Goal: Task Accomplishment & Management: Manage account settings

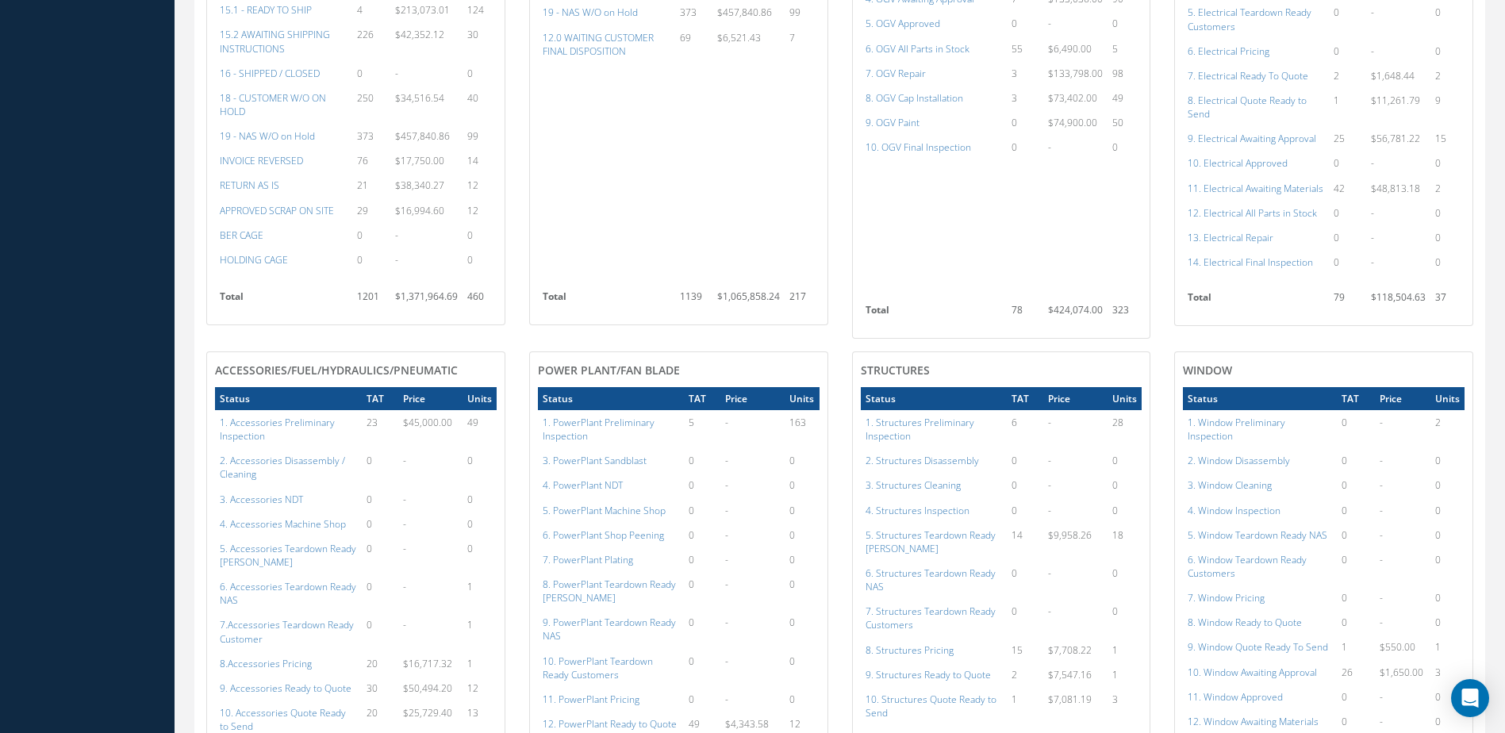
scroll to position [397, 0]
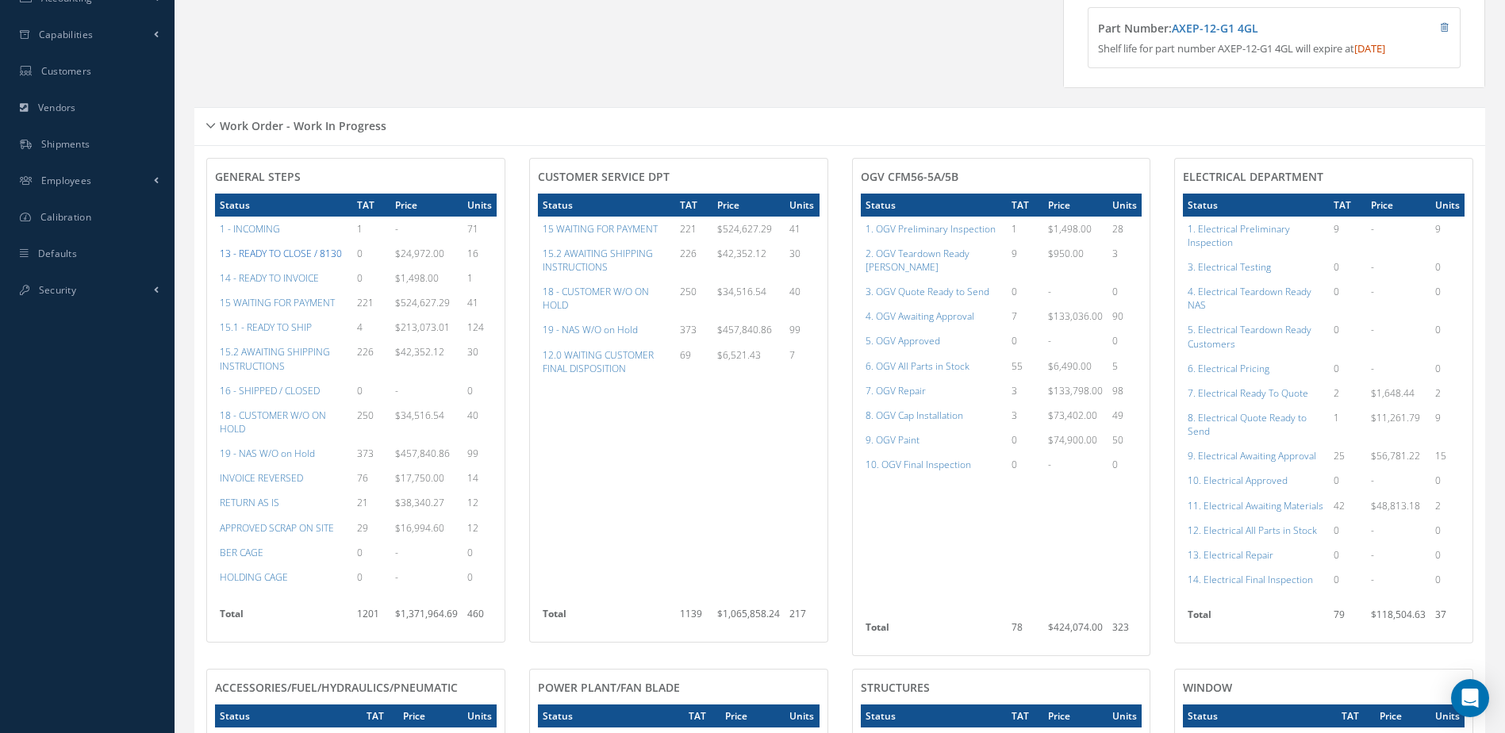
click at [286, 260] on a=20&excludeInternalCustomer=false&excludeInvoicedOrClosed=true&&filtersHidded"] "13 - READY TO CLOSE / 8130" at bounding box center [281, 253] width 122 height 13
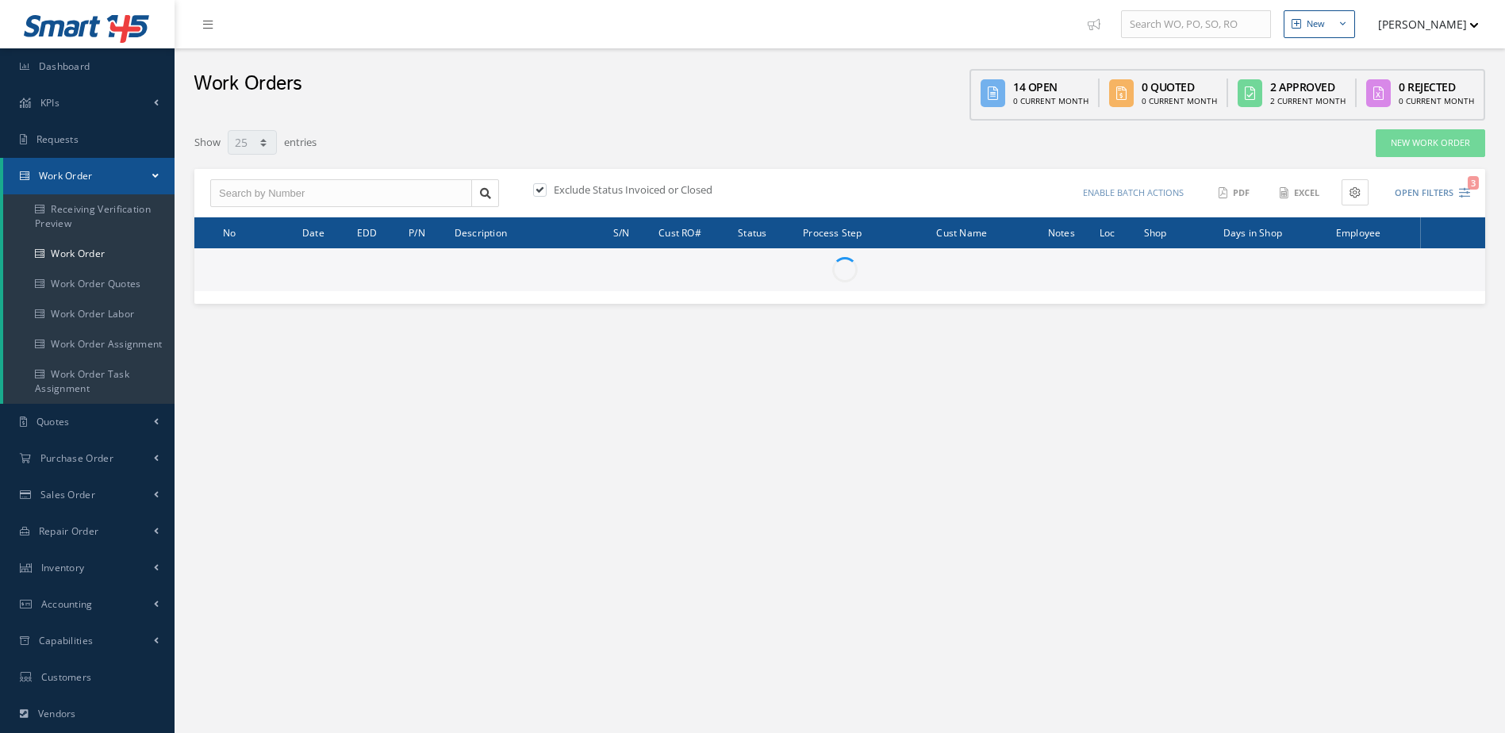
select select "25"
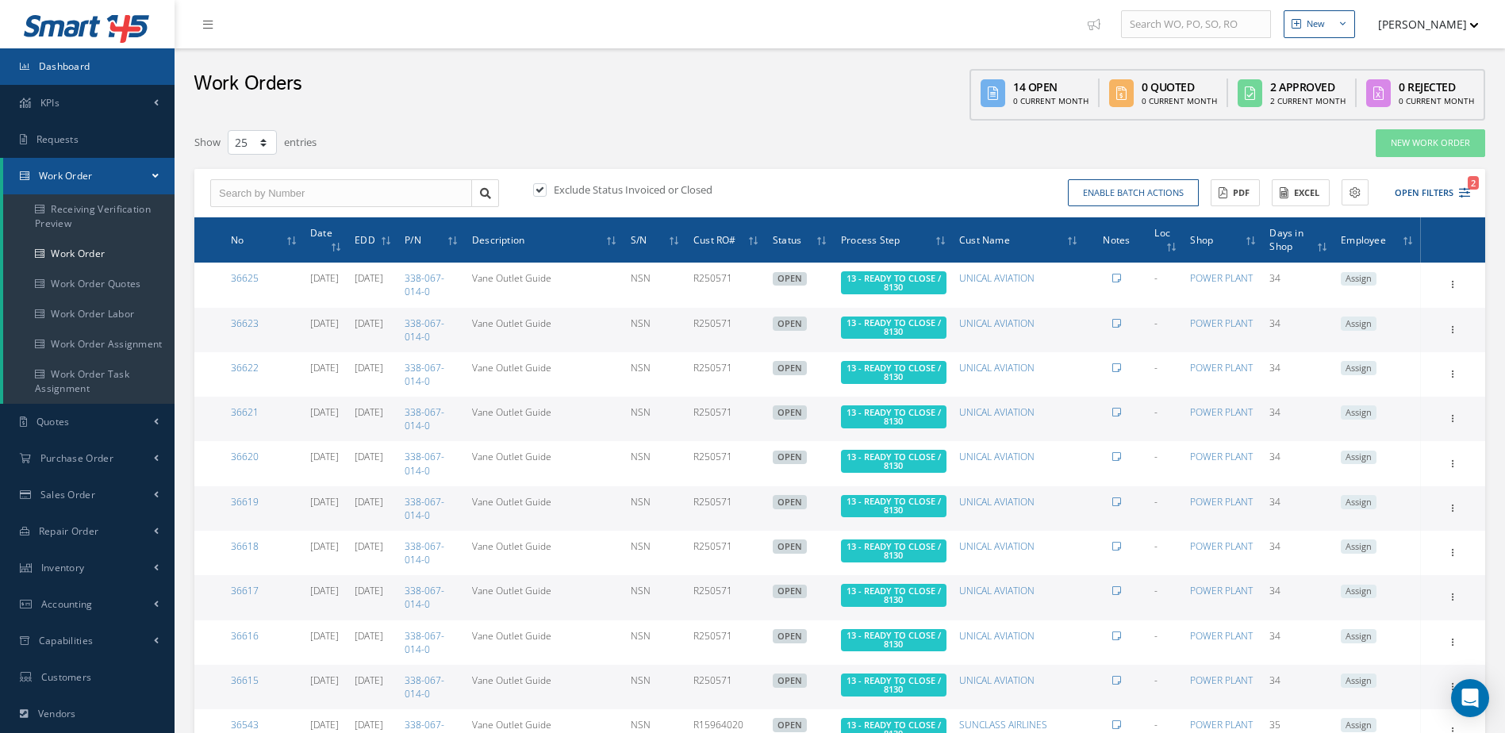
click at [107, 75] on link "Dashboard" at bounding box center [87, 66] width 175 height 36
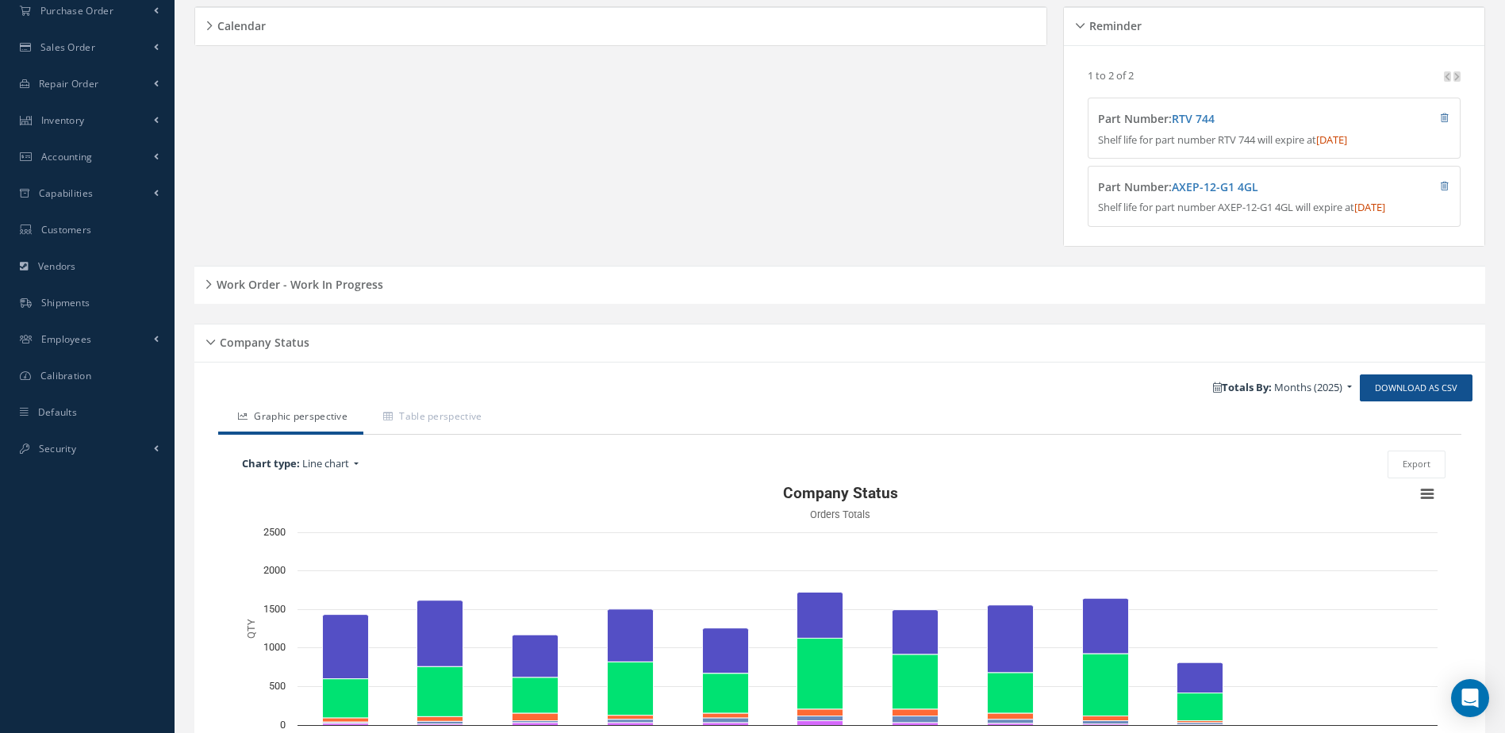
scroll to position [317, 0]
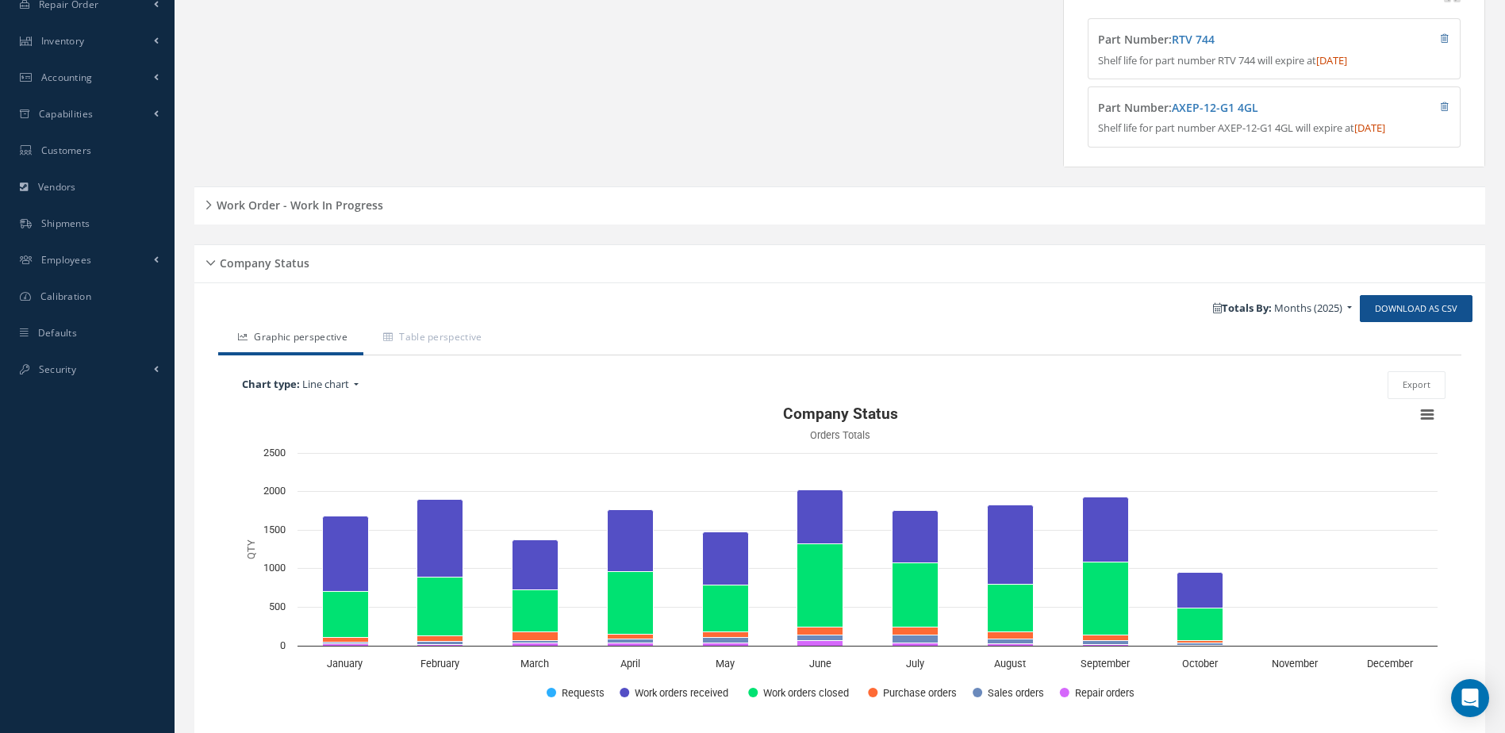
click at [328, 218] on div "Work Order - Work In Progress" at bounding box center [839, 206] width 1291 height 25
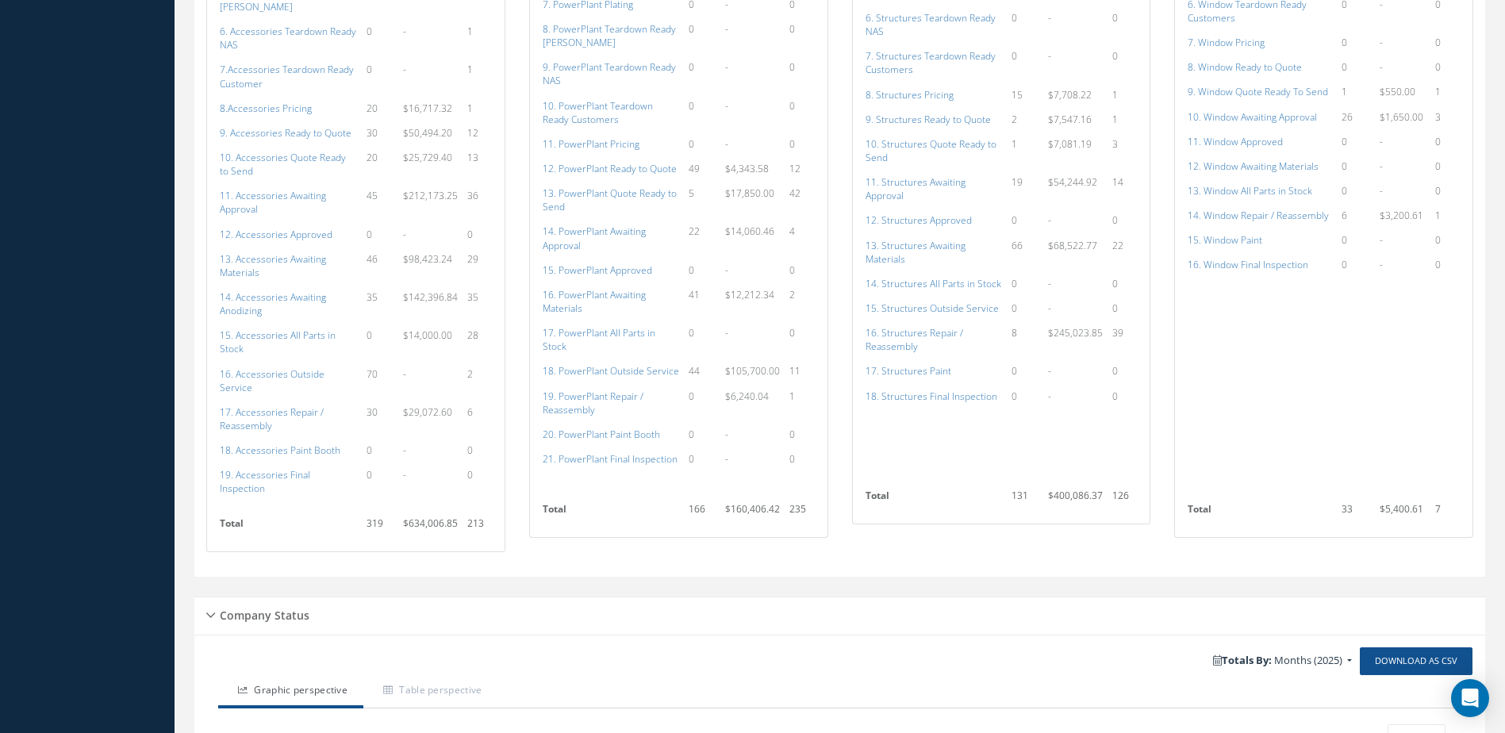
scroll to position [1428, 0]
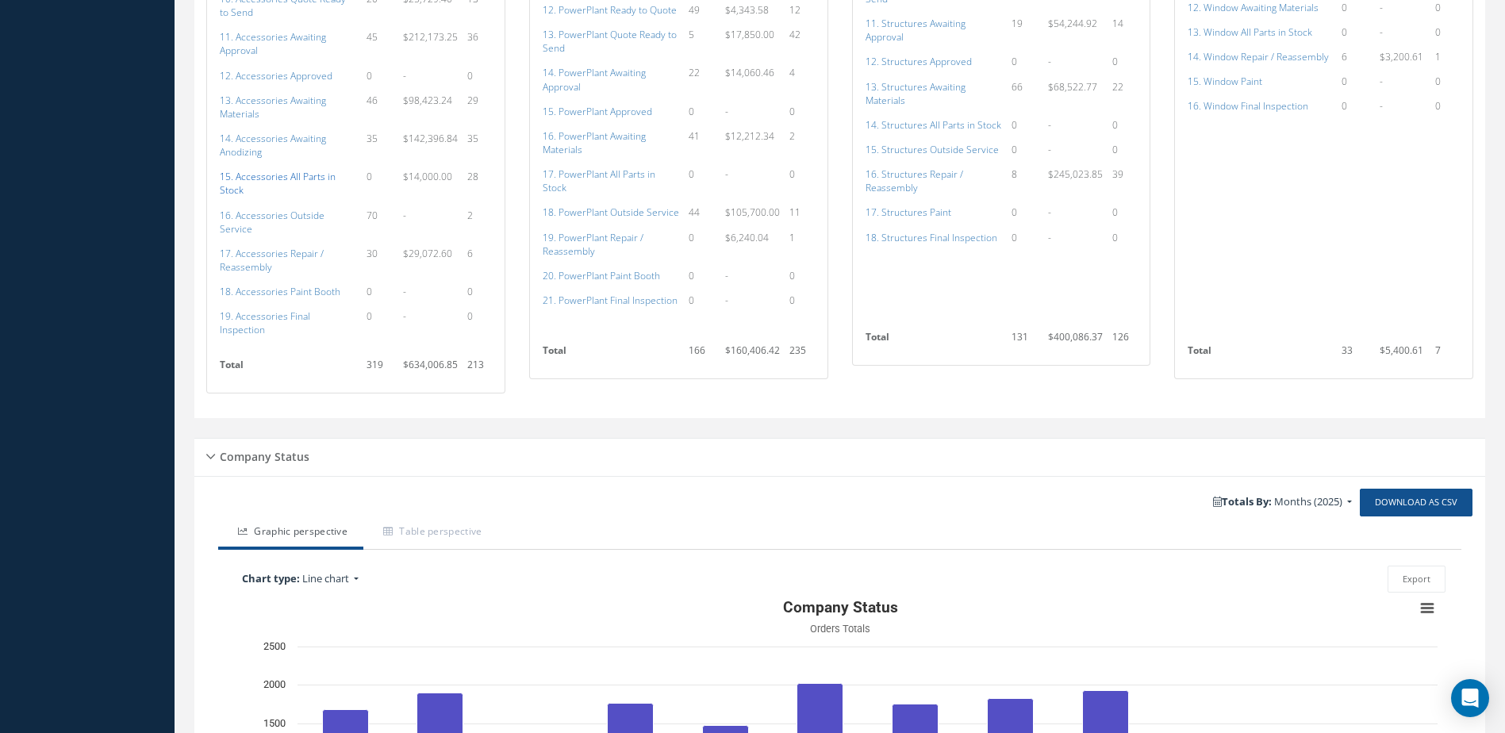
click at [282, 179] on a=115&excludeInternalCustomer=false&excludeInvoicedOrClosed=true&shop_id=14&filtersHidded"] "15. Accessories All Parts in Stock" at bounding box center [278, 183] width 116 height 27
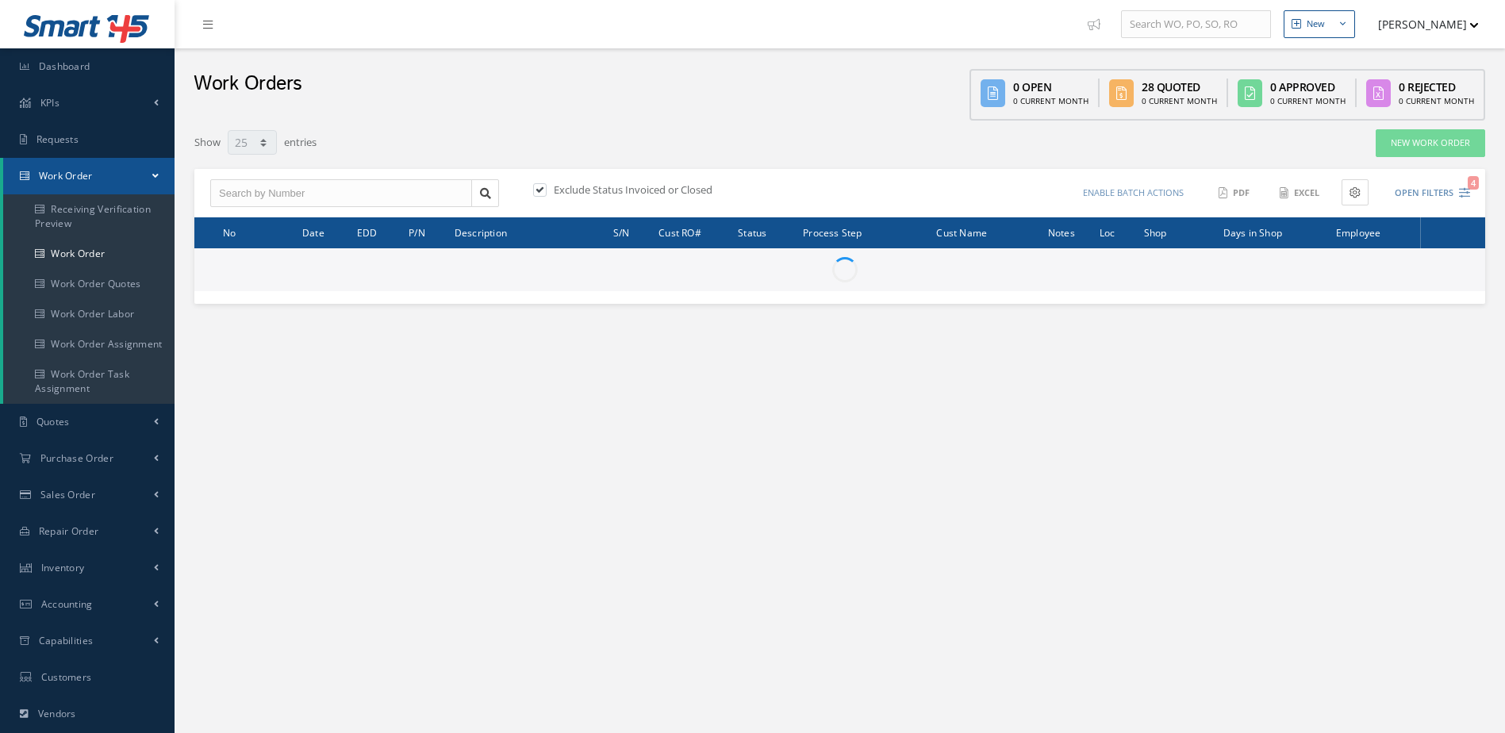
select select "25"
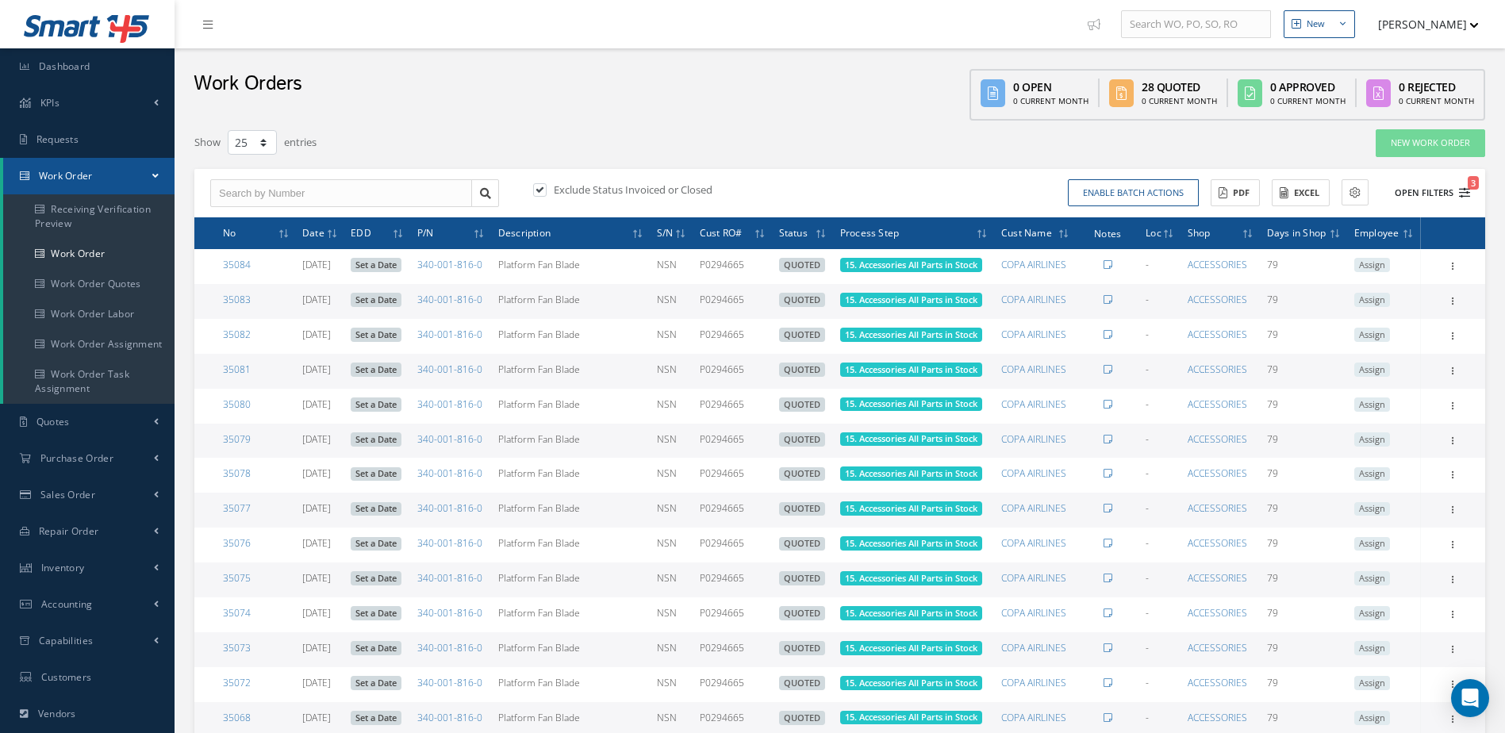
click at [1431, 195] on button "Open Filters 3" at bounding box center [1426, 193] width 90 height 26
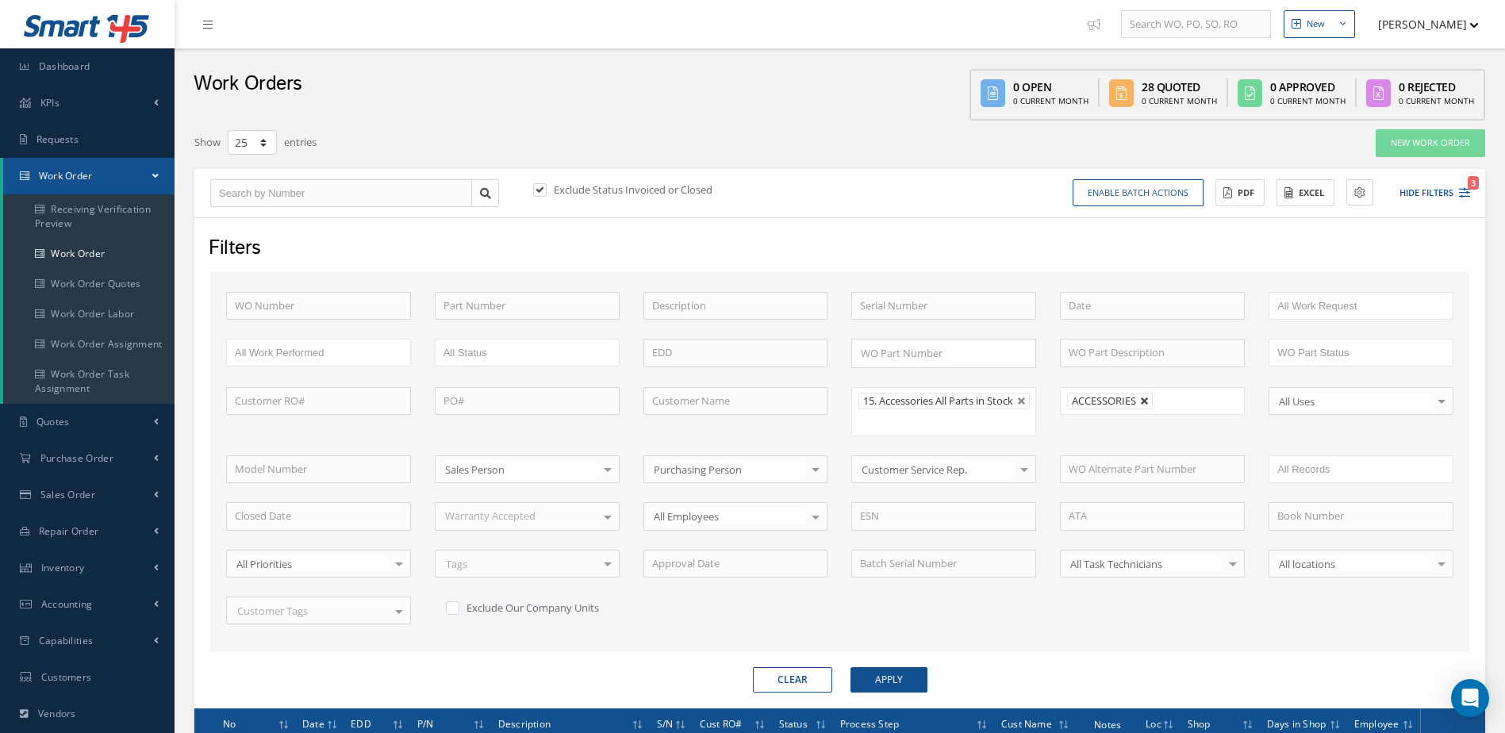
click at [1143, 400] on link at bounding box center [1145, 402] width 10 height 10
type input "All Shops"
click at [905, 687] on button "Apply" at bounding box center [889, 679] width 77 height 25
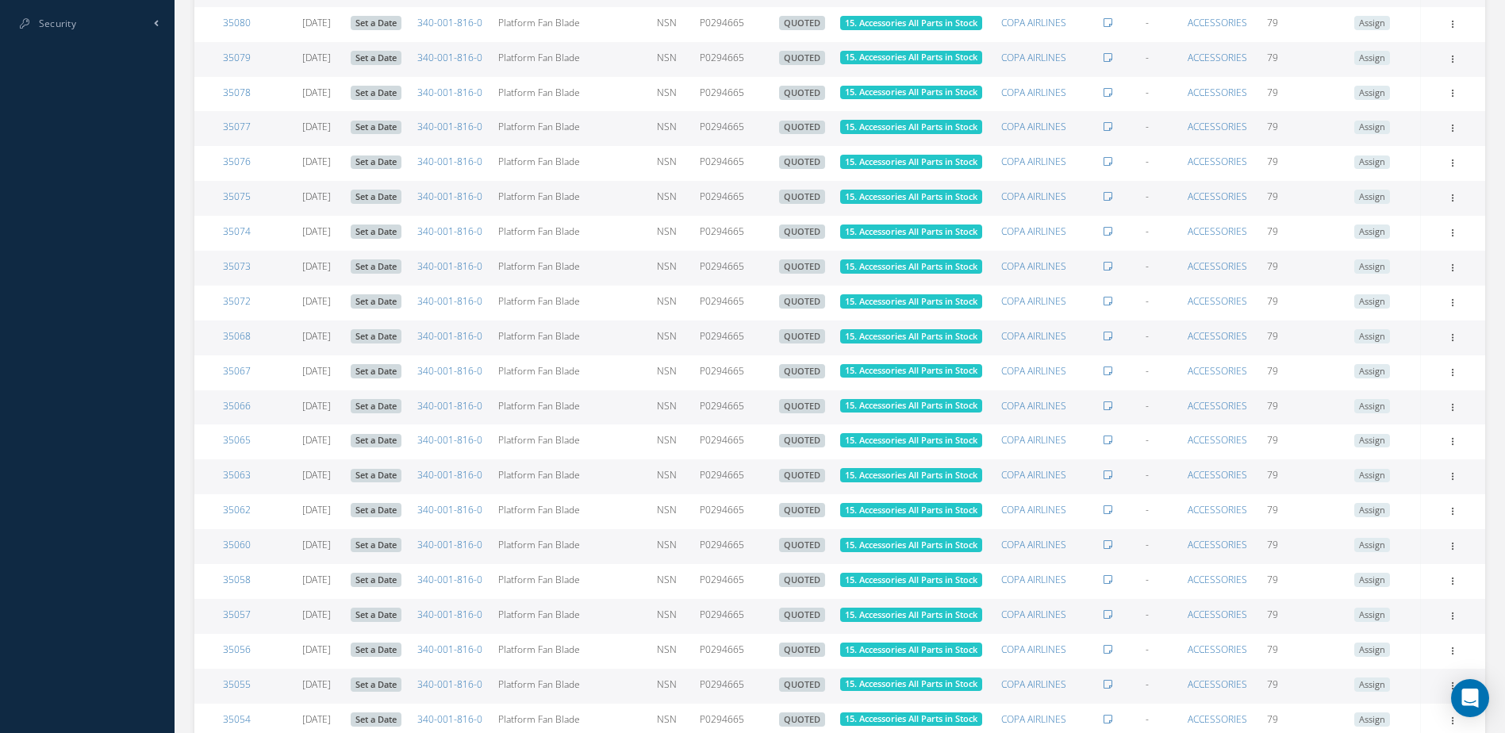
scroll to position [1009, 0]
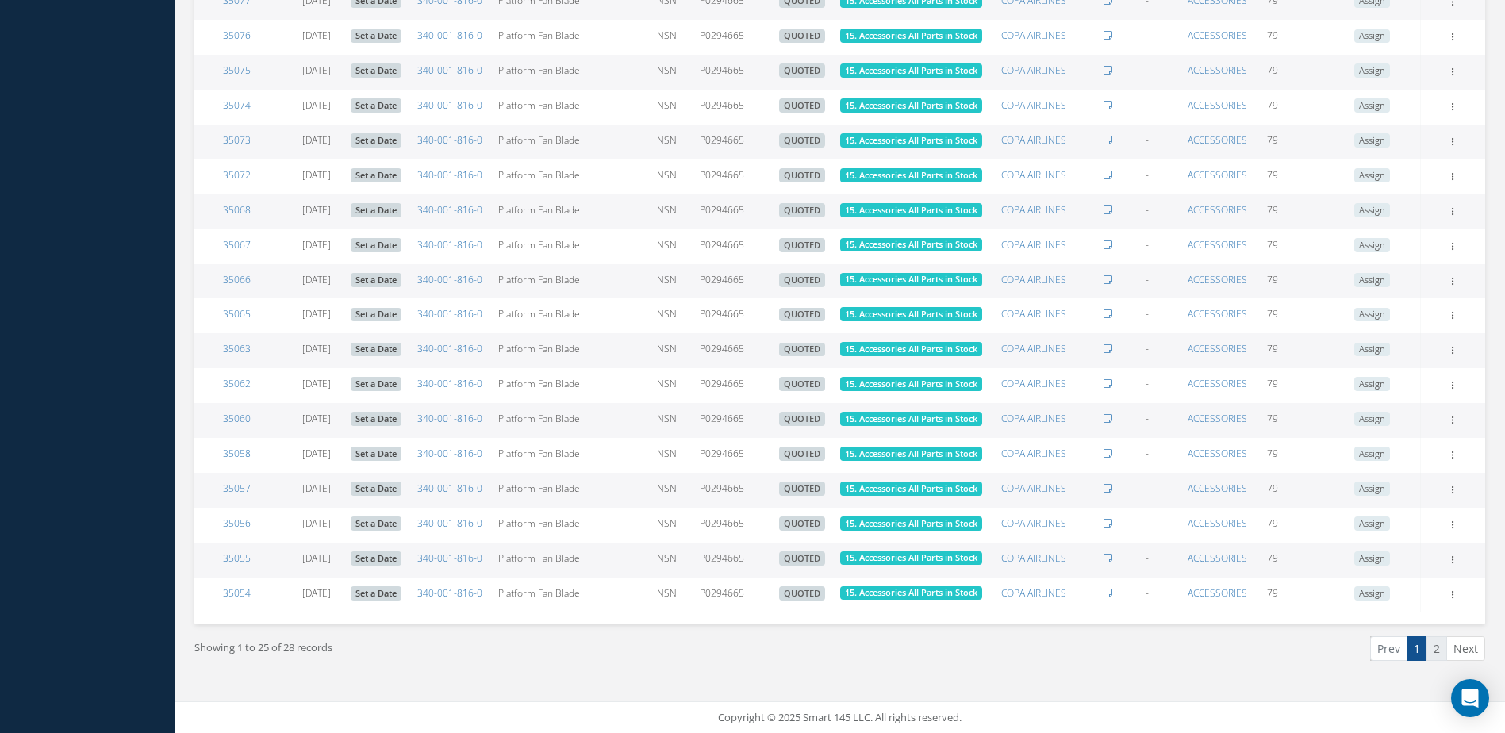
click at [1440, 659] on link "2" at bounding box center [1437, 648] width 21 height 25
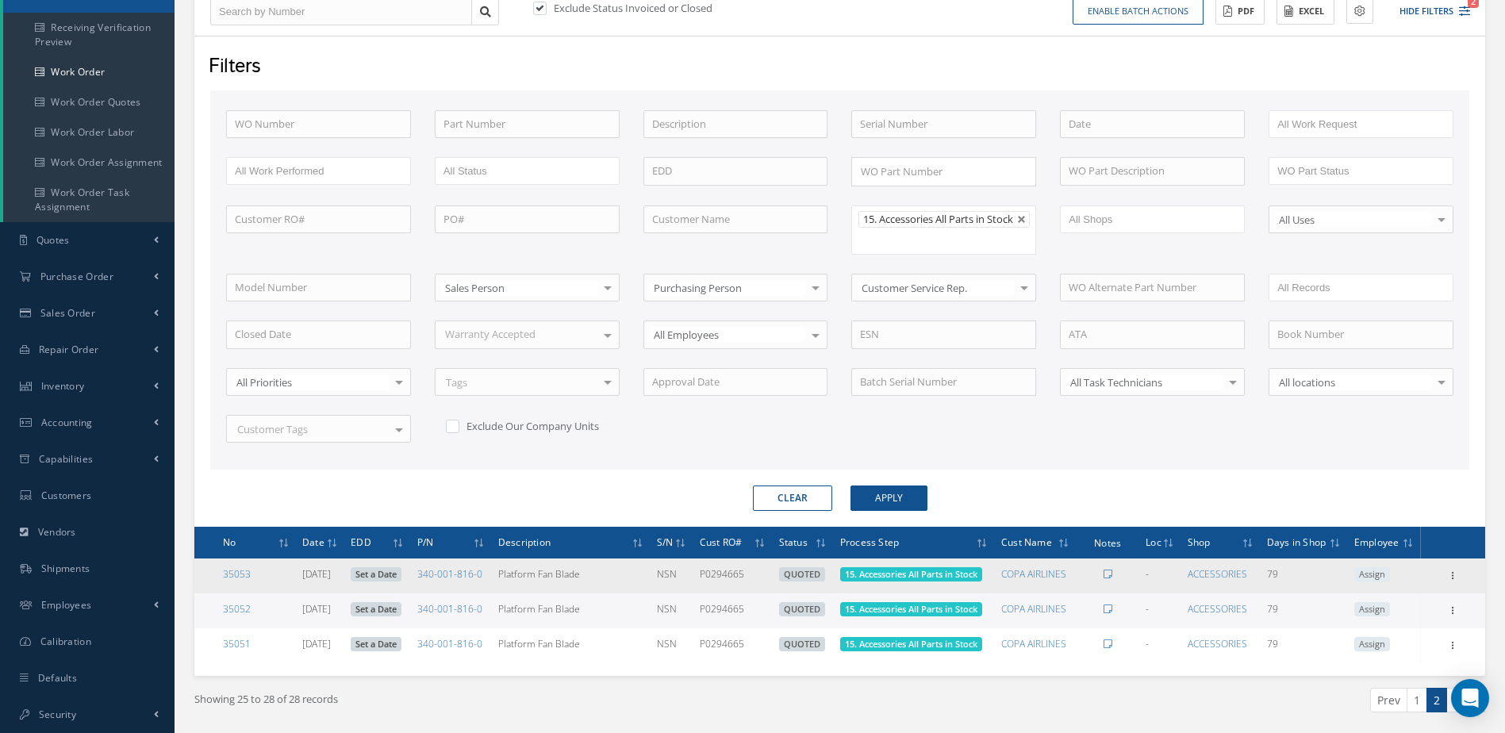
scroll to position [244, 0]
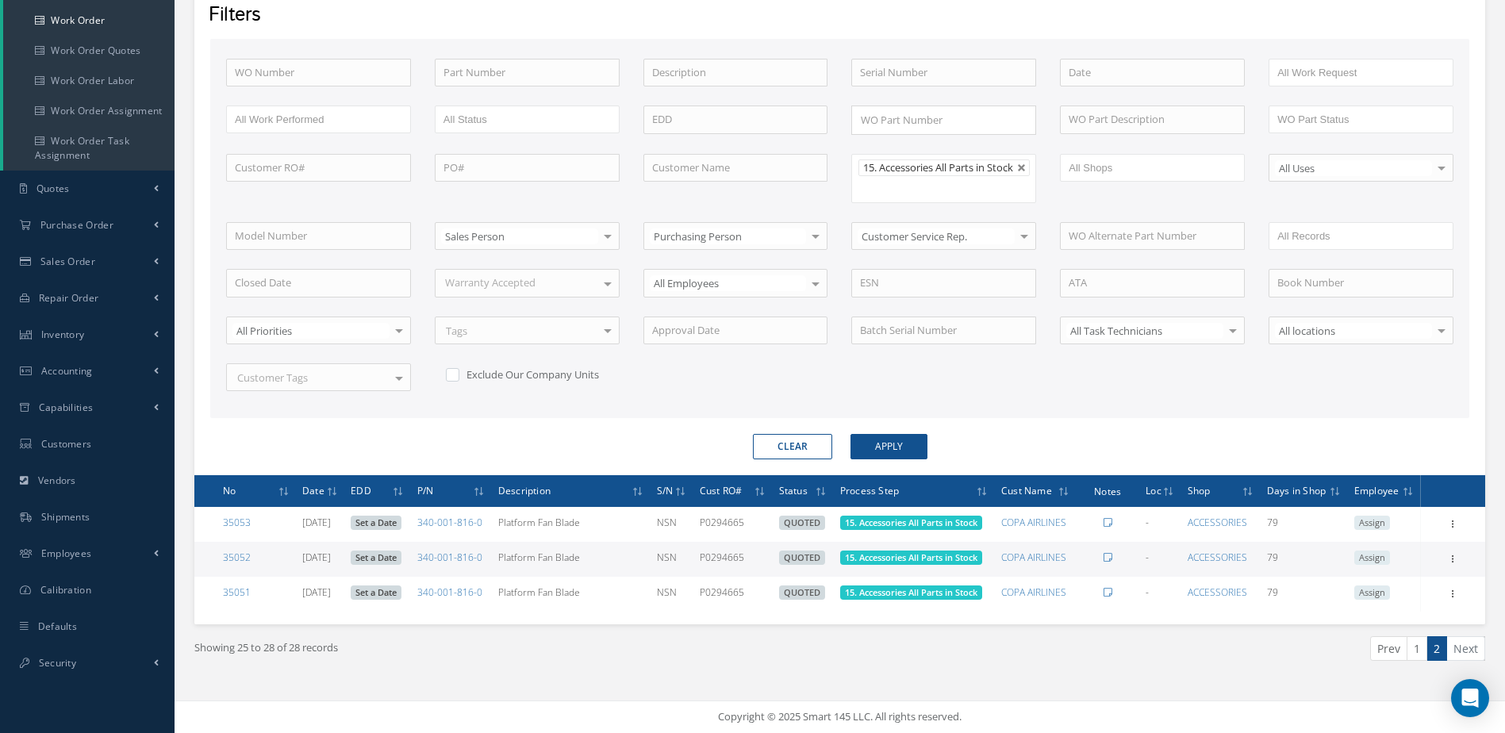
drag, startPoint x: 1418, startPoint y: 652, endPoint x: 1370, endPoint y: 640, distance: 49.3
click at [1418, 652] on link "1" at bounding box center [1417, 648] width 21 height 25
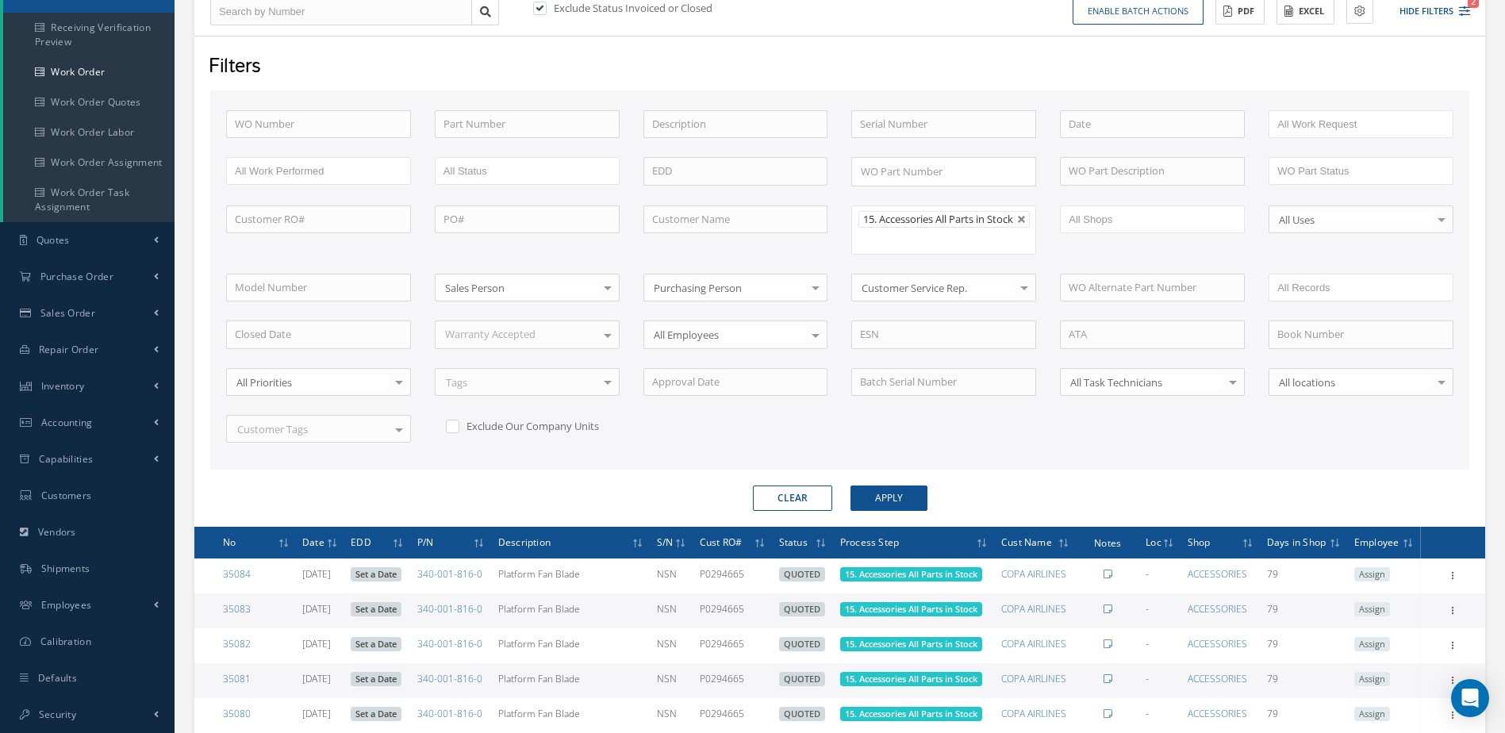
scroll to position [0, 0]
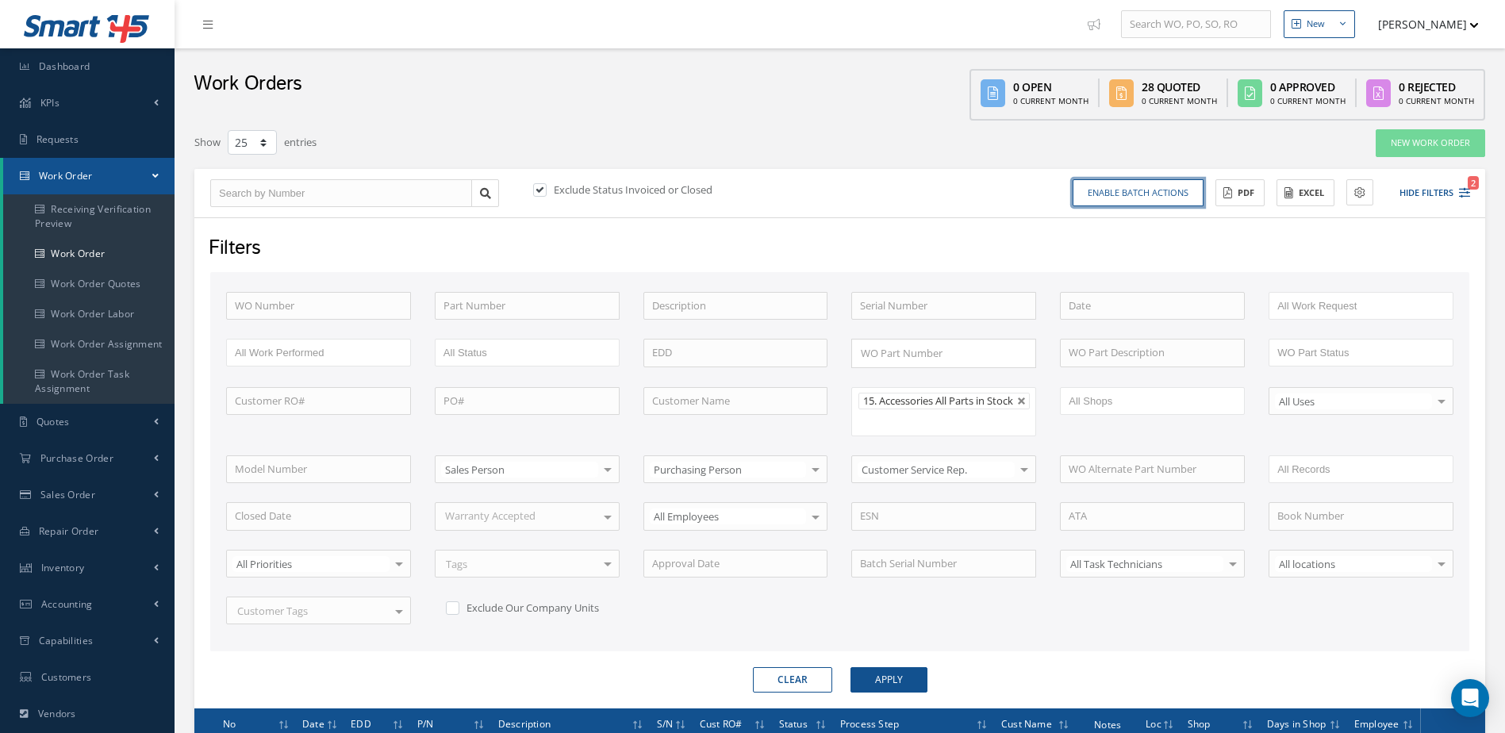
click at [1087, 199] on button "Enable batch actions" at bounding box center [1138, 193] width 131 height 28
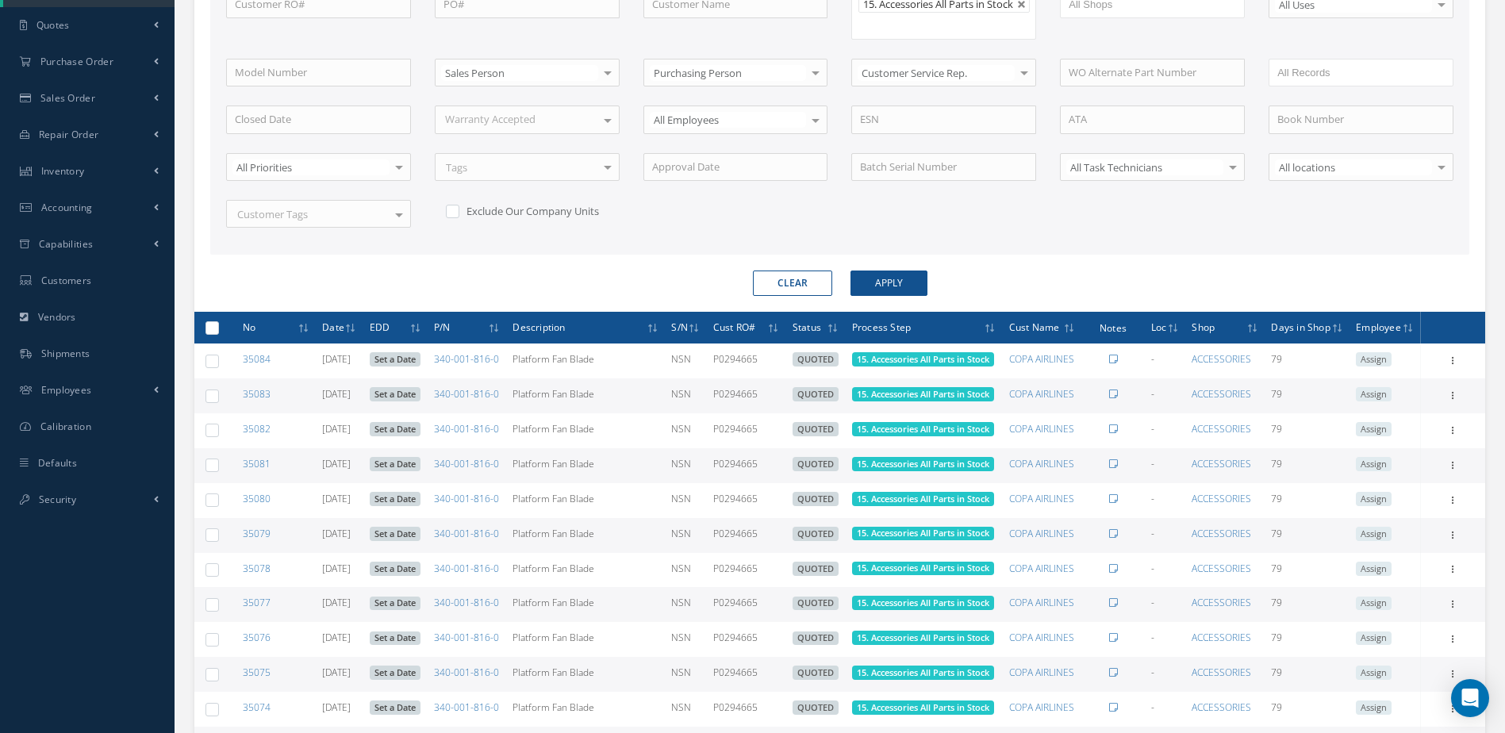
click at [218, 334] on label at bounding box center [218, 327] width 0 height 13
click at [208, 334] on input "checkbox" at bounding box center [213, 329] width 10 height 10
checkbox input "true"
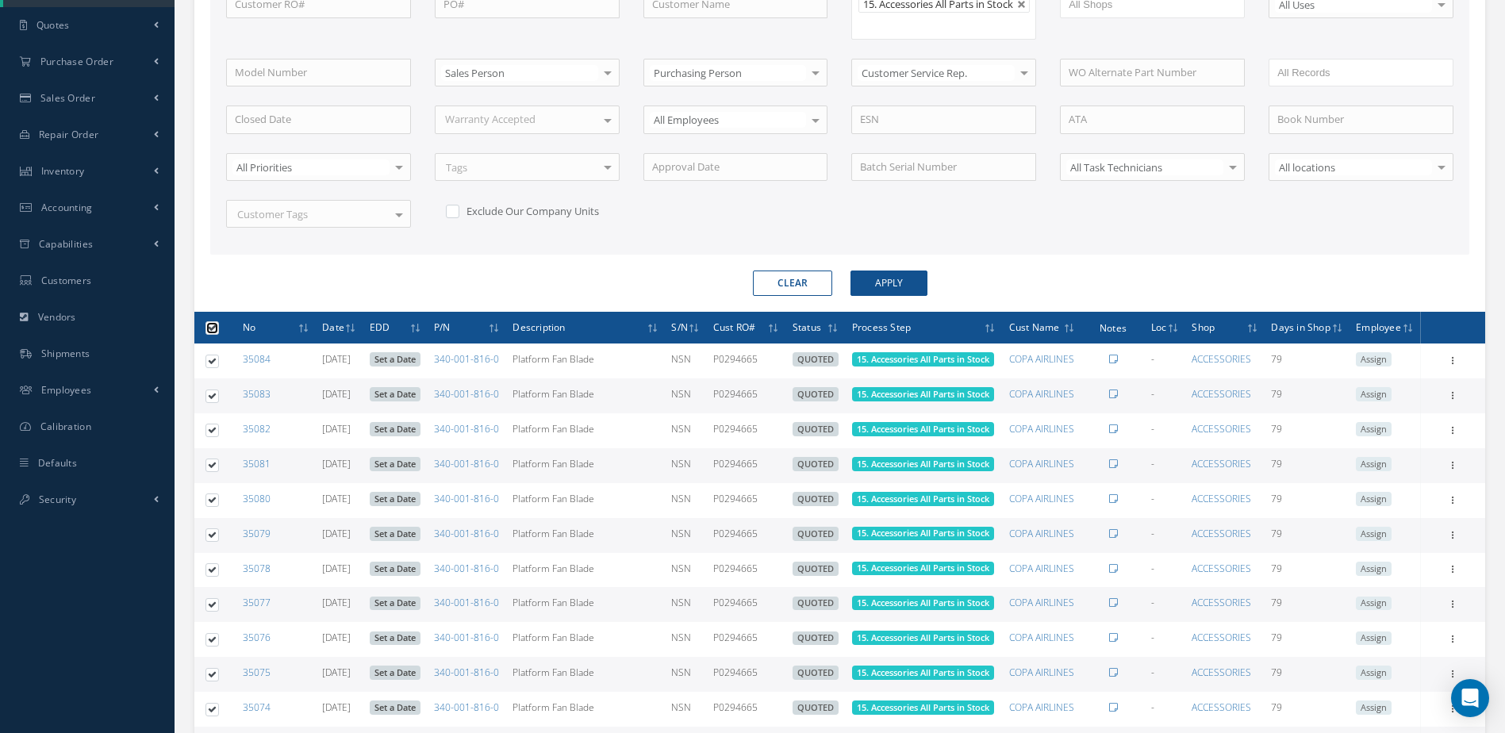
checkbox input "true"
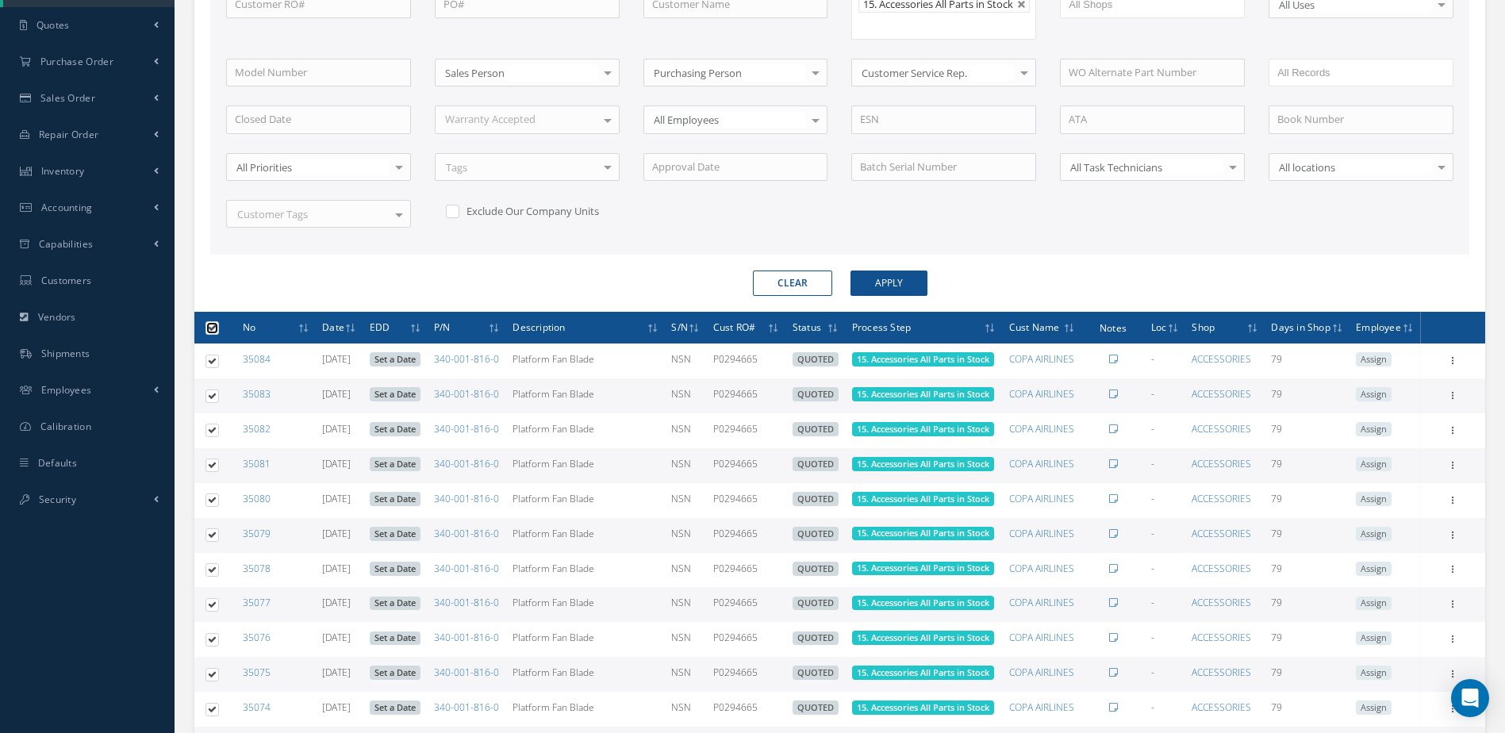
checkbox input "true"
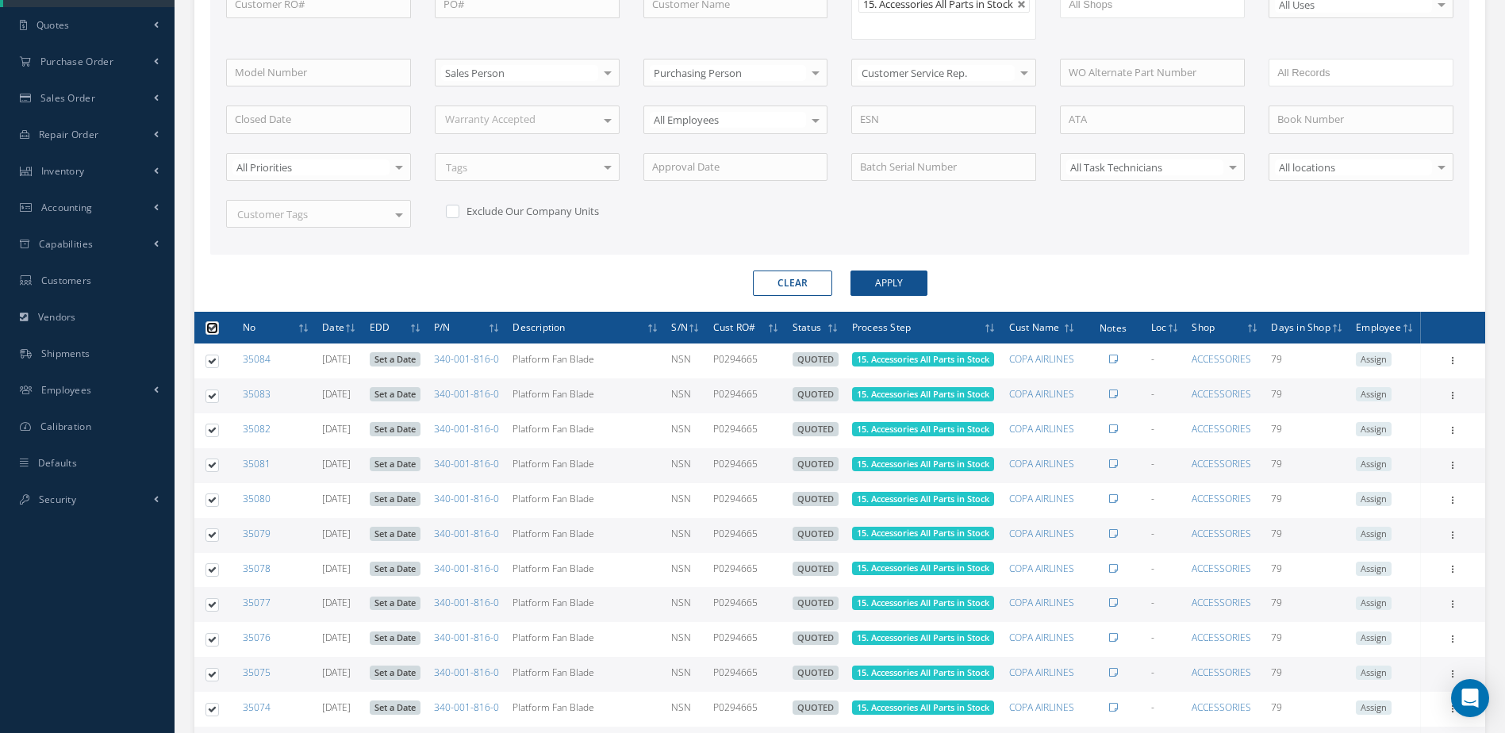
checkbox input "true"
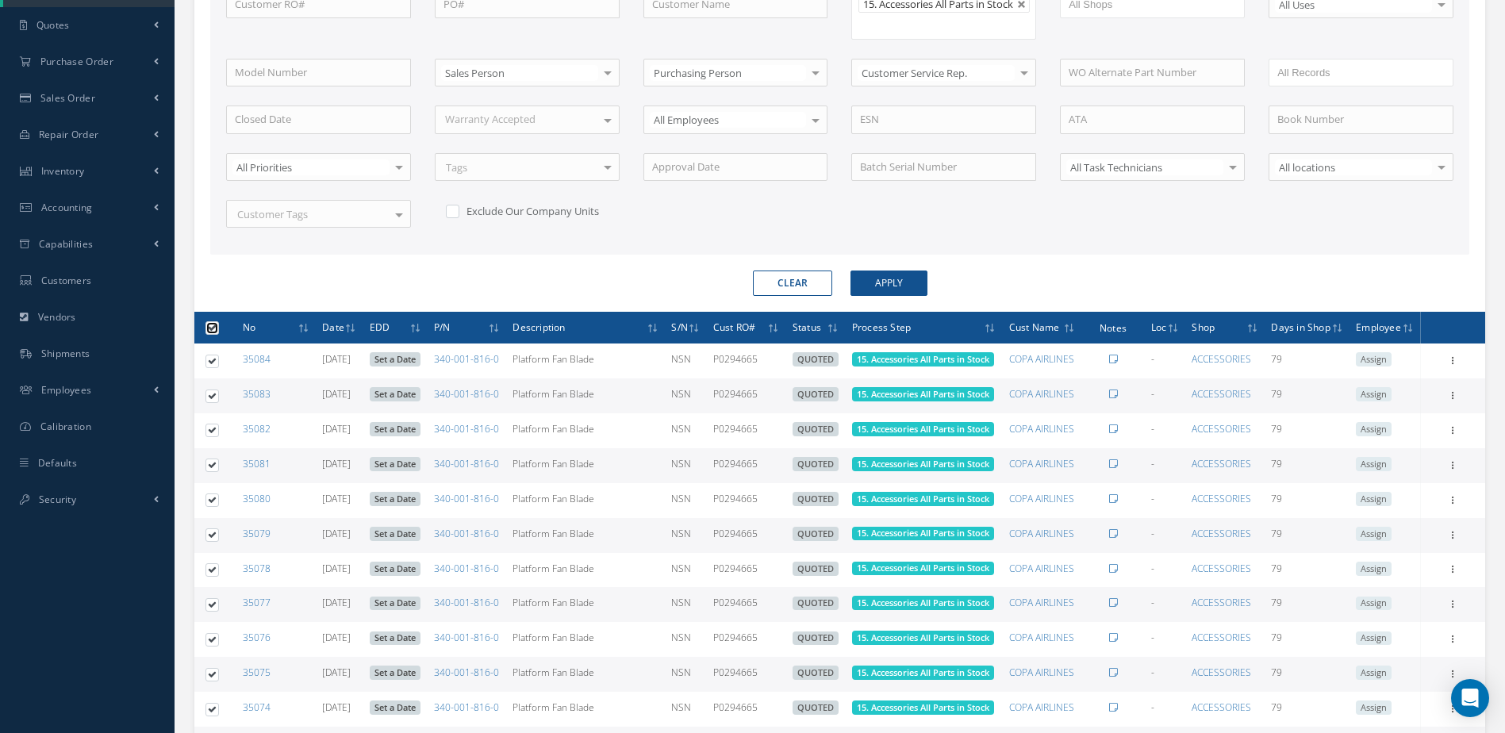
checkbox input "true"
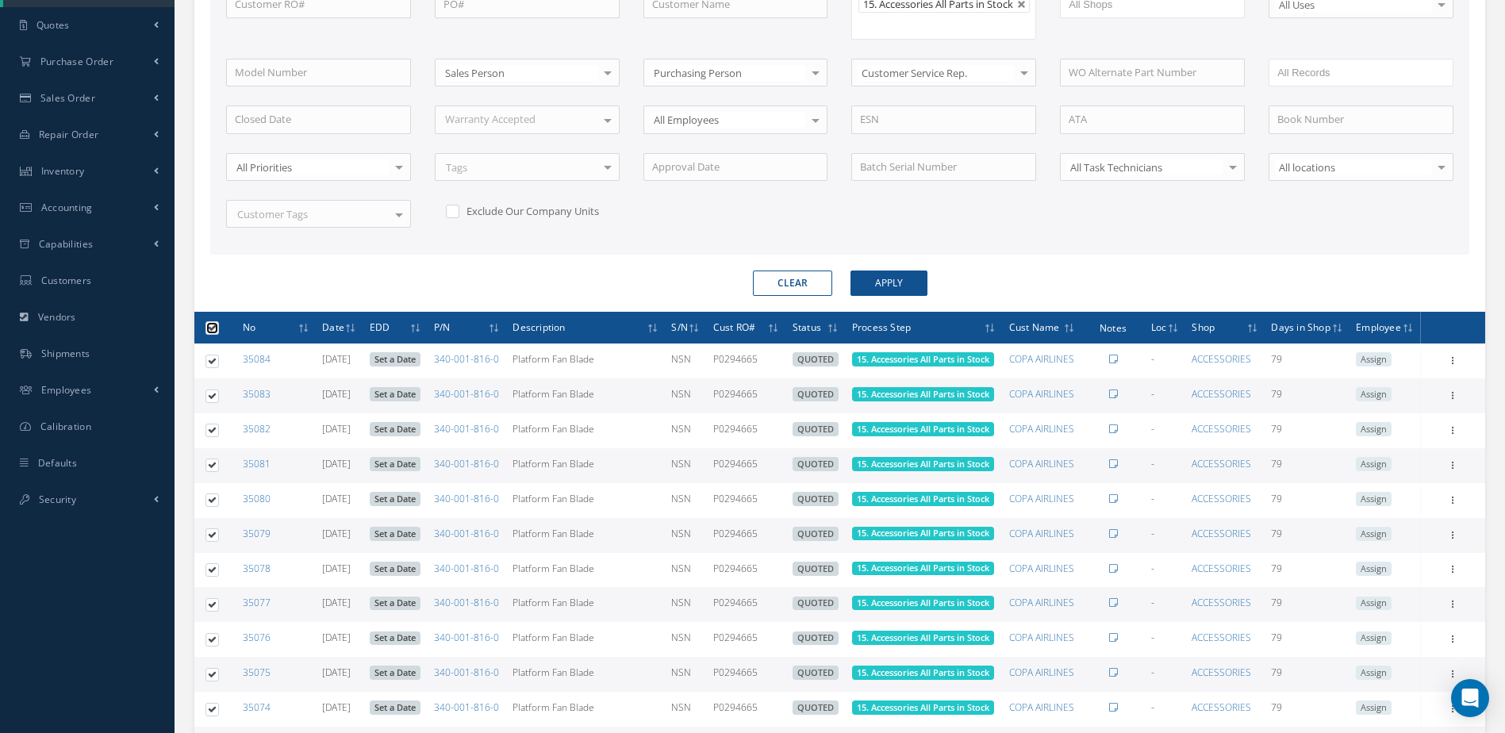
checkbox input "true"
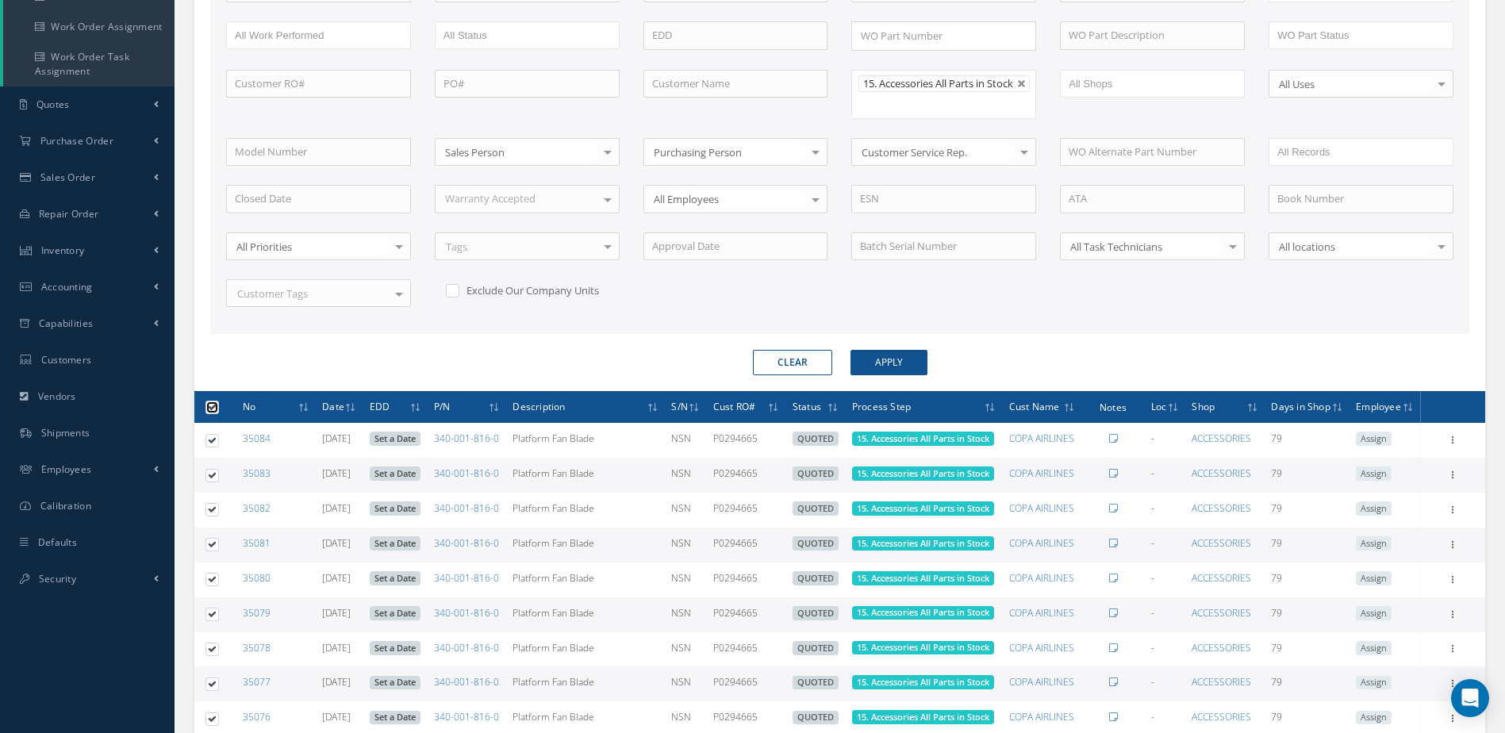
scroll to position [0, 0]
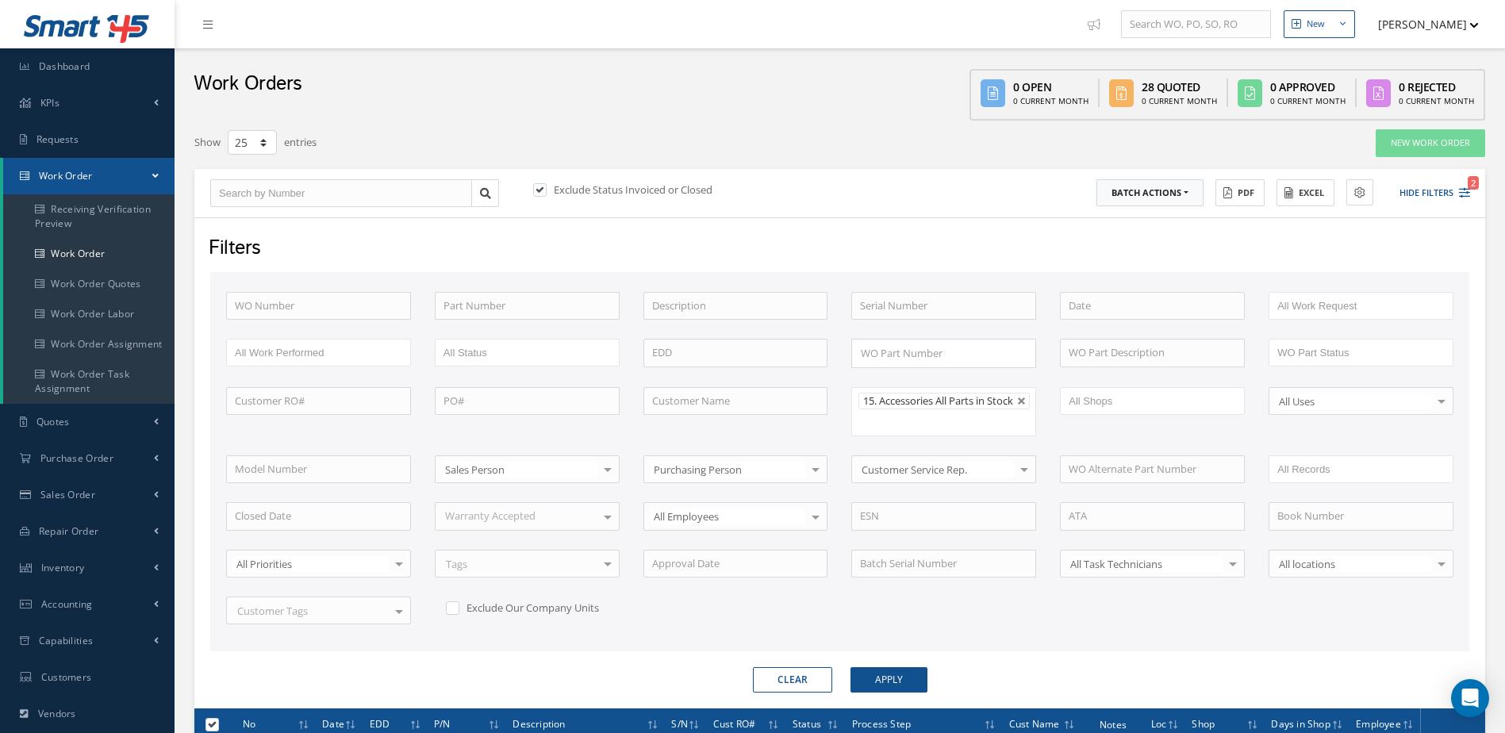
click at [1181, 192] on button "Batch Actions" at bounding box center [1150, 193] width 107 height 28
click at [1118, 222] on link "Update Work Orders" at bounding box center [1160, 219] width 127 height 21
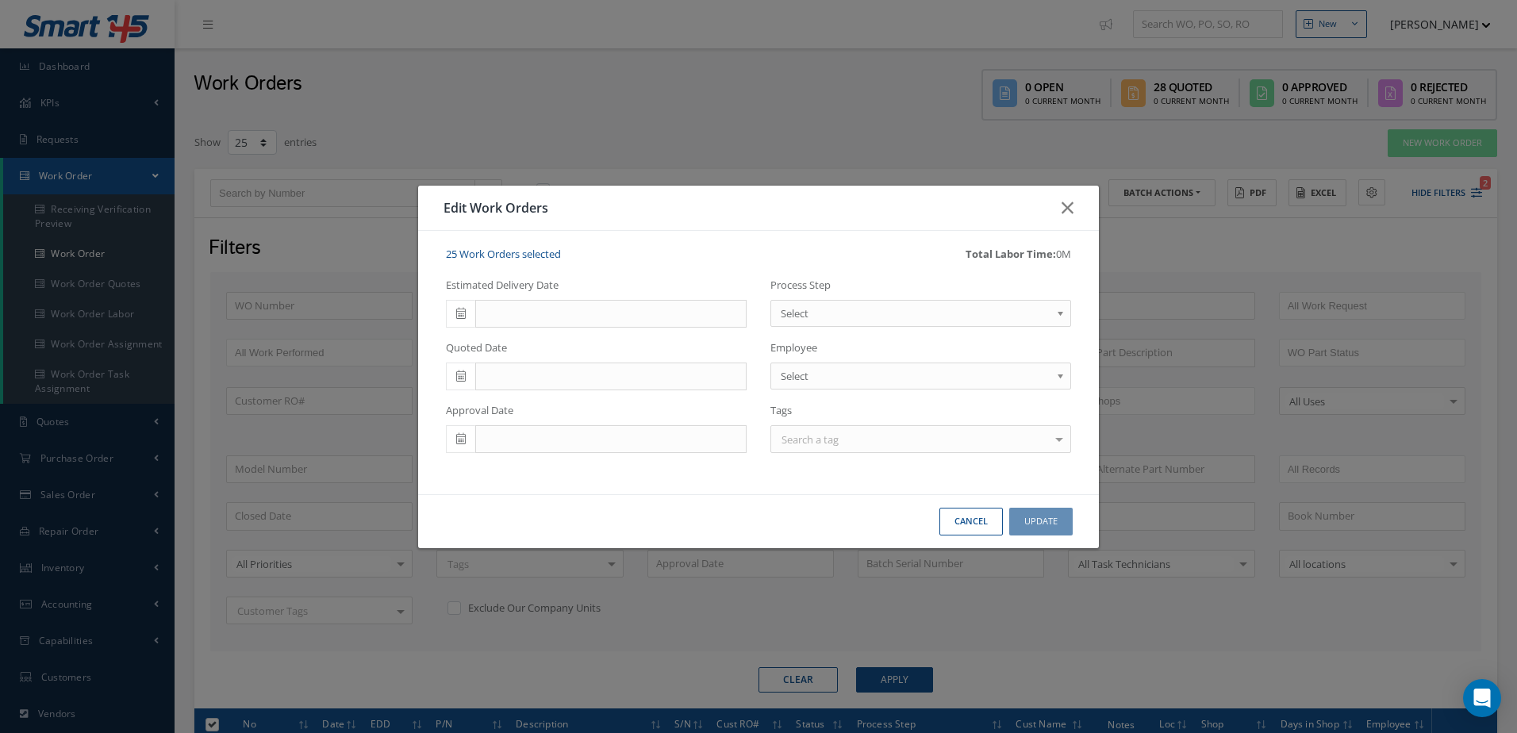
click at [468, 306] on span at bounding box center [460, 314] width 29 height 29
click at [1067, 206] on icon "button" at bounding box center [1068, 207] width 12 height 19
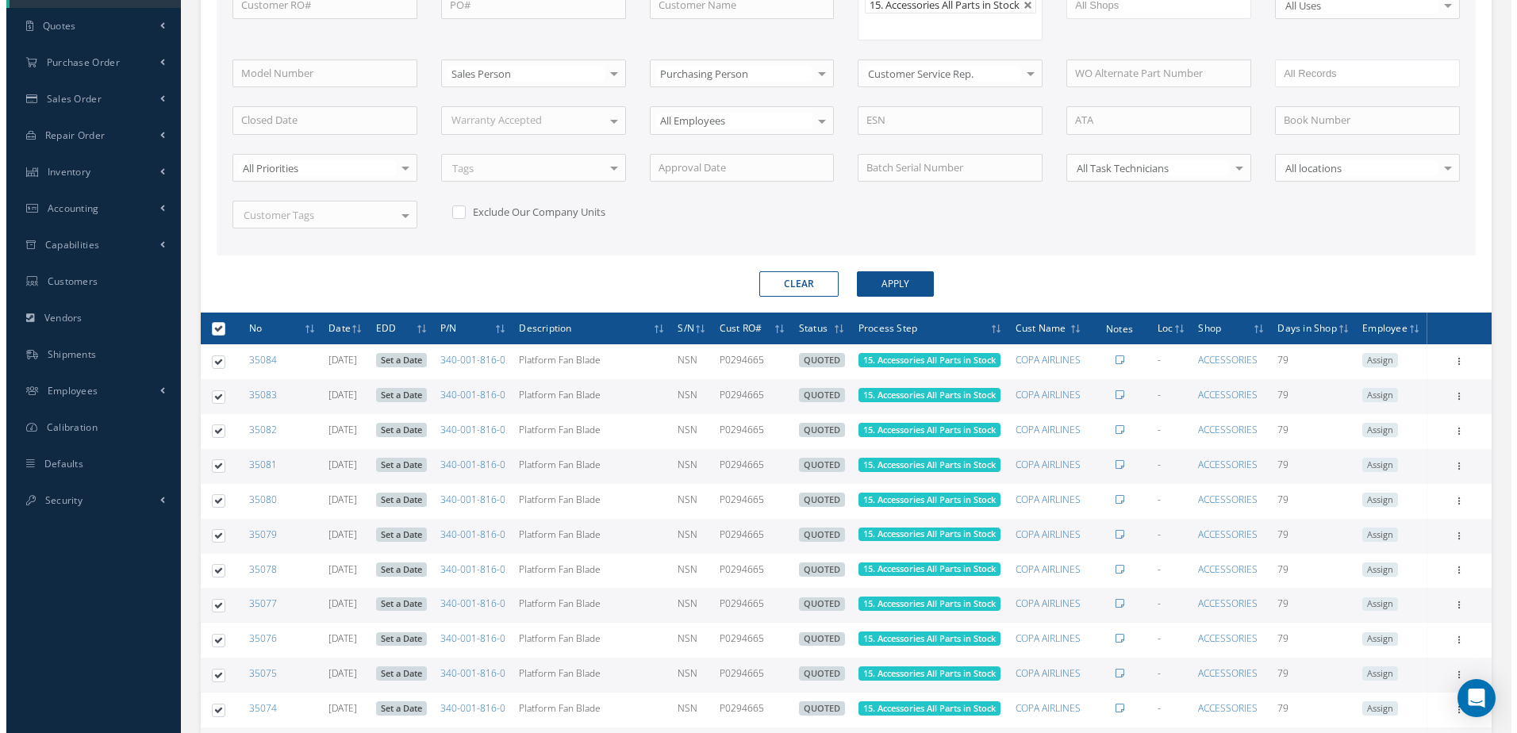
scroll to position [79, 0]
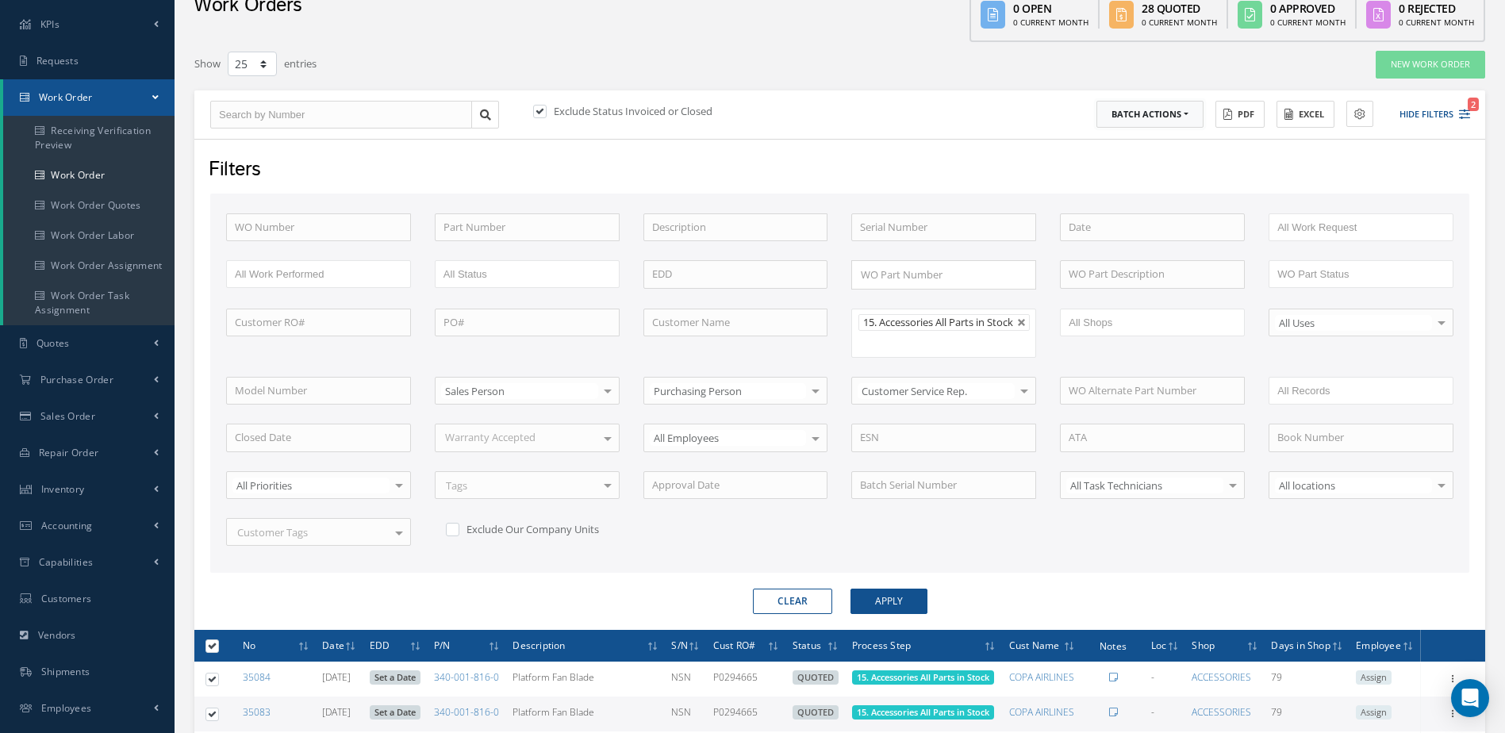
click at [1185, 114] on button "Batch Actions" at bounding box center [1150, 115] width 107 height 28
click at [1120, 140] on link "Update Work Orders" at bounding box center [1160, 140] width 127 height 21
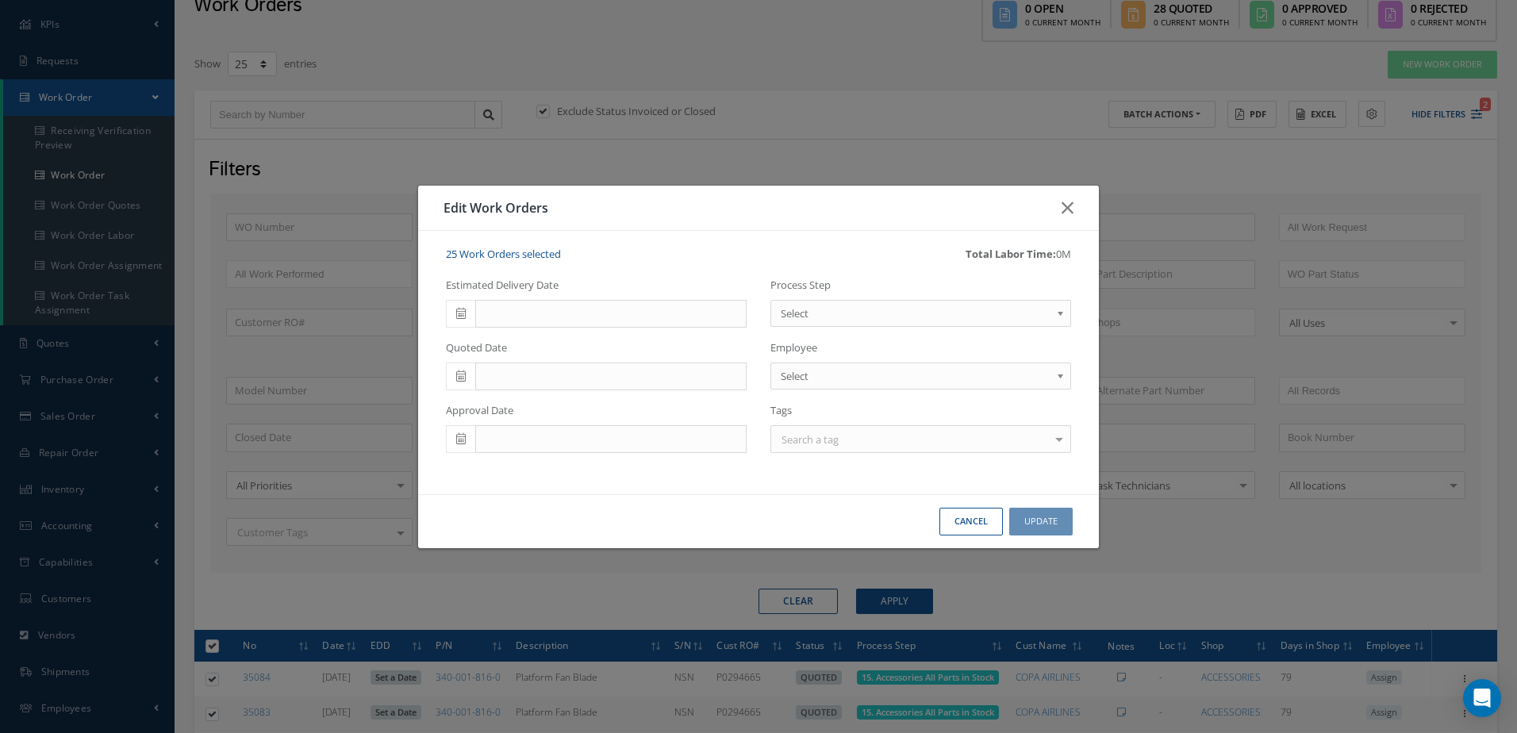
click at [462, 309] on icon at bounding box center [461, 313] width 10 height 11
click at [599, 347] on th "»" at bounding box center [601, 341] width 24 height 24
click at [456, 346] on th "«" at bounding box center [458, 341] width 24 height 24
click at [603, 337] on th "»" at bounding box center [601, 341] width 24 height 24
click at [559, 465] on td "20" at bounding box center [553, 460] width 24 height 24
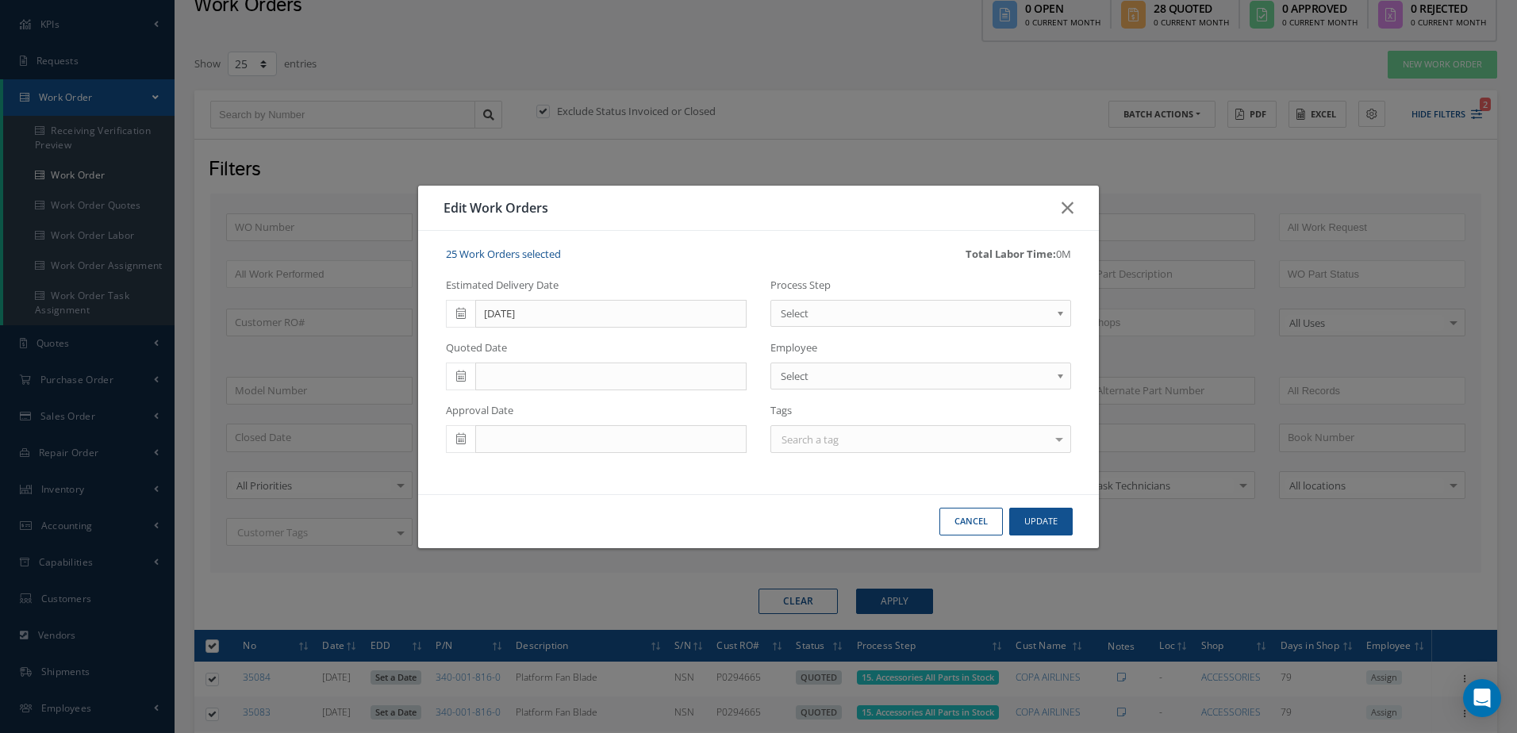
click at [1057, 319] on b at bounding box center [1063, 317] width 14 height 25
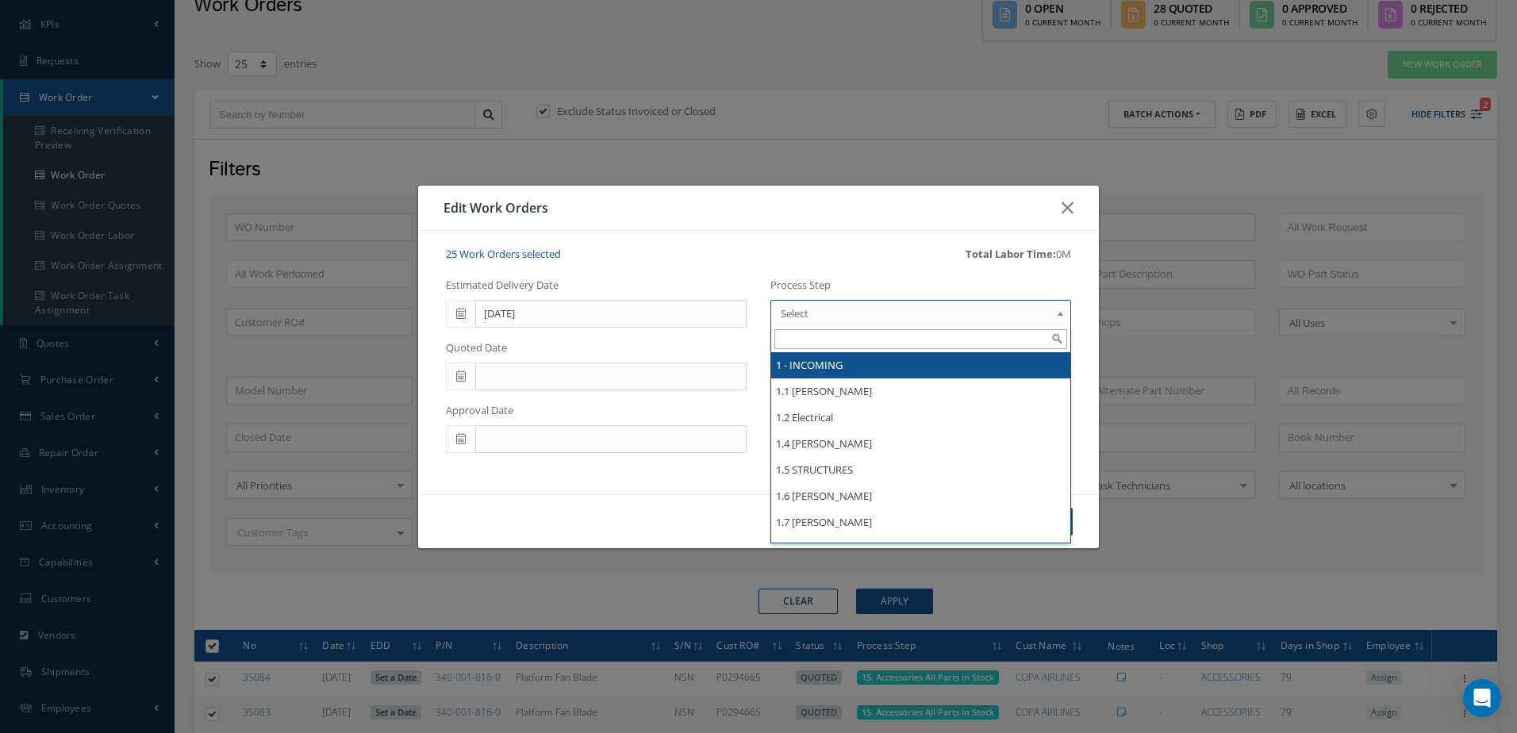
click at [905, 312] on span "Select" at bounding box center [916, 313] width 270 height 19
click at [1047, 313] on span "Select" at bounding box center [916, 313] width 270 height 19
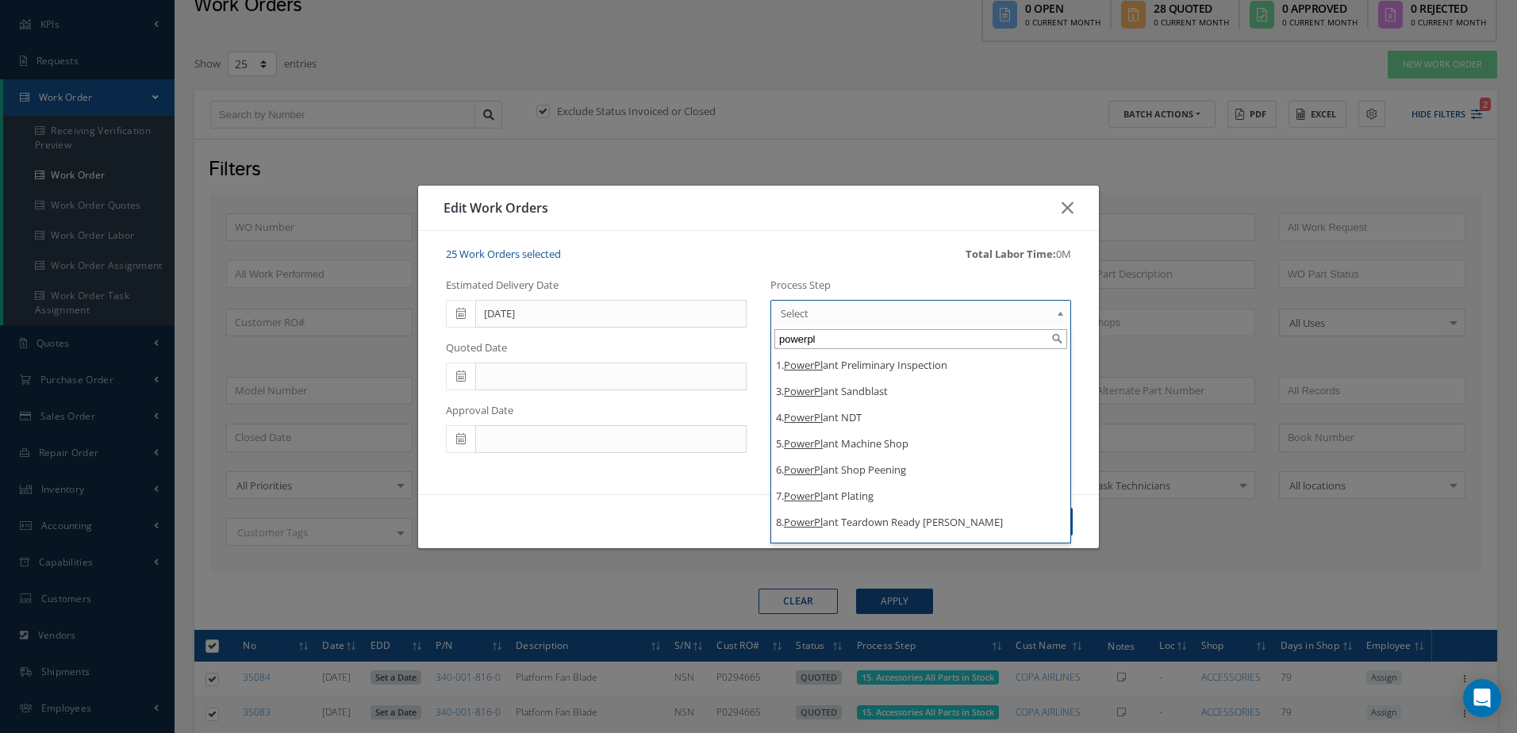
type input "powerpl"
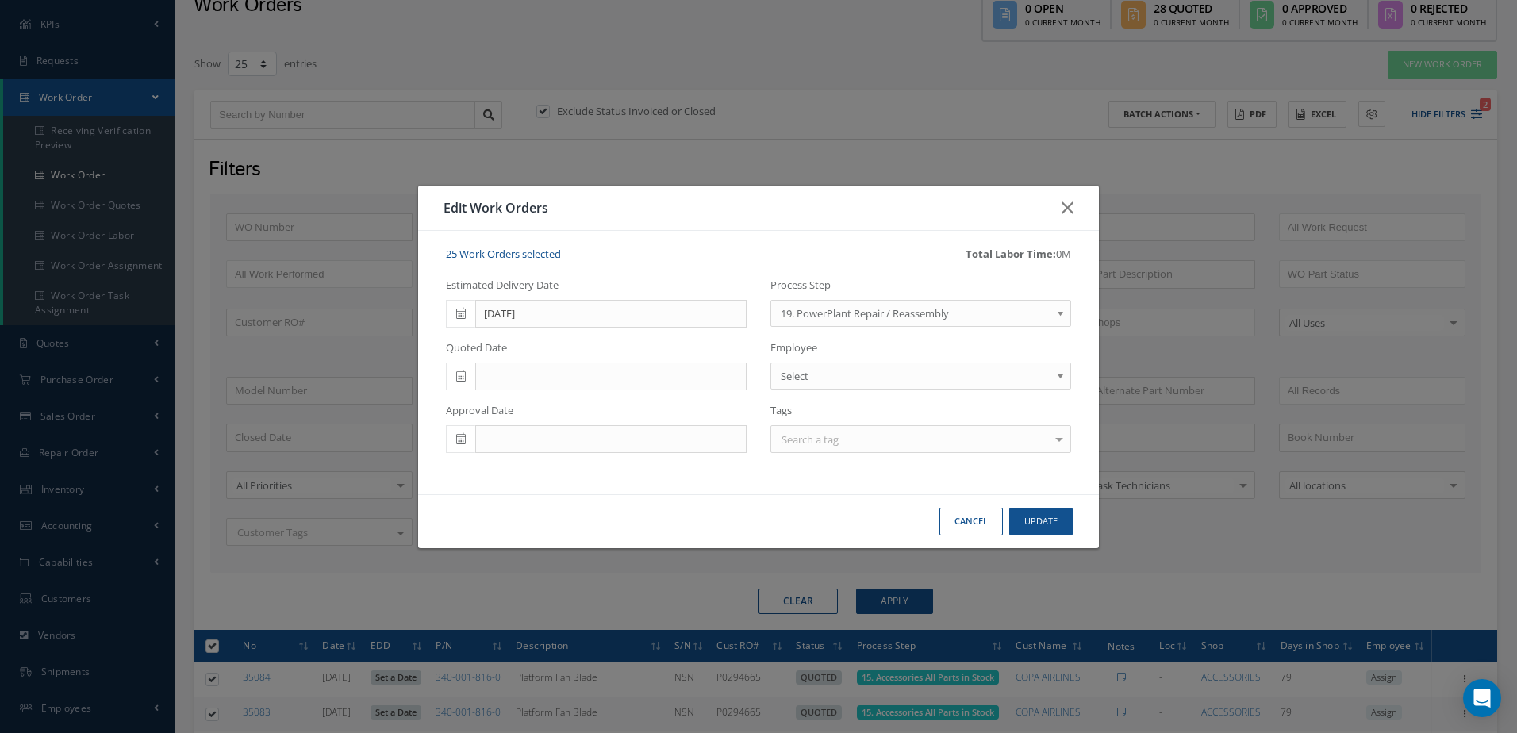
click at [1057, 315] on b at bounding box center [1063, 317] width 14 height 25
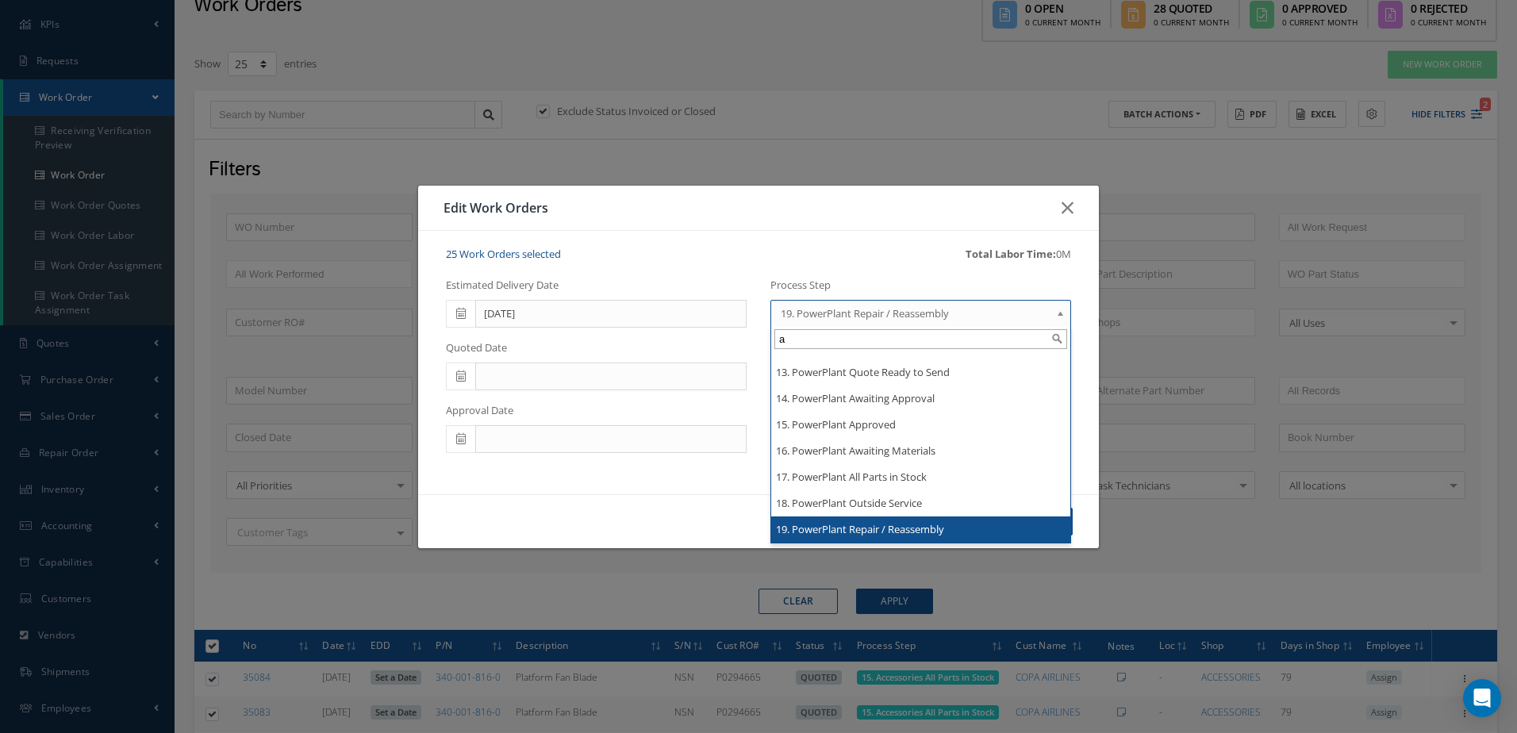
scroll to position [0, 0]
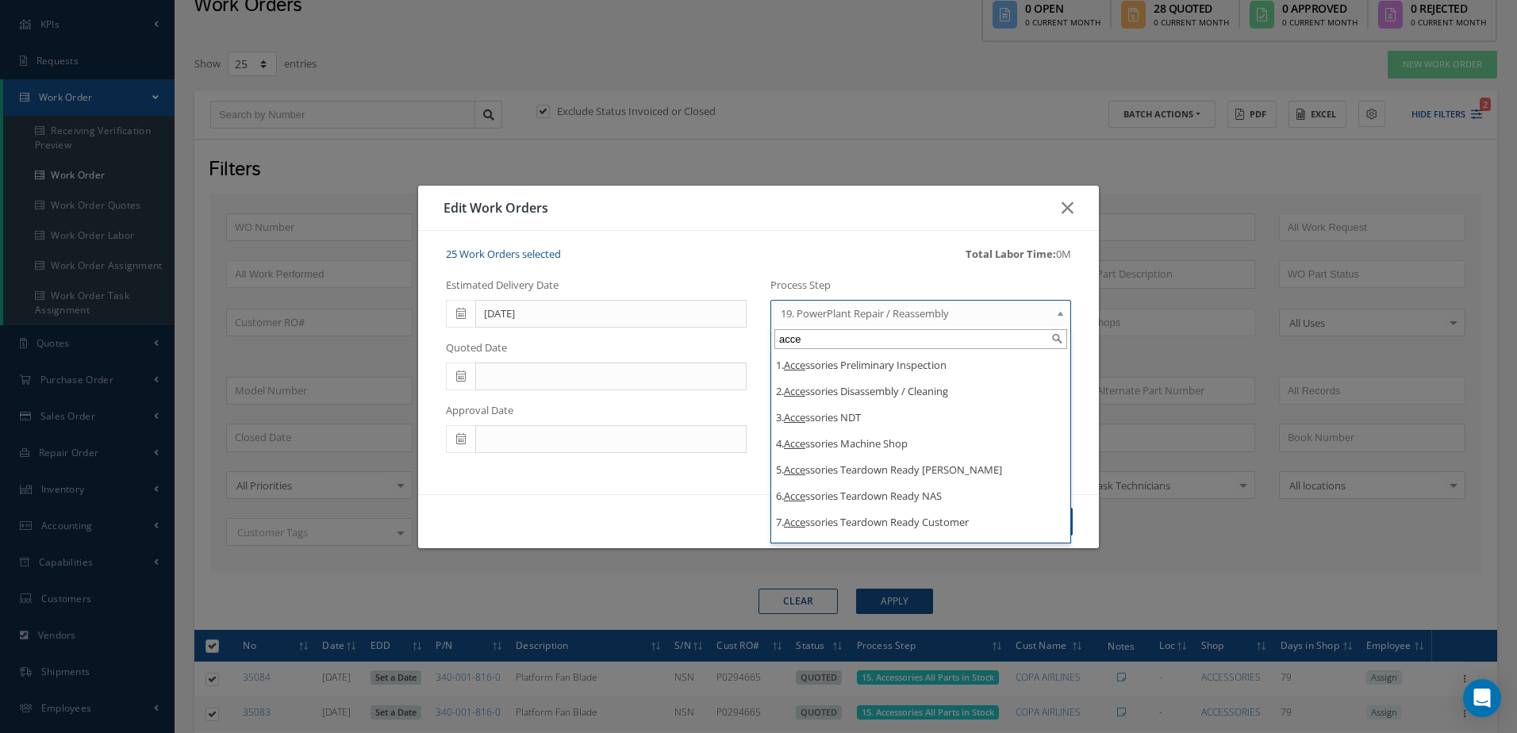
type input "acce"
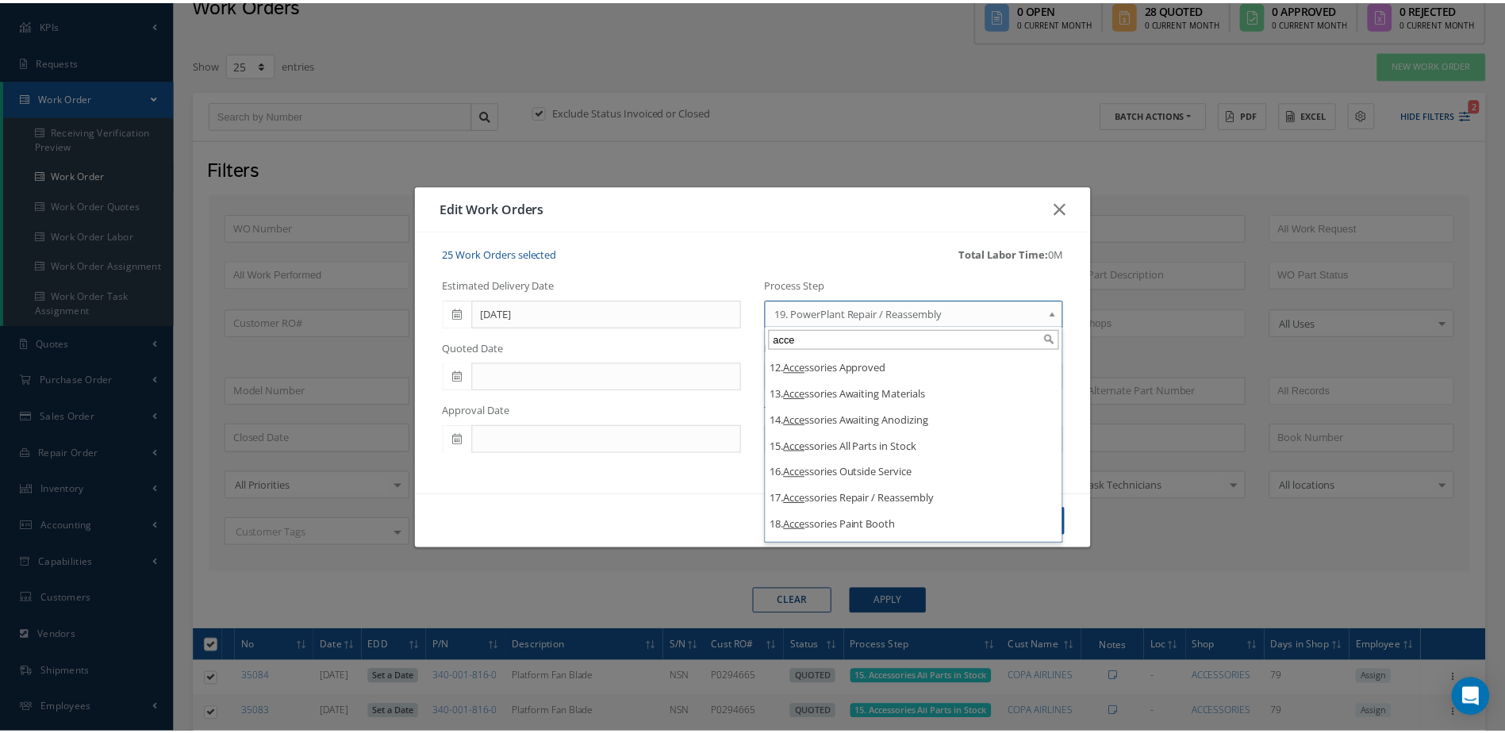
scroll to position [307, 0]
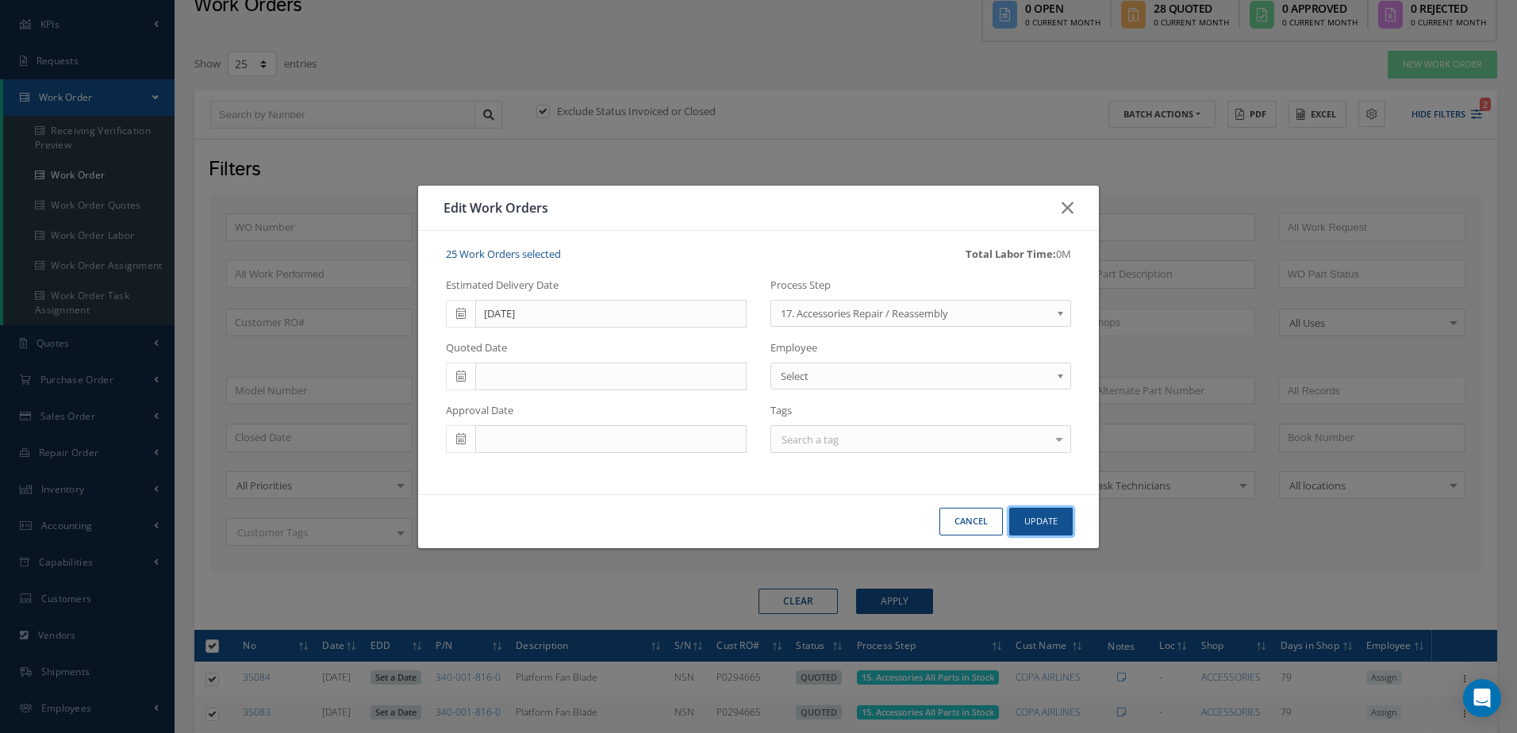
click at [1033, 520] on button "Update" at bounding box center [1040, 522] width 63 height 28
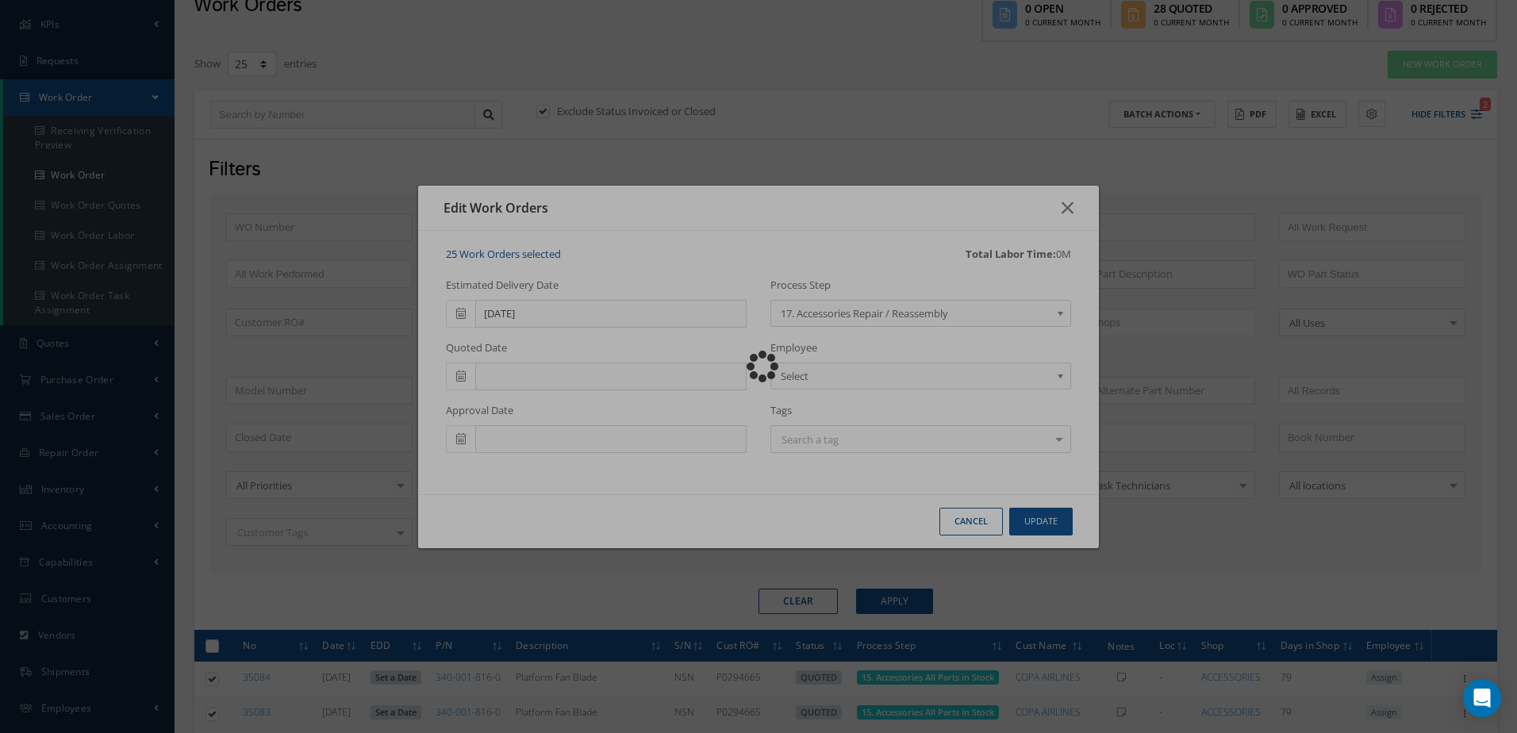
checkbox input "false"
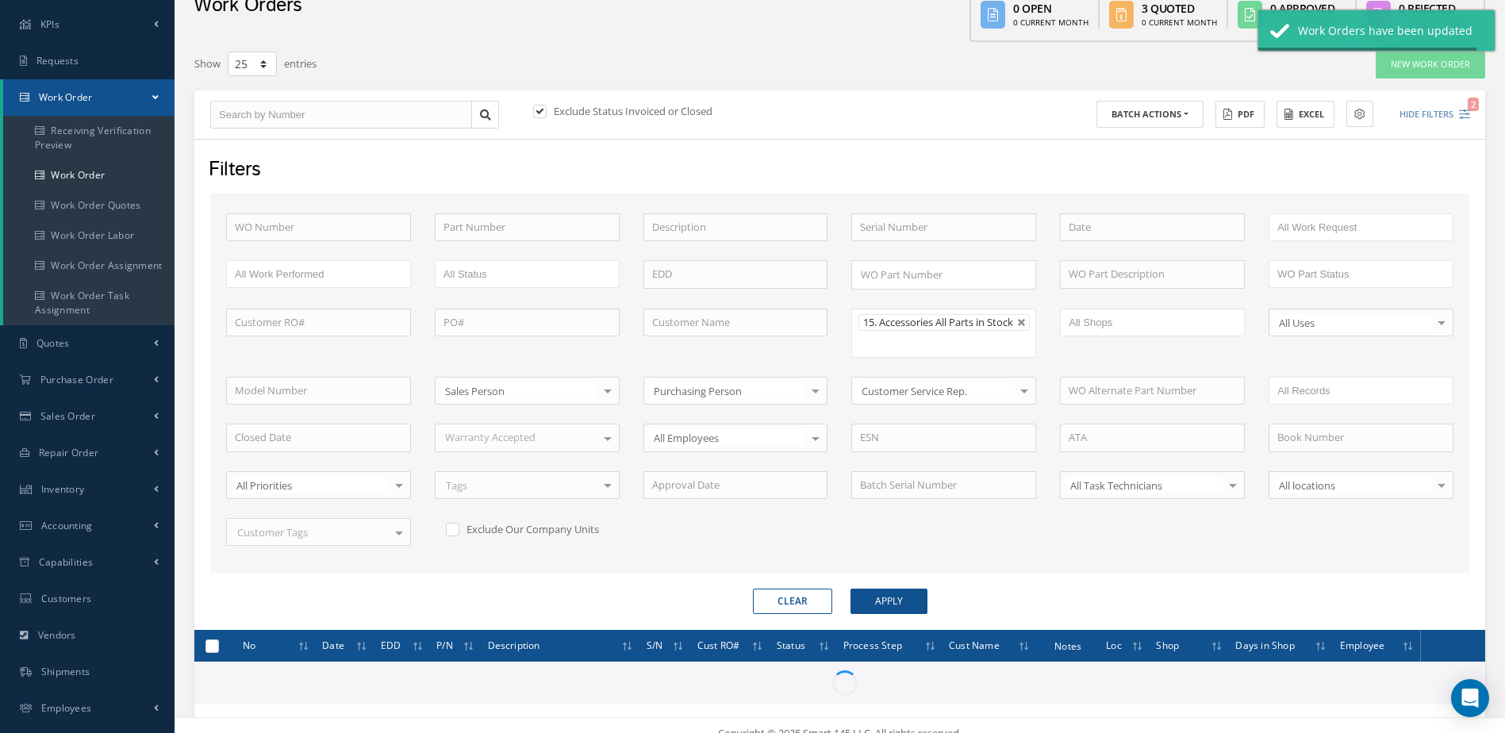
checkbox input "false"
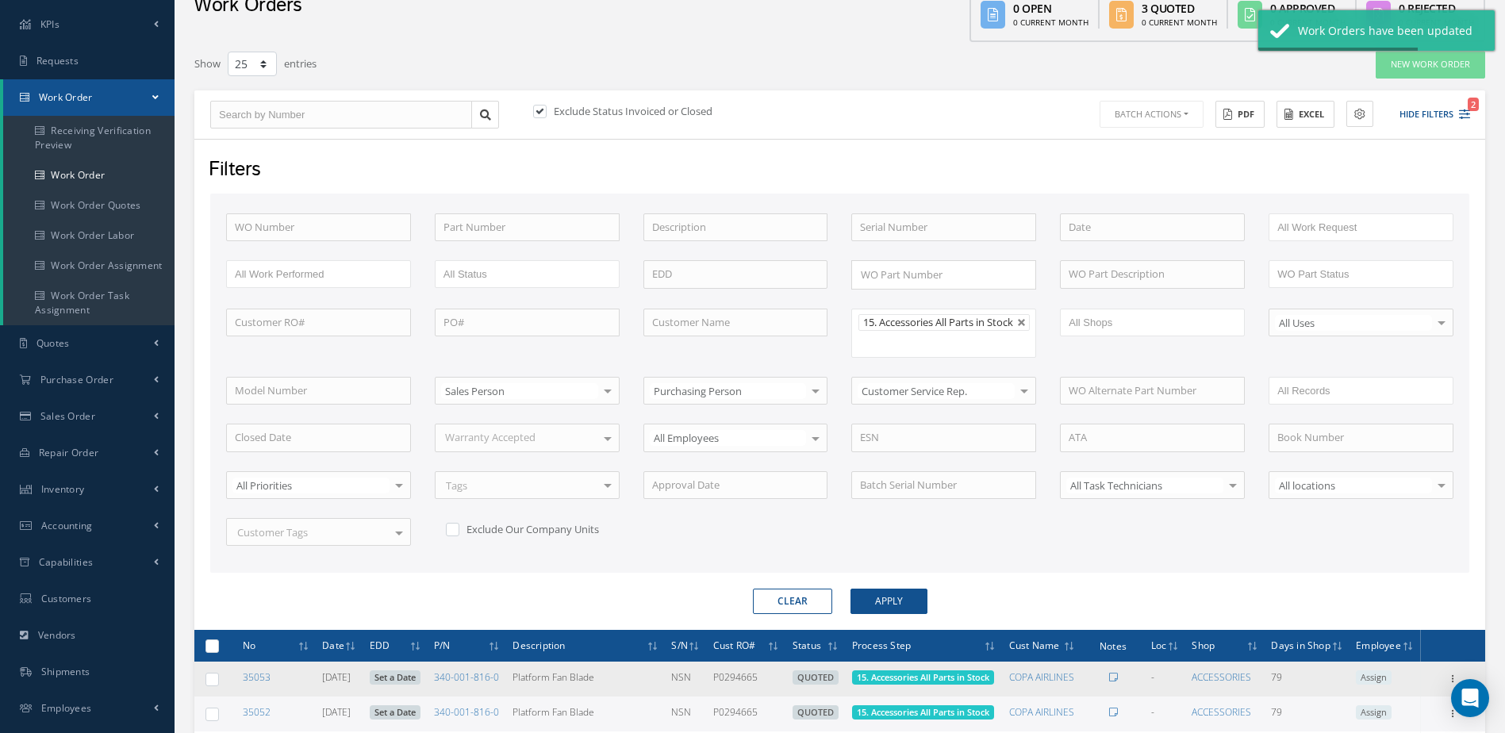
scroll to position [286, 0]
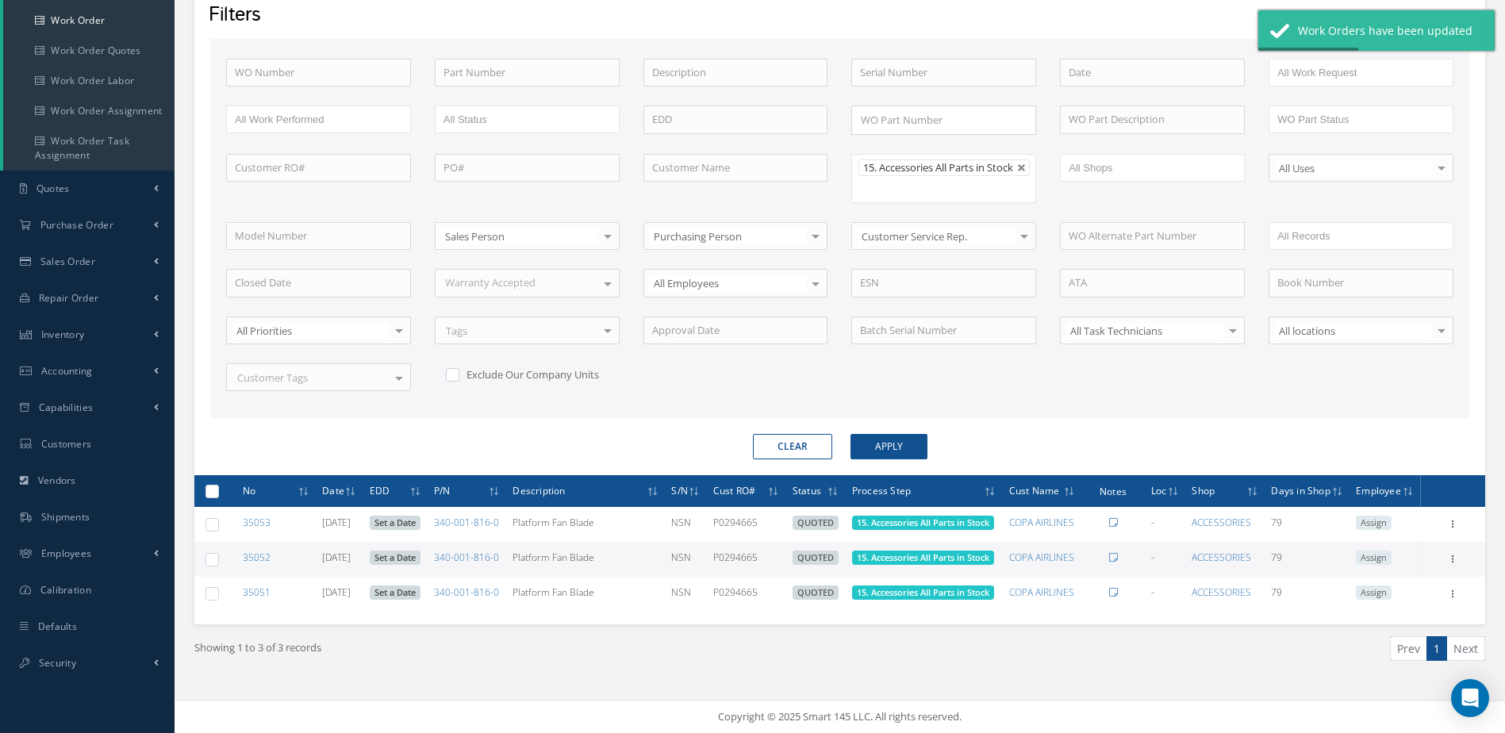
click at [218, 484] on label at bounding box center [218, 490] width 0 height 13
click at [209, 487] on input "checkbox" at bounding box center [213, 492] width 10 height 10
checkbox input "true"
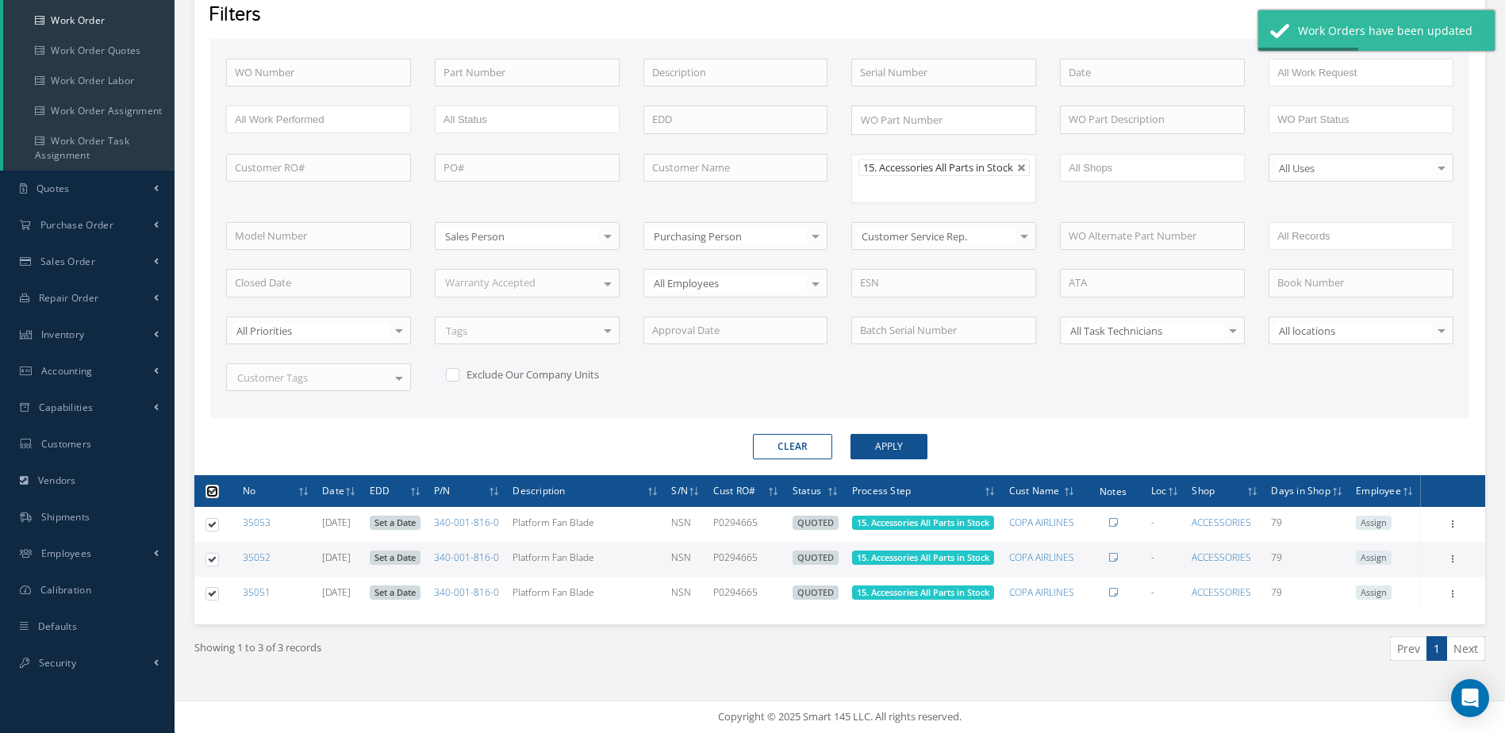
checkbox input "true"
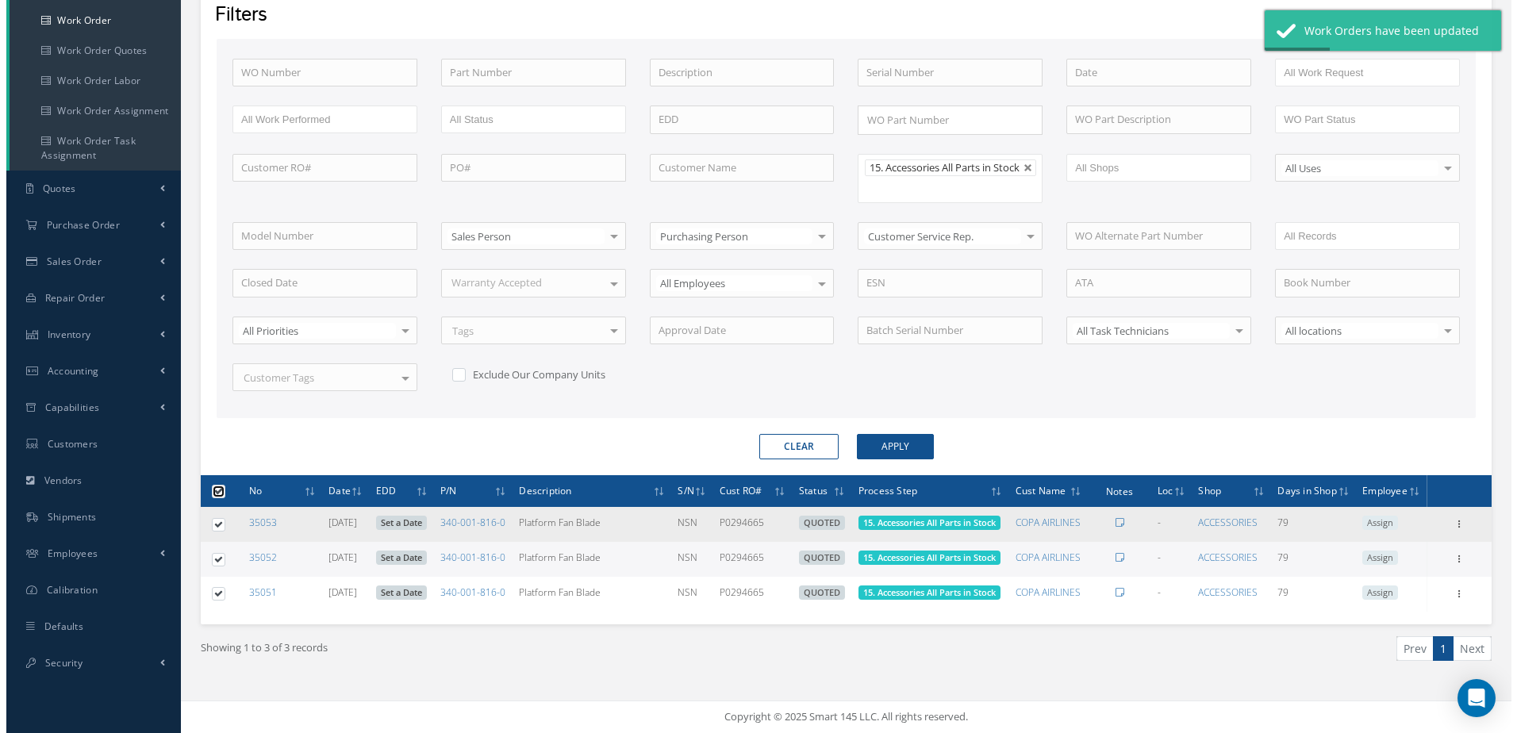
scroll to position [0, 0]
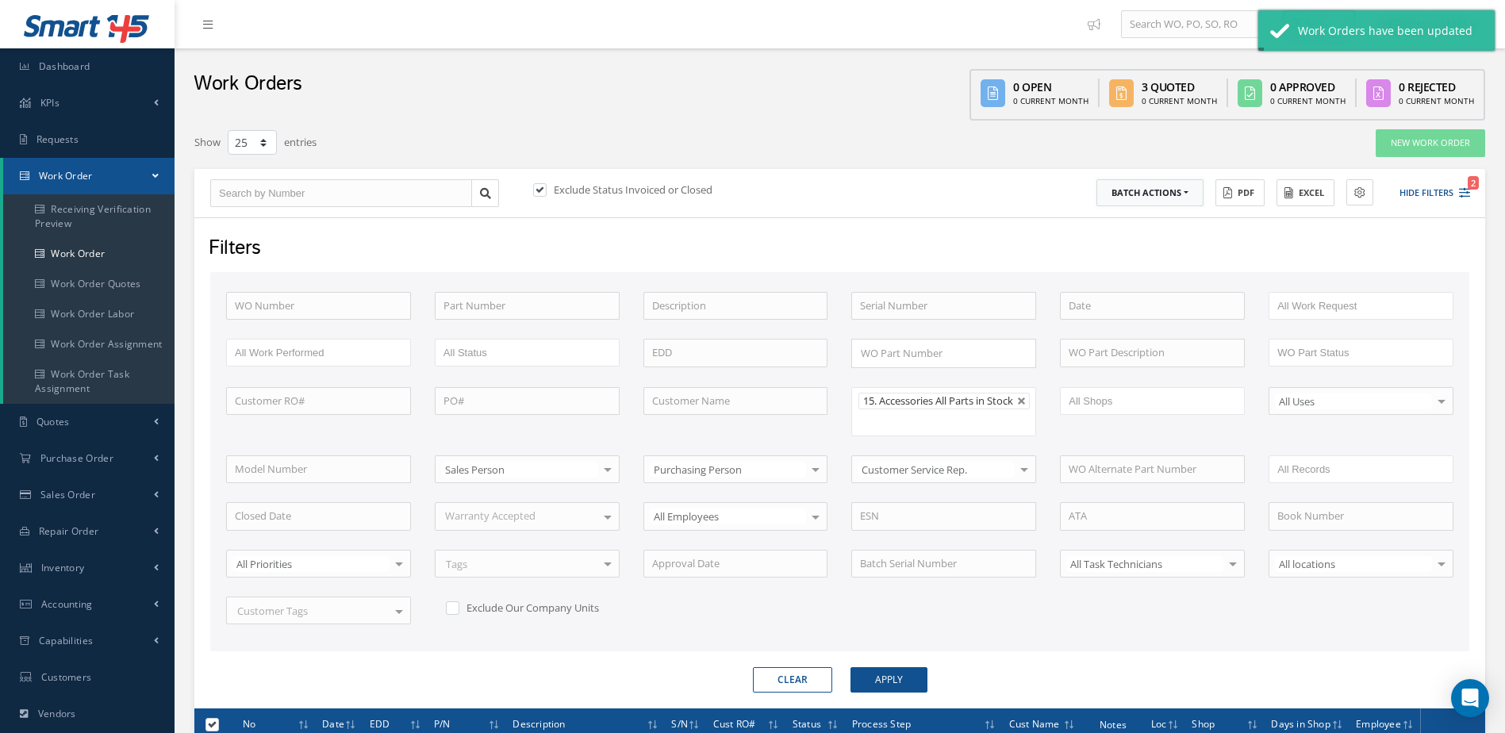
click at [1194, 191] on button "Batch Actions" at bounding box center [1150, 193] width 107 height 28
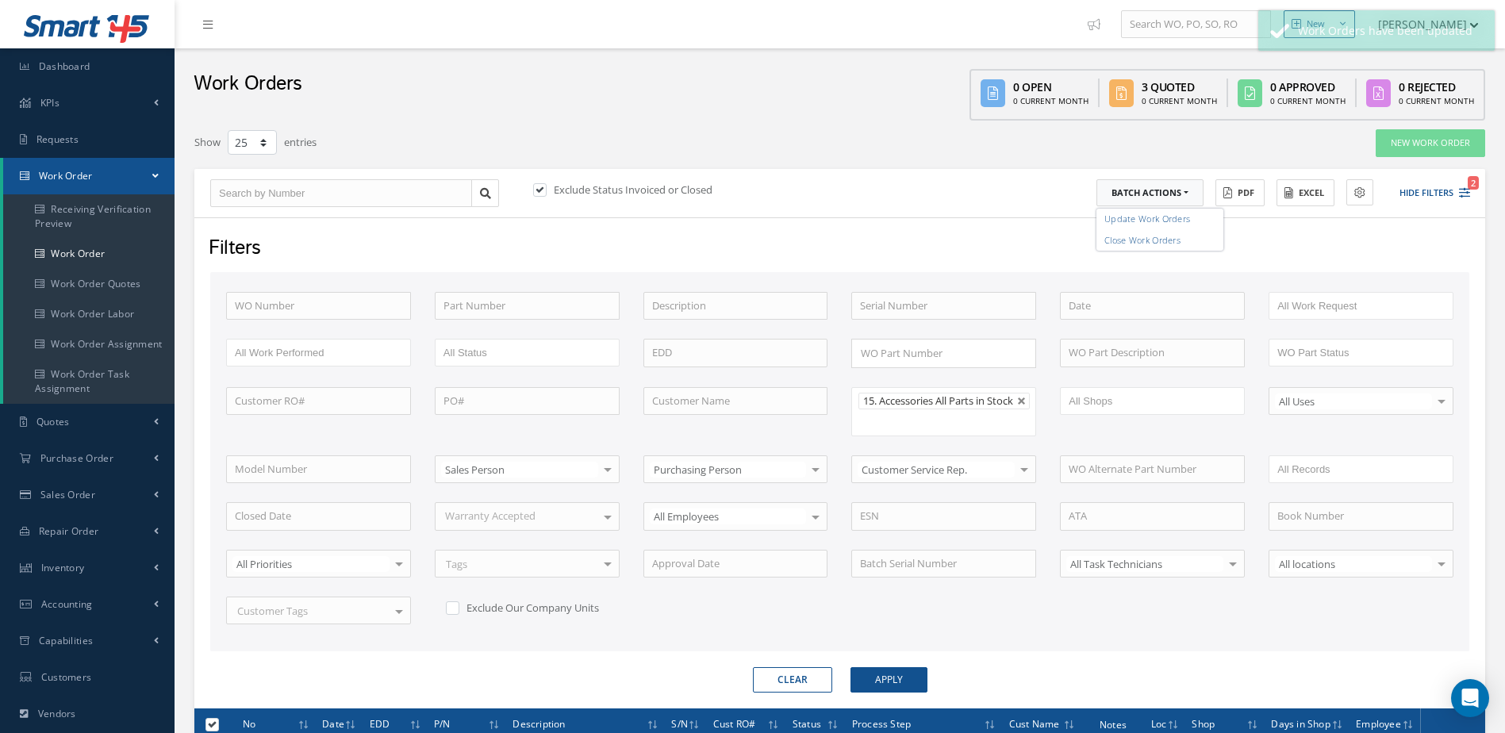
drag, startPoint x: 1158, startPoint y: 224, endPoint x: 1139, endPoint y: 224, distance: 19.0
click at [1157, 224] on link "Update Work Orders" at bounding box center [1160, 219] width 127 height 21
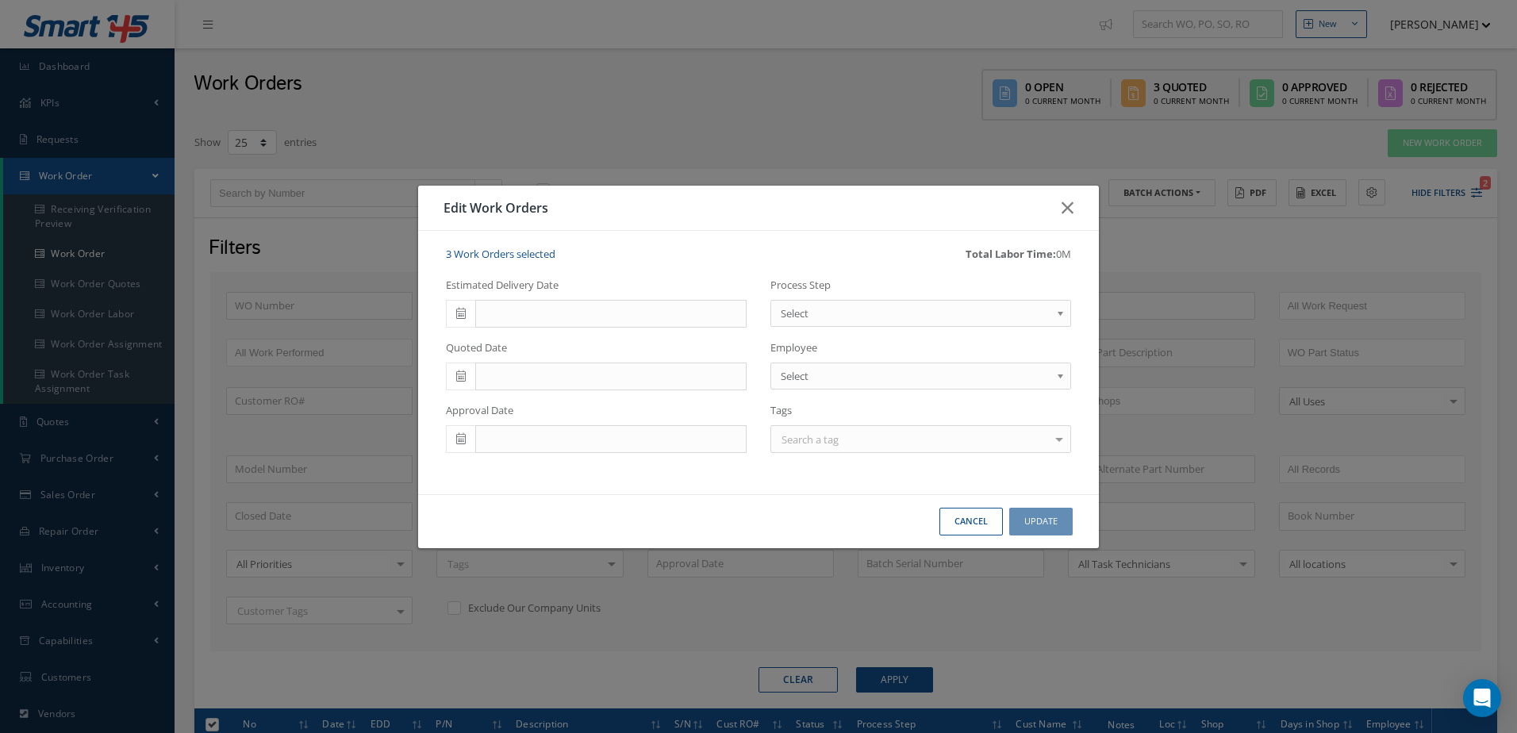
click at [458, 313] on icon at bounding box center [461, 313] width 10 height 11
click at [603, 344] on th "»" at bounding box center [601, 341] width 24 height 24
click at [558, 460] on td "20" at bounding box center [553, 460] width 24 height 24
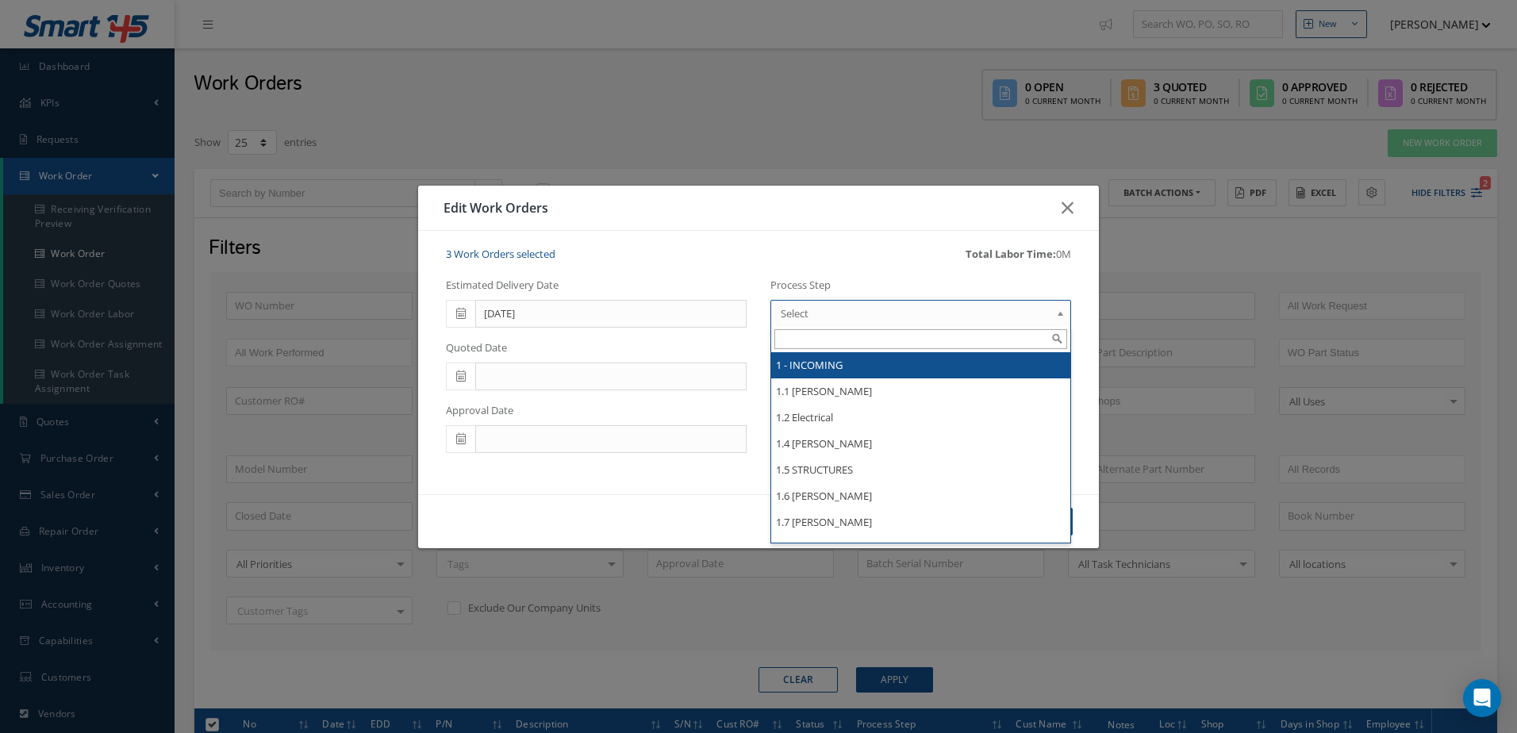
click at [979, 311] on span "Select" at bounding box center [916, 313] width 270 height 19
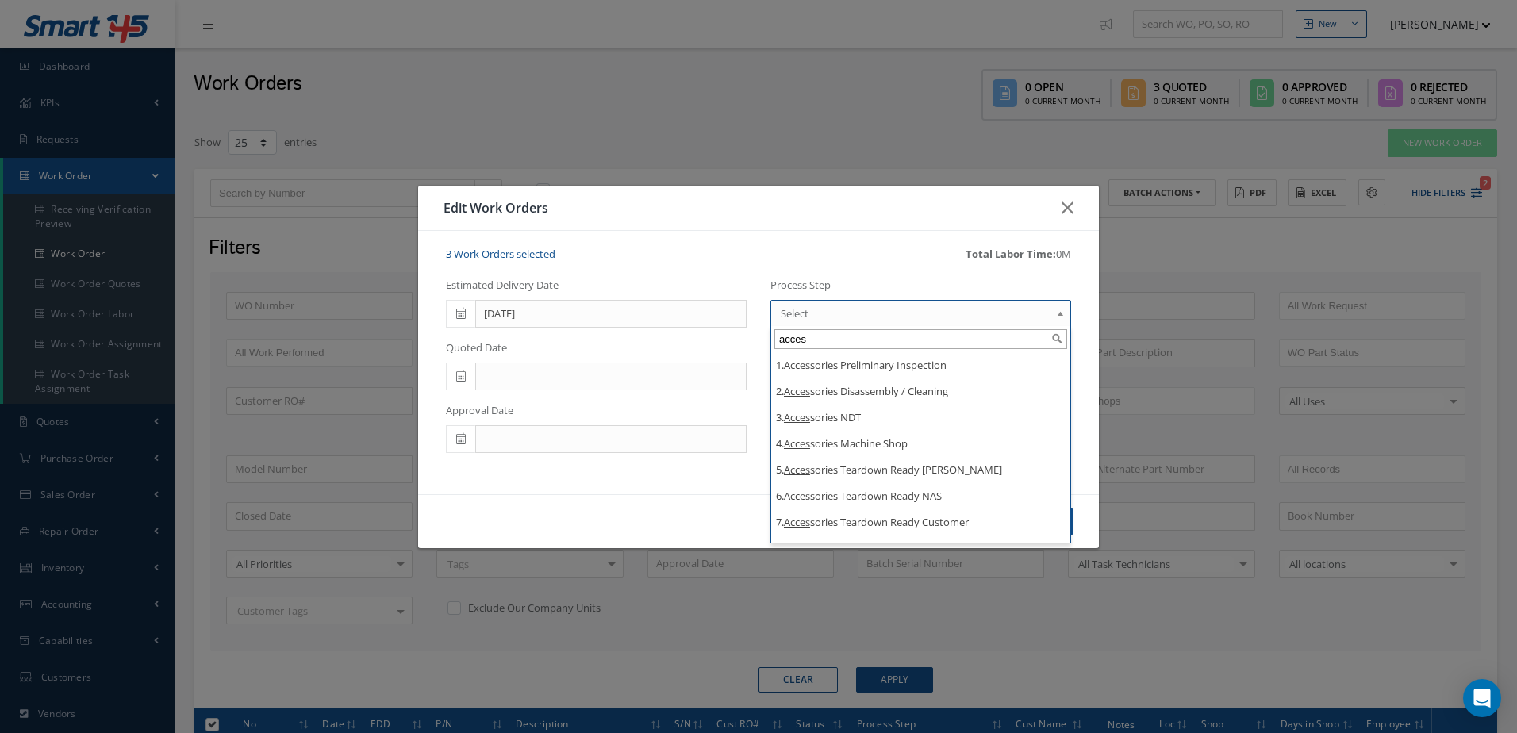
type input "acces"
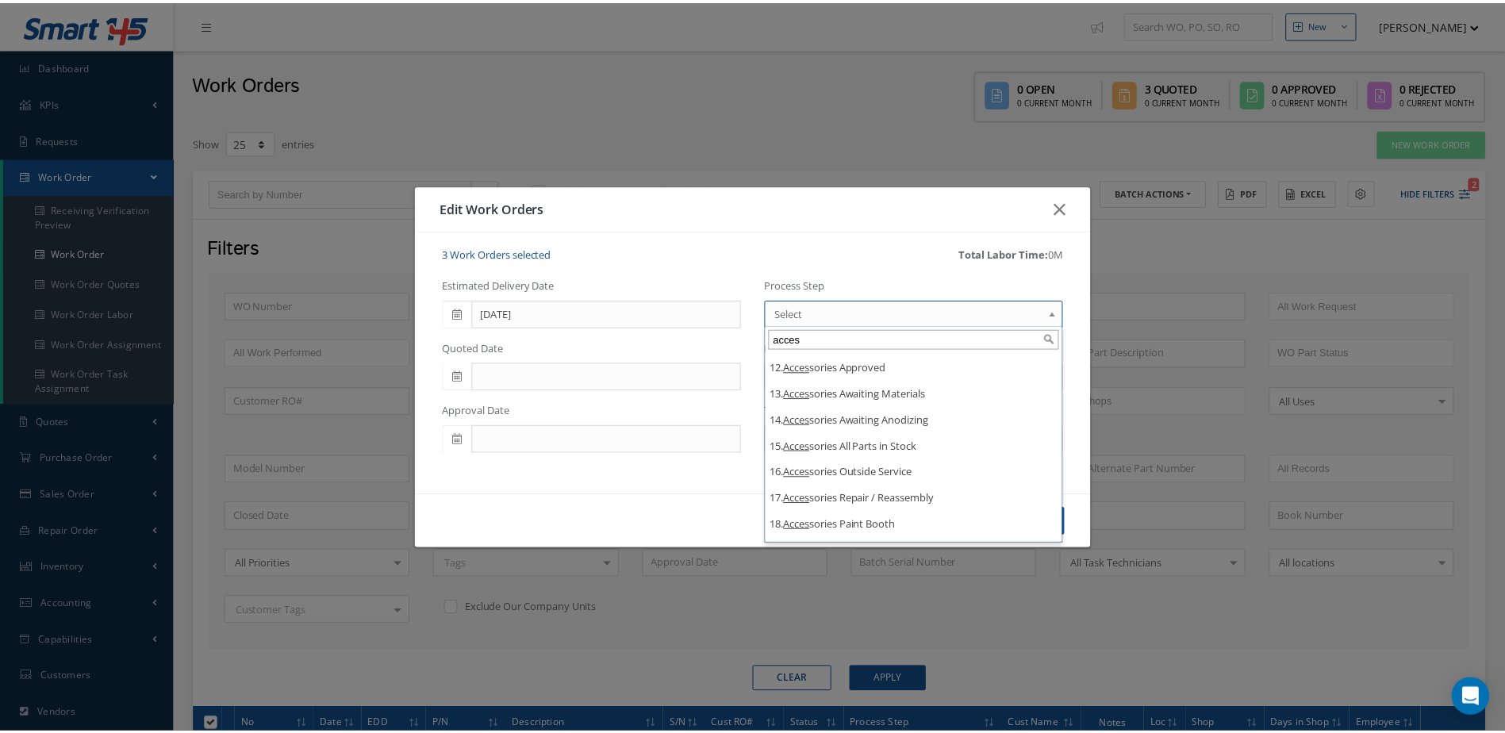
scroll to position [307, 0]
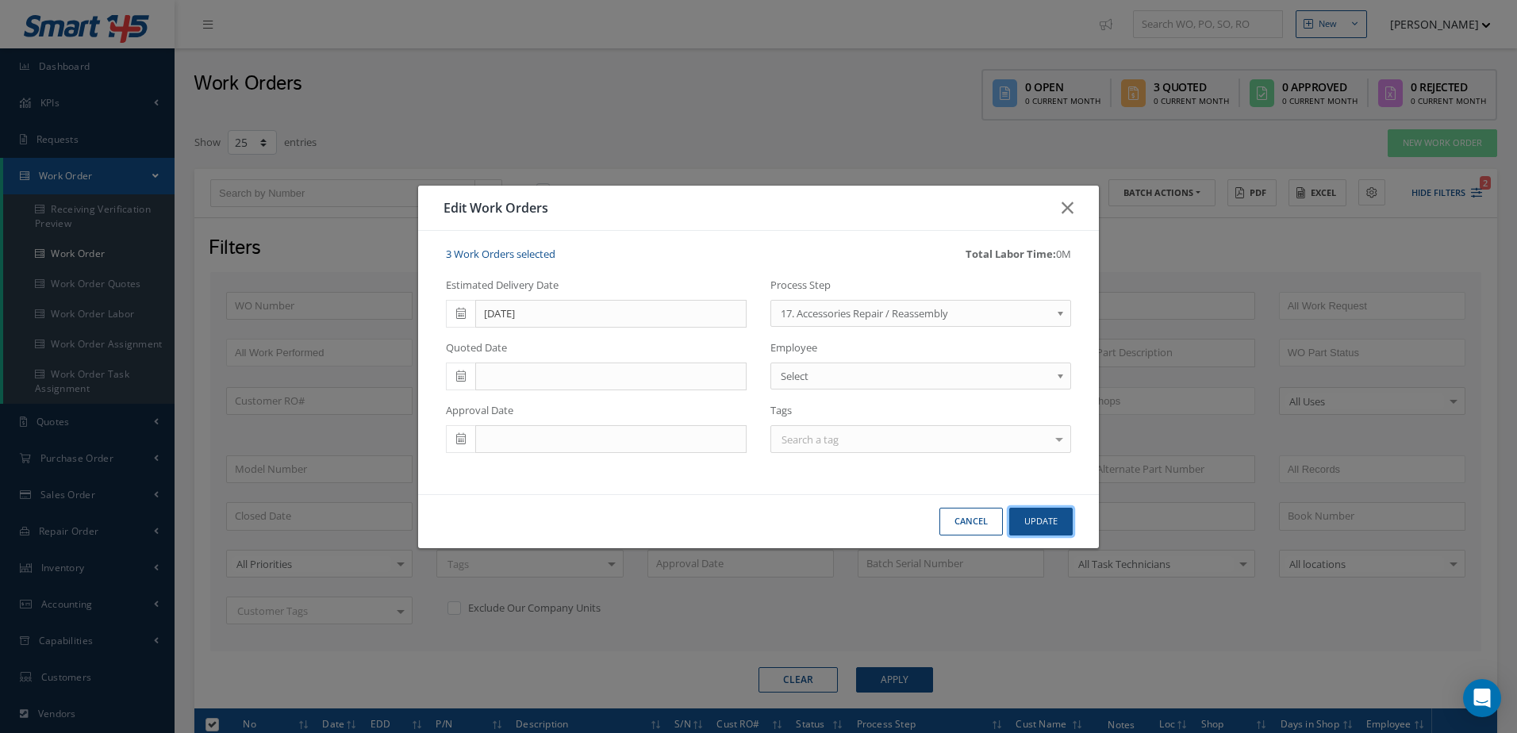
click at [1066, 530] on button "Update" at bounding box center [1040, 522] width 63 height 28
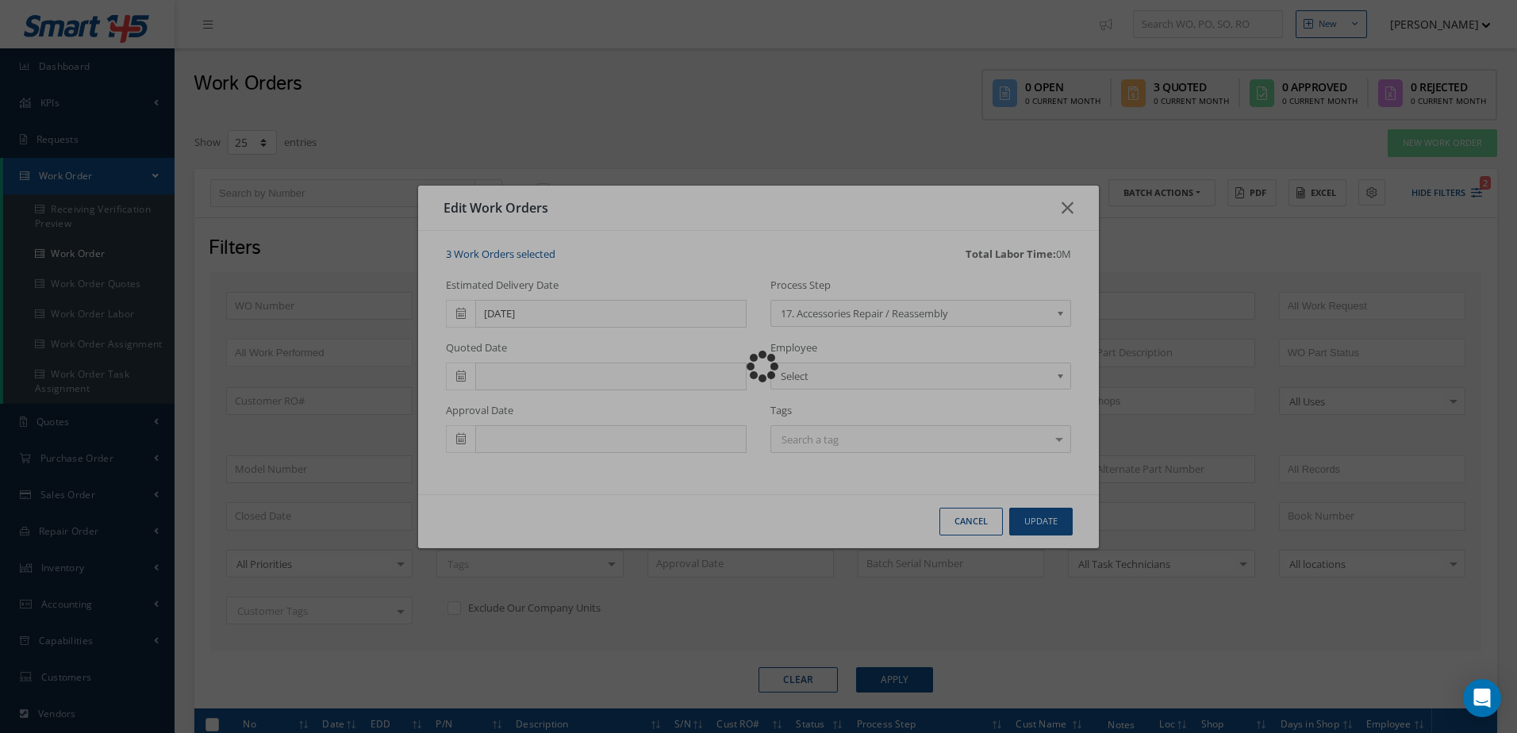
checkbox input "false"
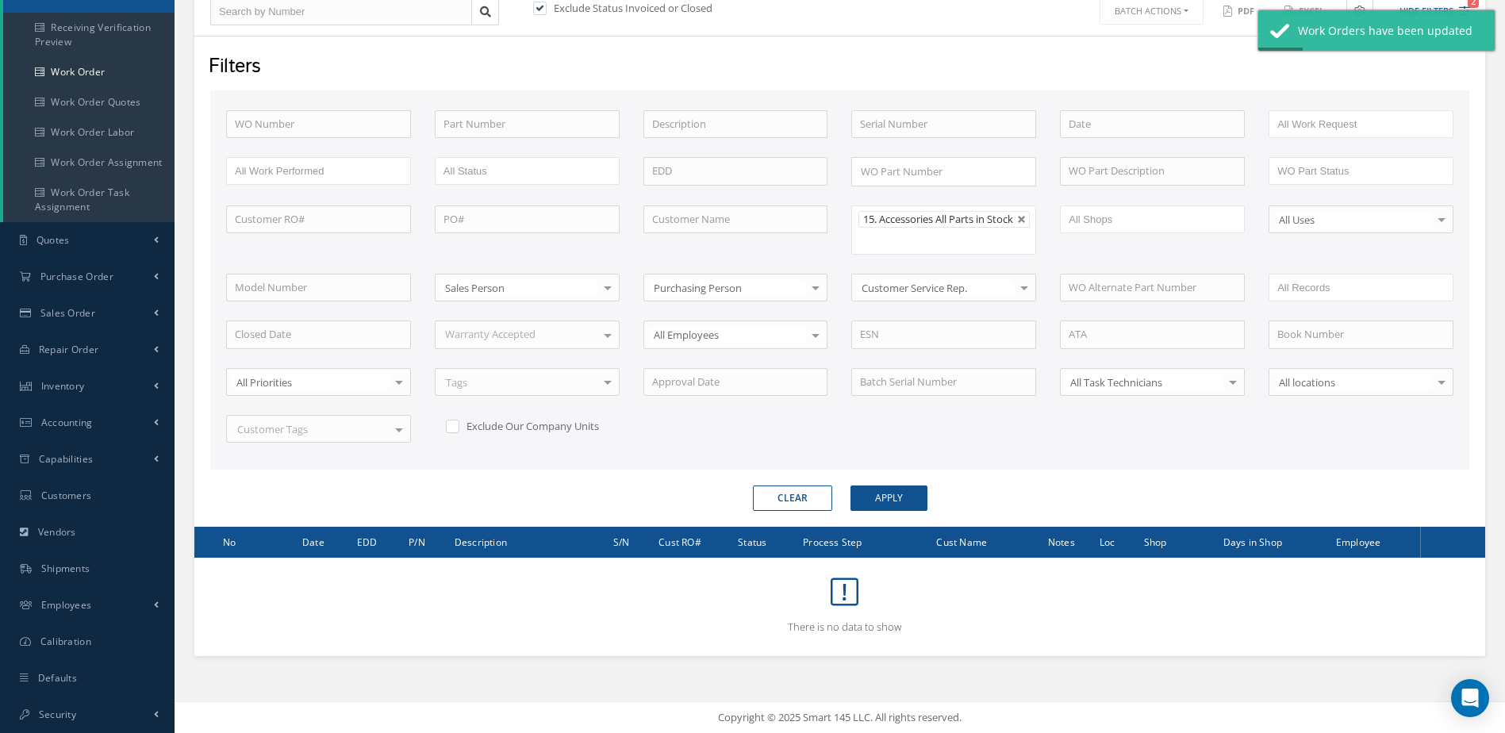
scroll to position [0, 0]
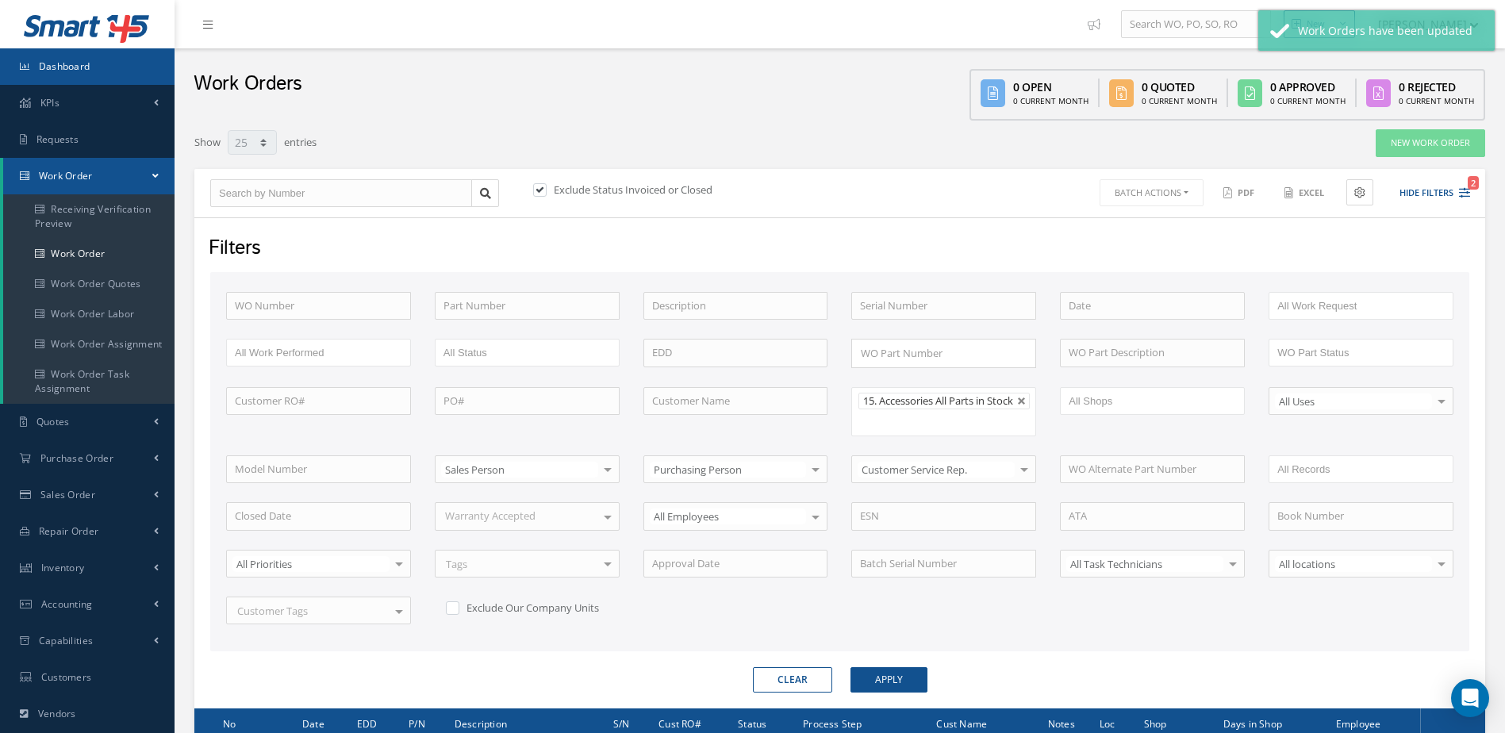
click at [58, 58] on link "Dashboard" at bounding box center [87, 66] width 175 height 36
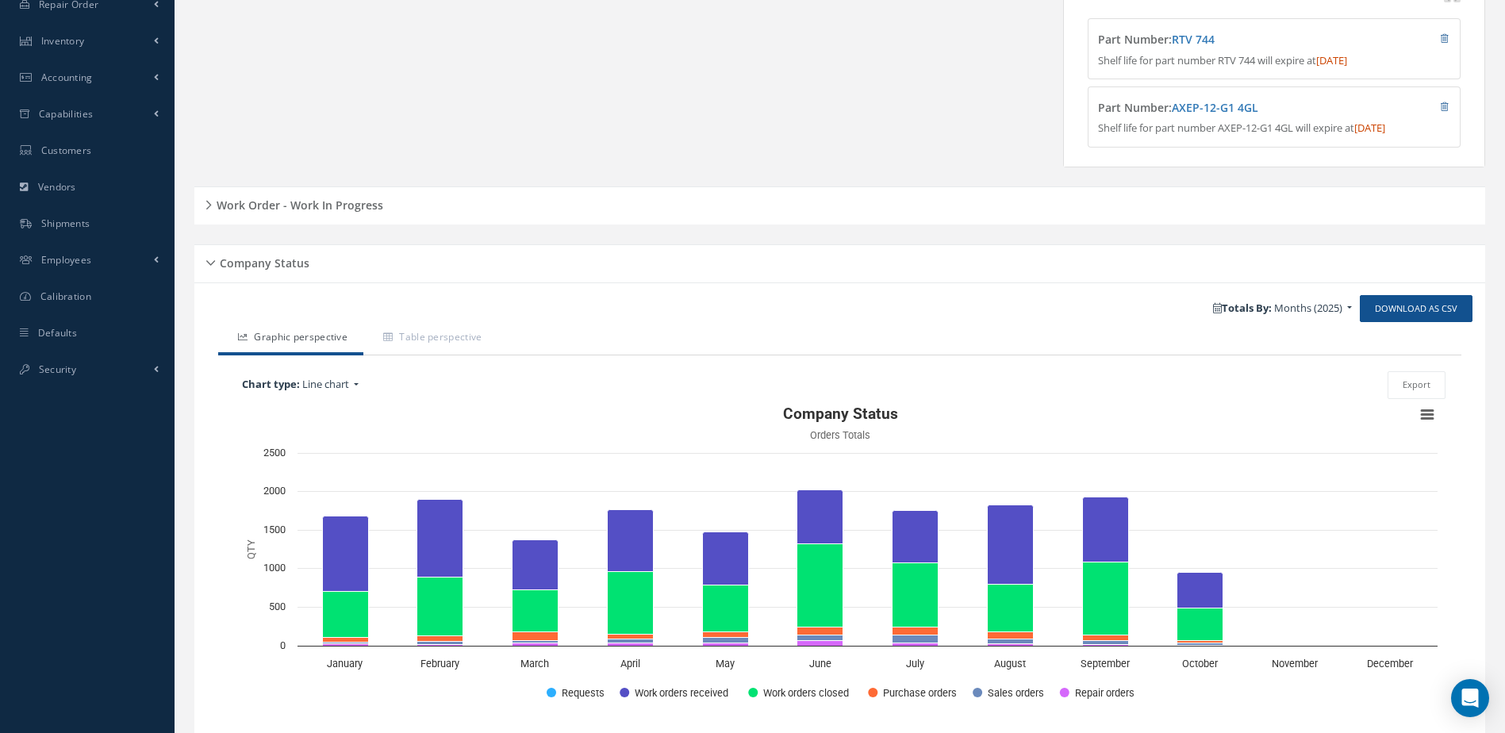
scroll to position [392, 0]
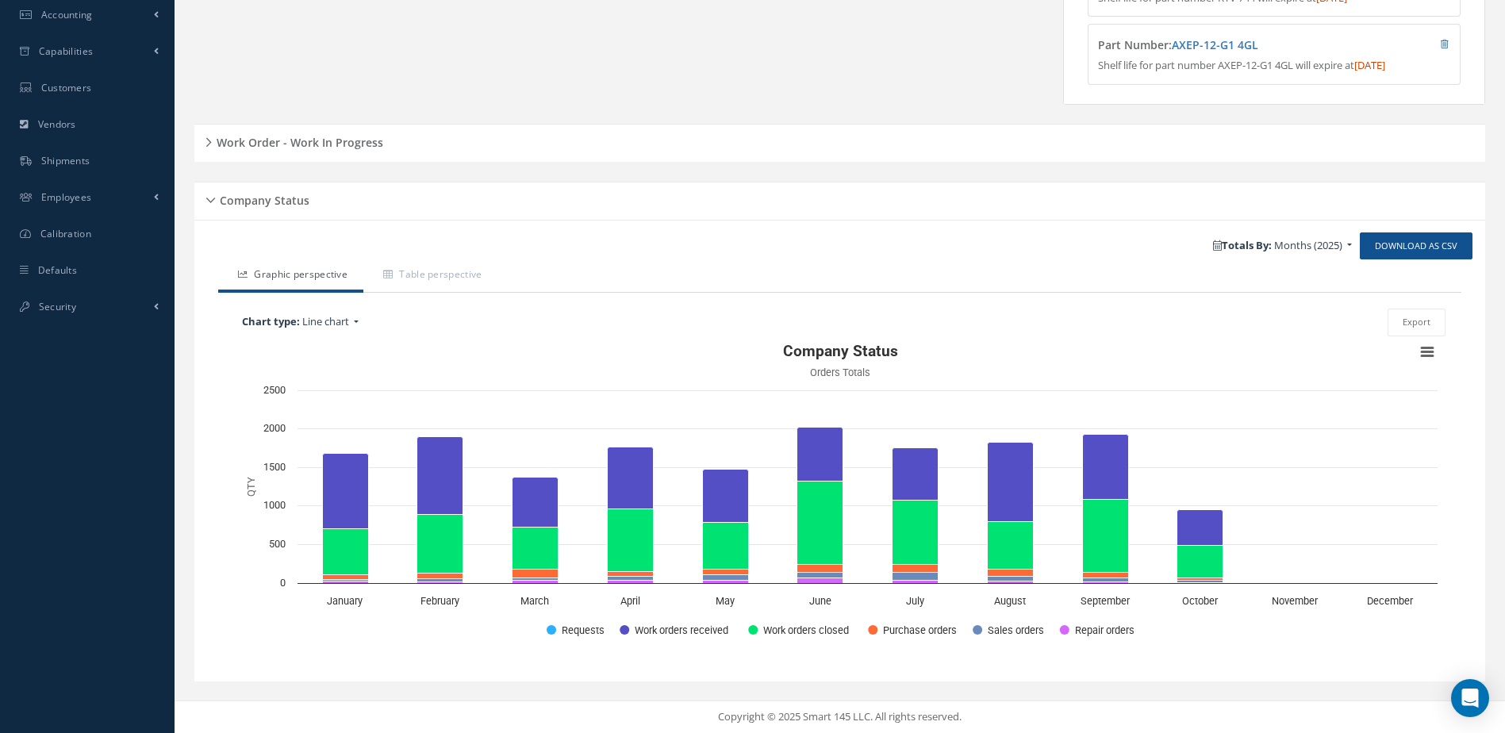
click at [323, 148] on h5 "Work Order - Work In Progress" at bounding box center [297, 140] width 171 height 19
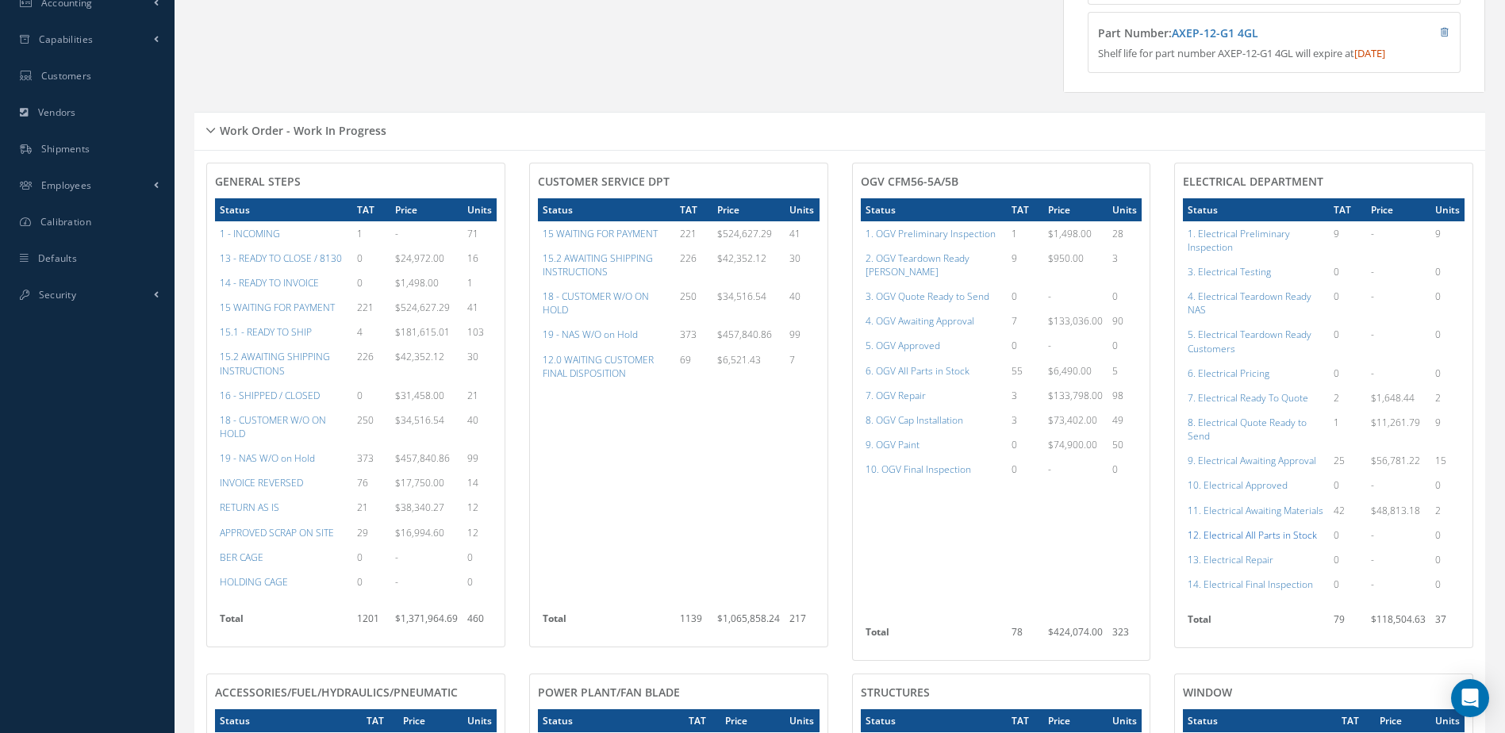
click at [1267, 542] on a=98&excludeInternalCustomer=false&excludeInvoicedOrClosed=true&shop_id=13&filtersHidded"] "12. Electrical All Parts in Stock" at bounding box center [1252, 534] width 129 height 13
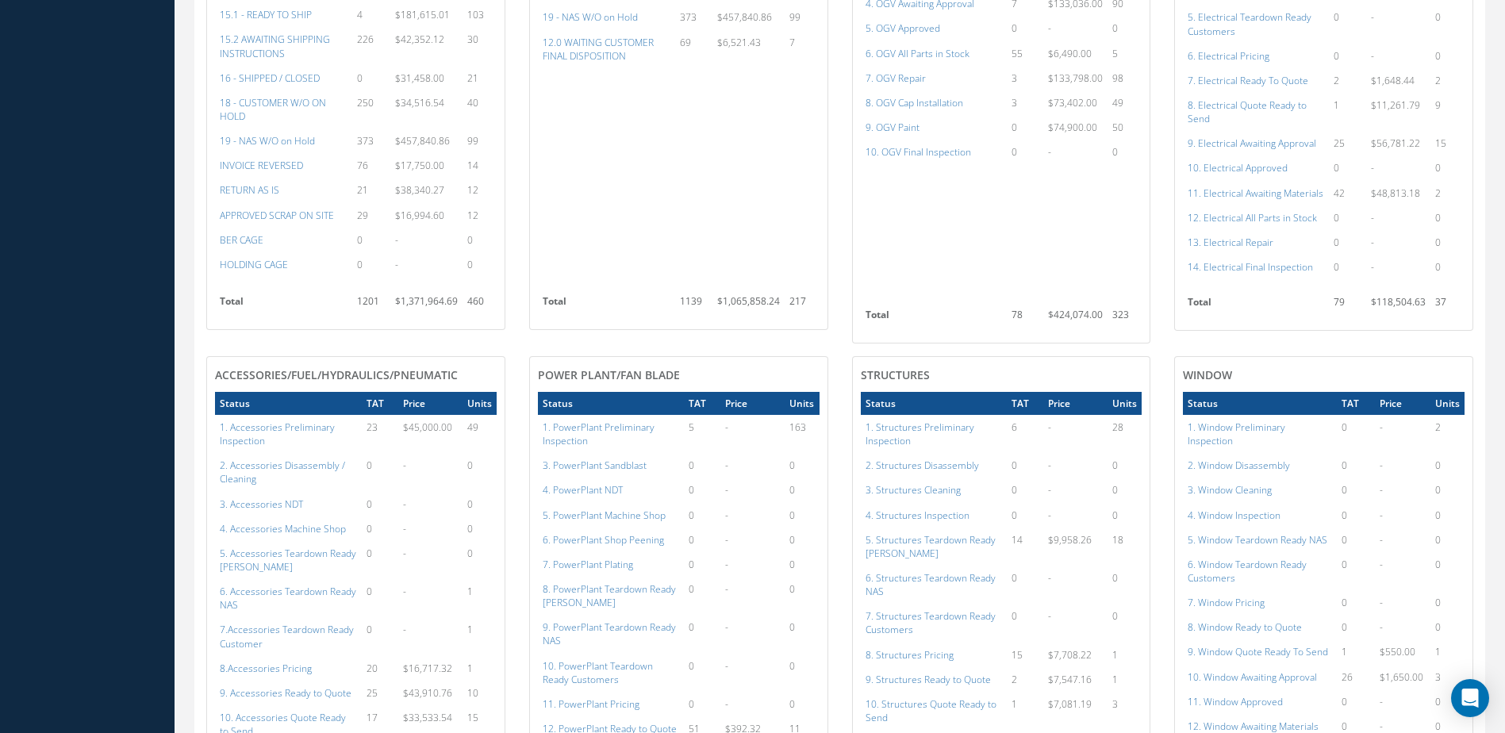
scroll to position [1106, 0]
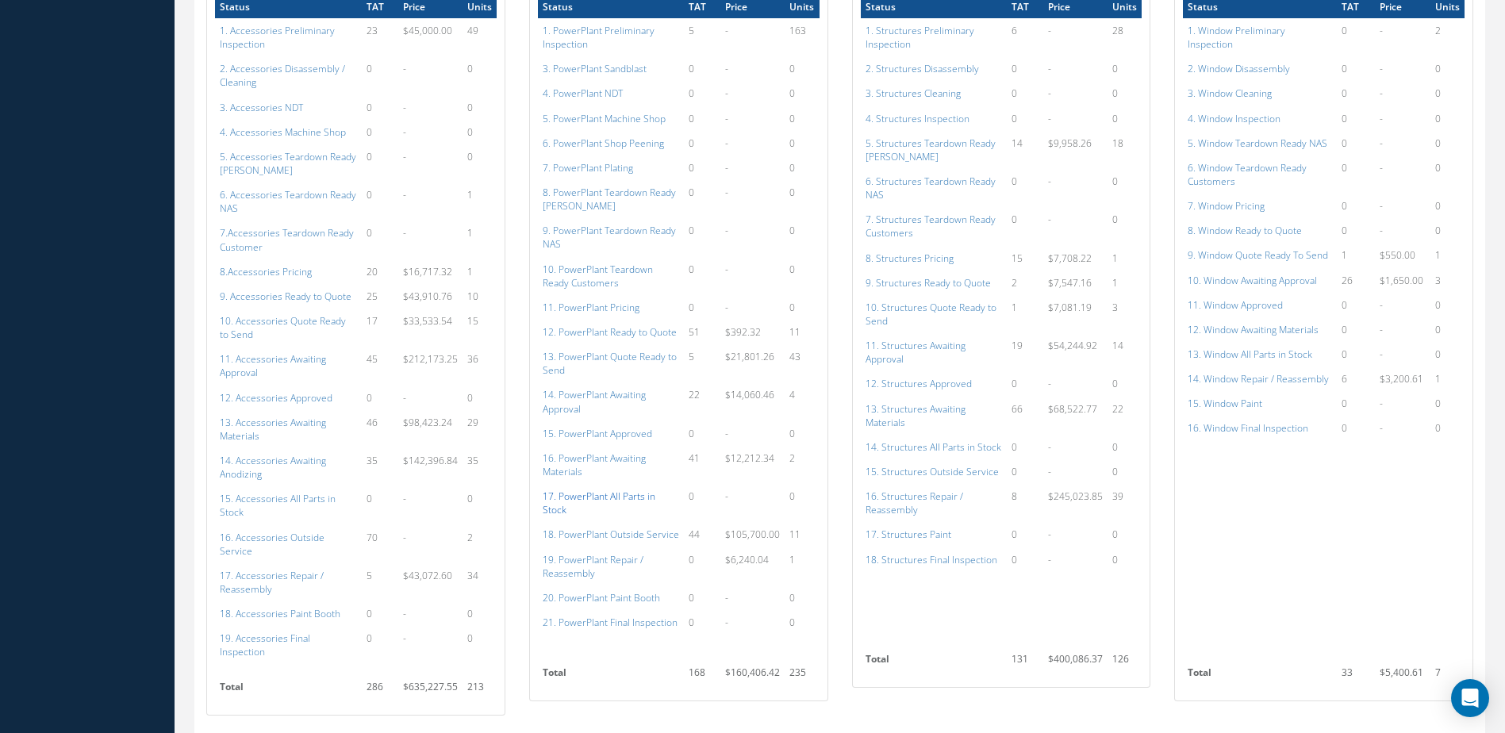
click at [647, 492] on a=136&excludeInternalCustomer=false&excludeInvoicedOrClosed=true&shop_id=15&filtersHidded"] "17. PowerPlant All Parts in Stock" at bounding box center [599, 503] width 113 height 27
click at [962, 447] on a=154&excludeInternalCustomer=false&excludeInvoicedOrClosed=true&shop_id=3&filtersHidded"] "14. Structures All Parts in Stock" at bounding box center [934, 446] width 136 height 13
click at [1227, 348] on a=171&excludeInternalCustomer=false&excludeInvoicedOrClosed=true&shop_id=16&filtersHidded"] "13. Window All Parts in Stock" at bounding box center [1250, 354] width 125 height 13
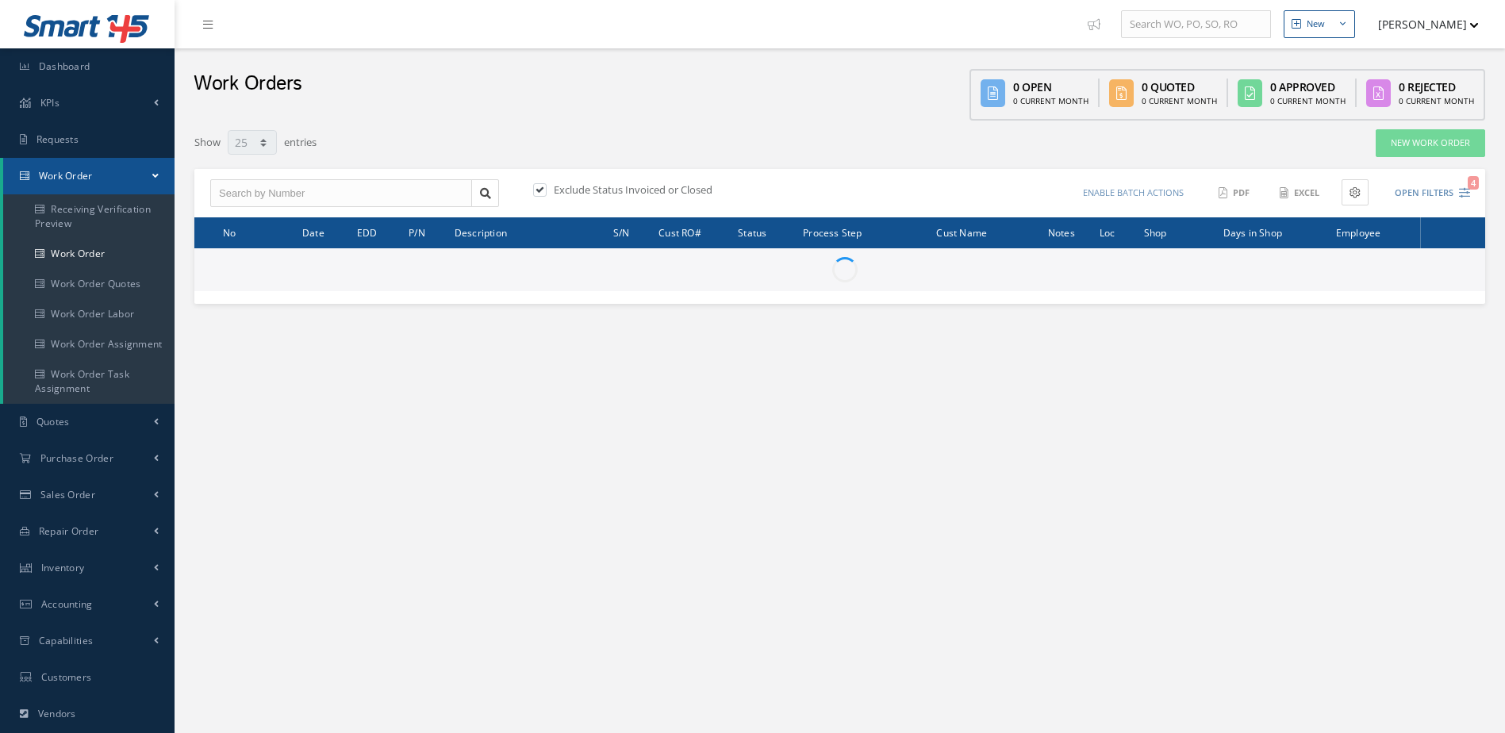
select select "25"
type input "All Work Request"
type input "All Work Performed"
type input "All Status"
type input "WO Part Status"
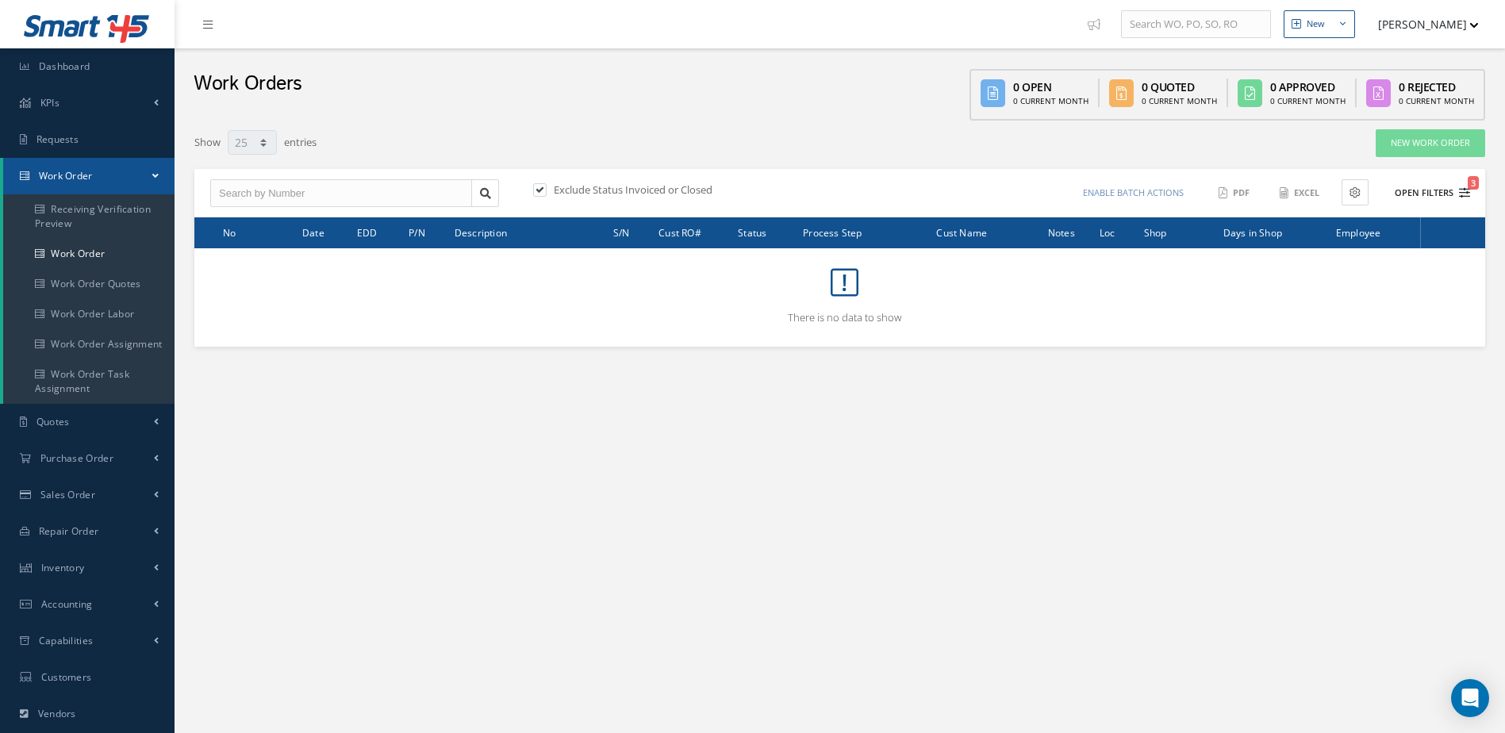
click at [1420, 189] on button "Open Filters 3" at bounding box center [1426, 193] width 90 height 26
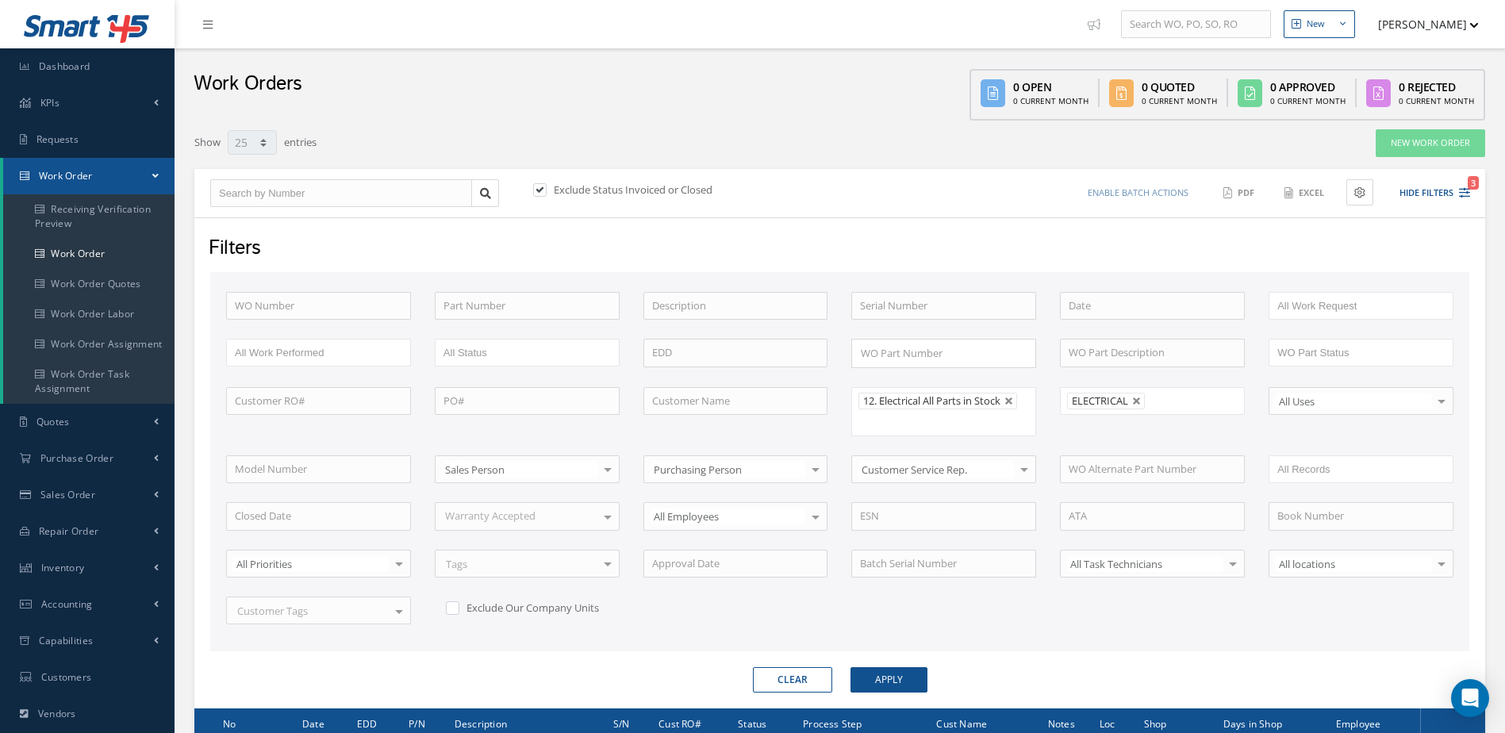
click at [1134, 406] on li "ELECTRICAL" at bounding box center [1106, 401] width 78 height 17
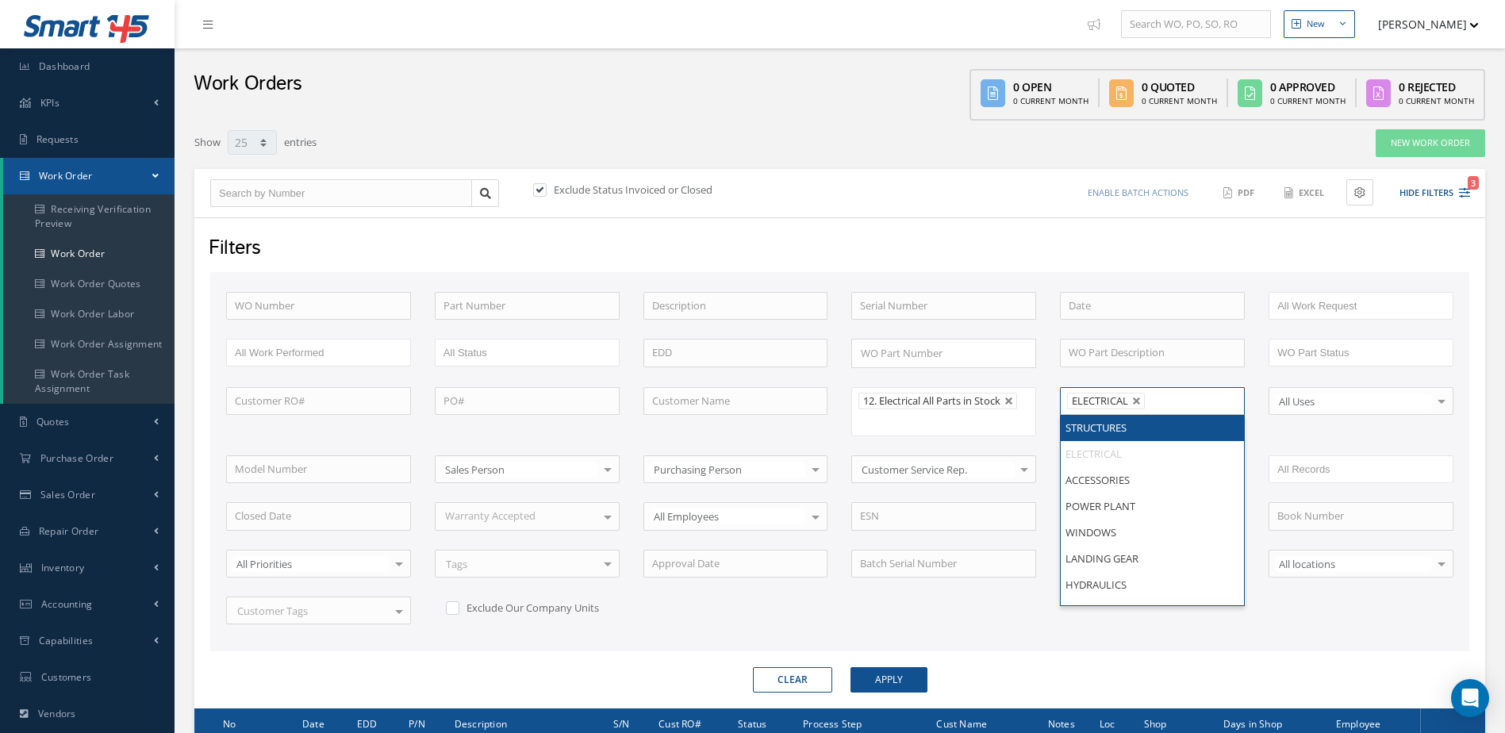
click at [1139, 400] on link at bounding box center [1137, 402] width 10 height 10
click at [910, 679] on button "Apply" at bounding box center [889, 679] width 77 height 25
type input "All Shops"
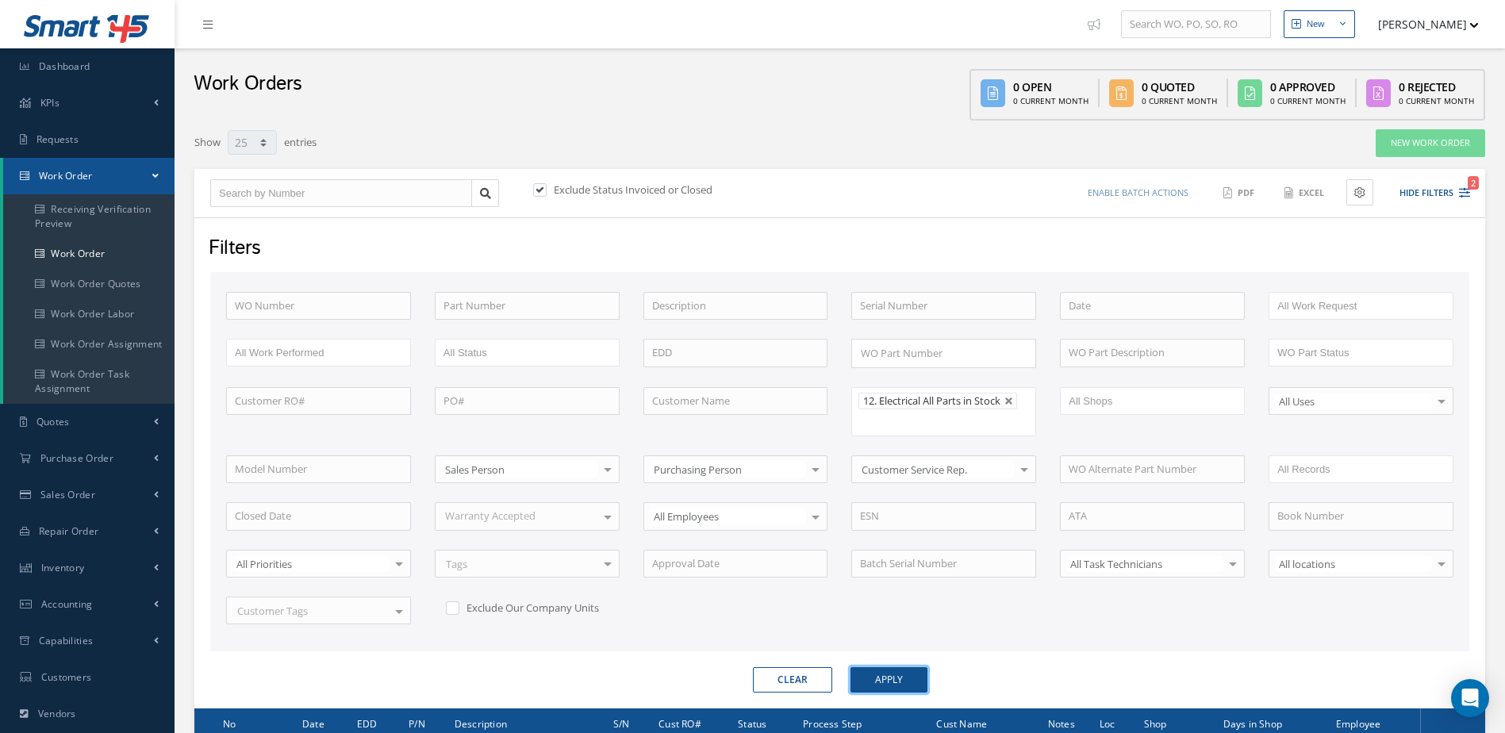
scroll to position [182, 0]
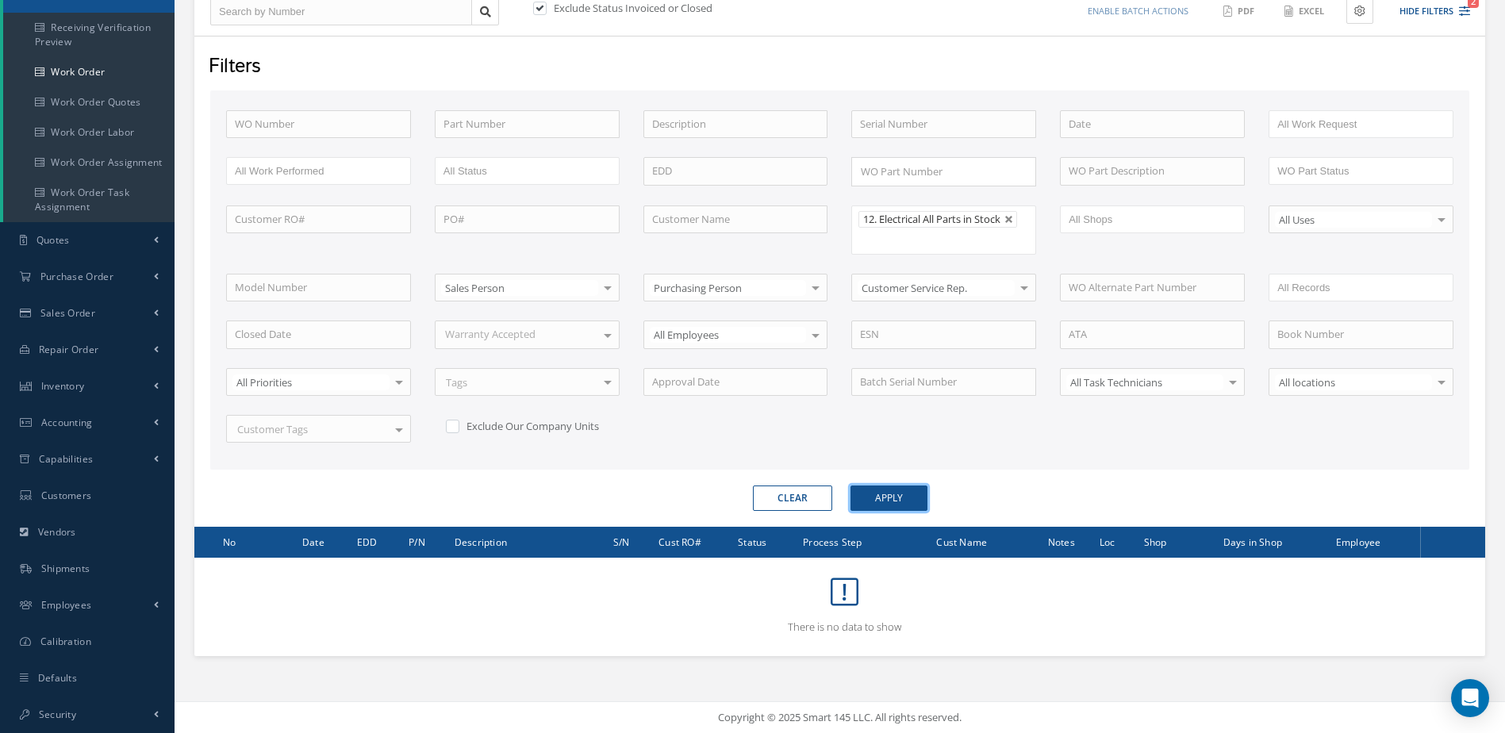
click at [919, 505] on button "Apply" at bounding box center [889, 498] width 77 height 25
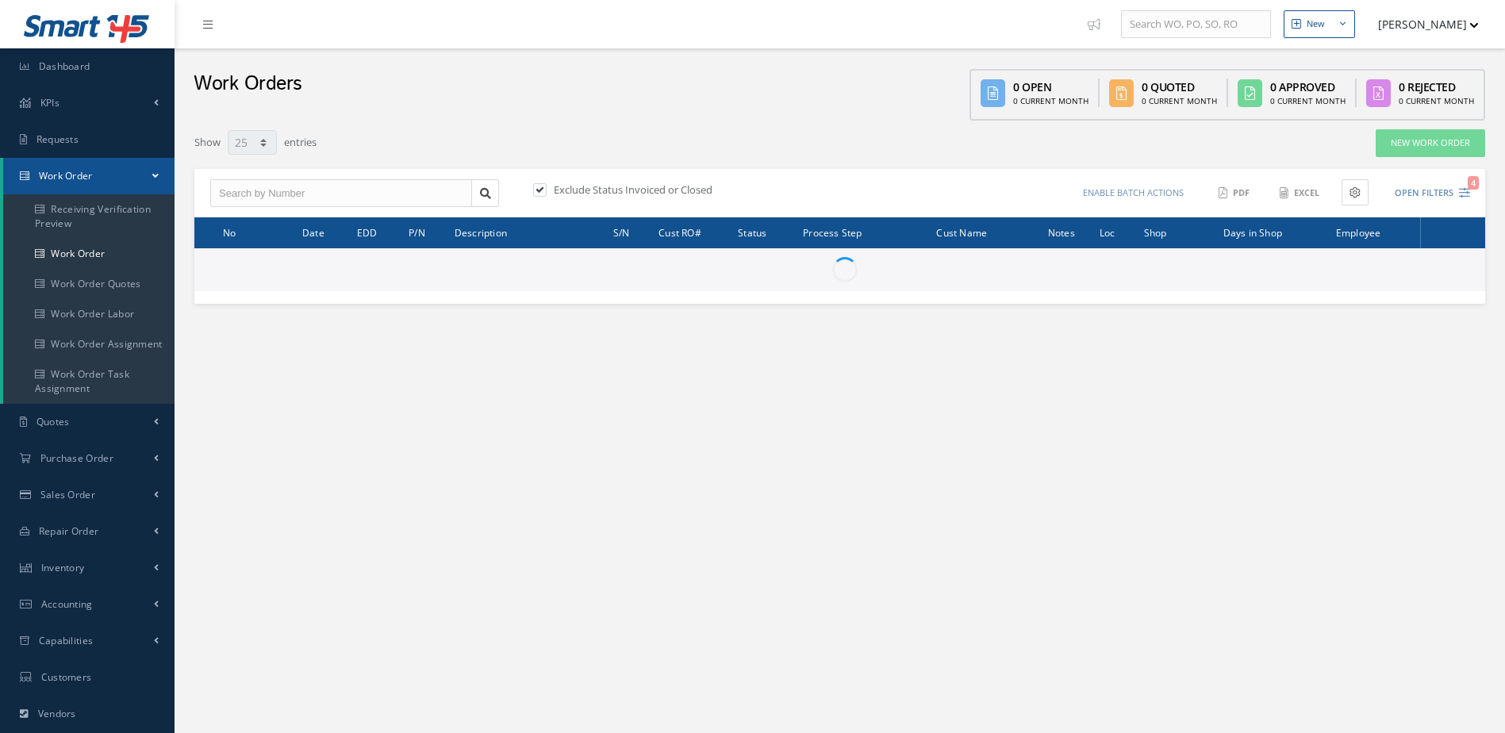
select select "25"
type input "All Work Request"
type input "All Work Performed"
type input "All Status"
type input "WO Part Status"
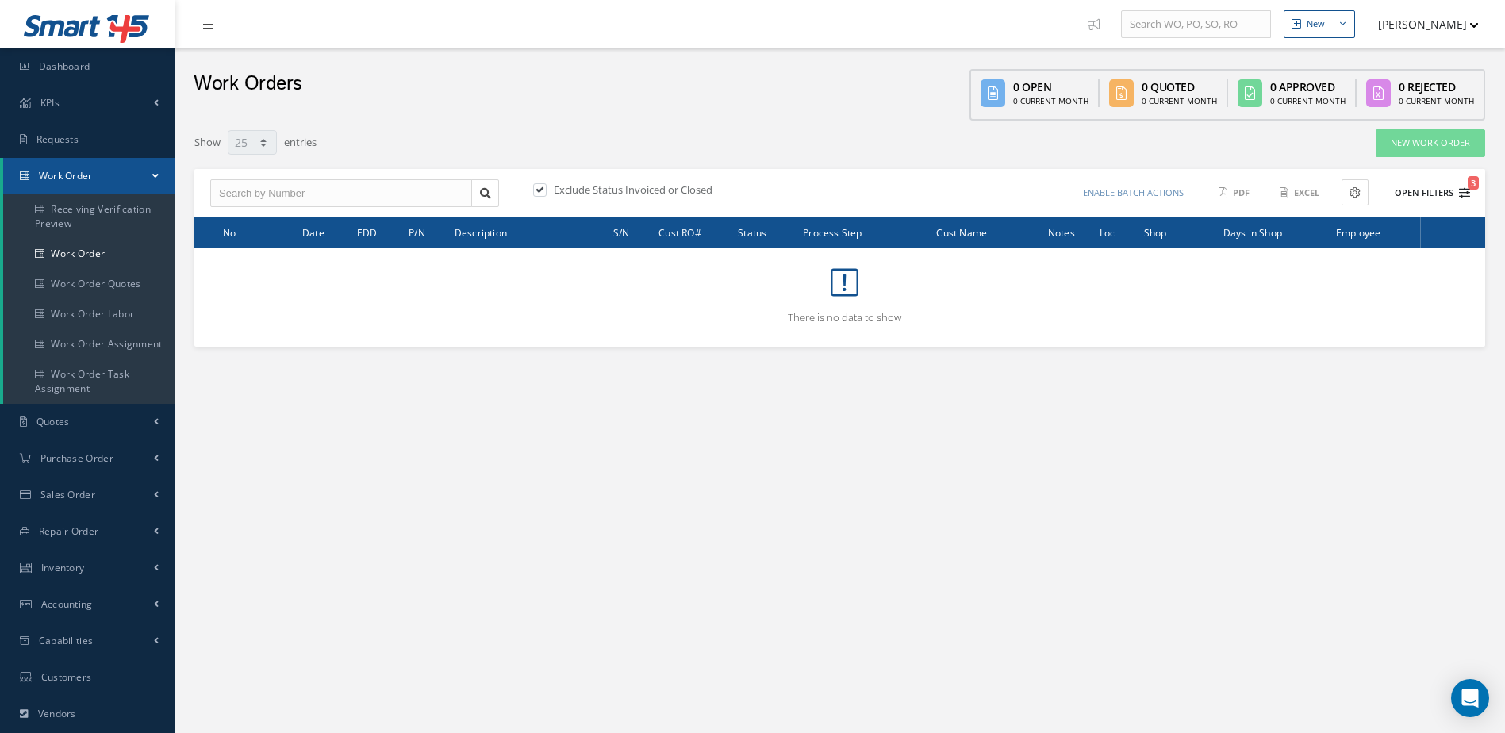
click at [1416, 188] on button "Open Filters 3" at bounding box center [1426, 193] width 90 height 26
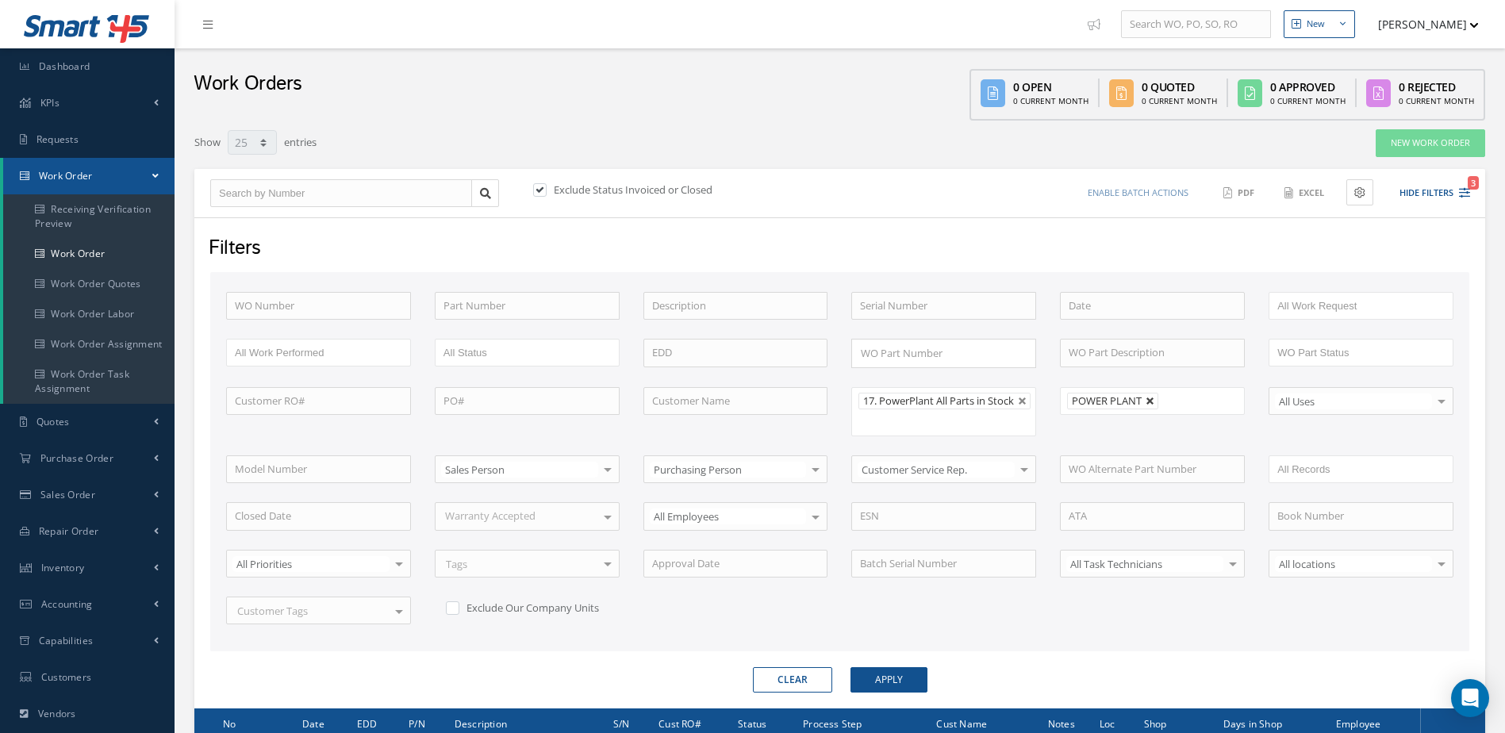
click at [1149, 398] on link at bounding box center [1151, 402] width 10 height 10
type input "All Shops"
click at [910, 685] on button "Apply" at bounding box center [889, 679] width 77 height 25
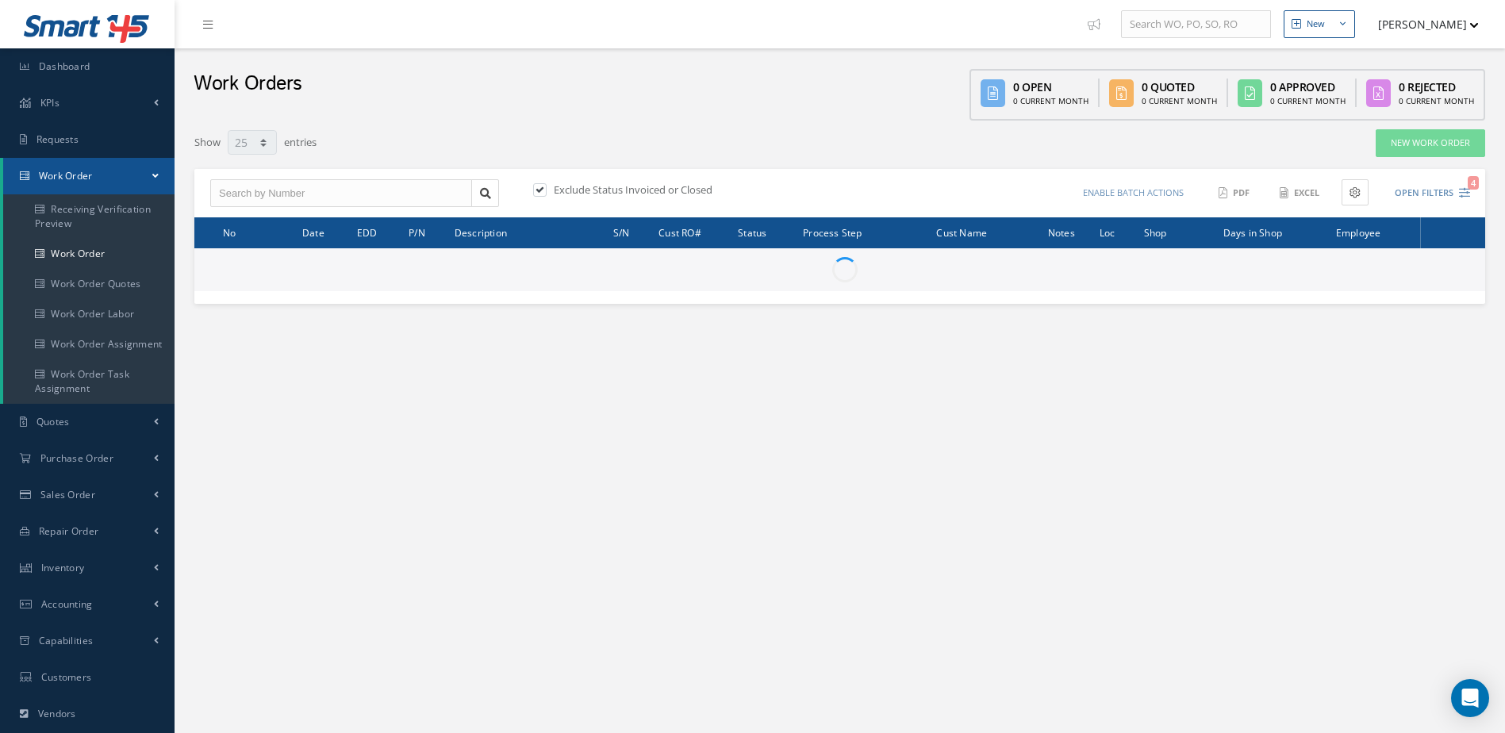
select select "25"
type input "All Work Request"
type input "All Work Performed"
type input "All Status"
type input "WO Part Status"
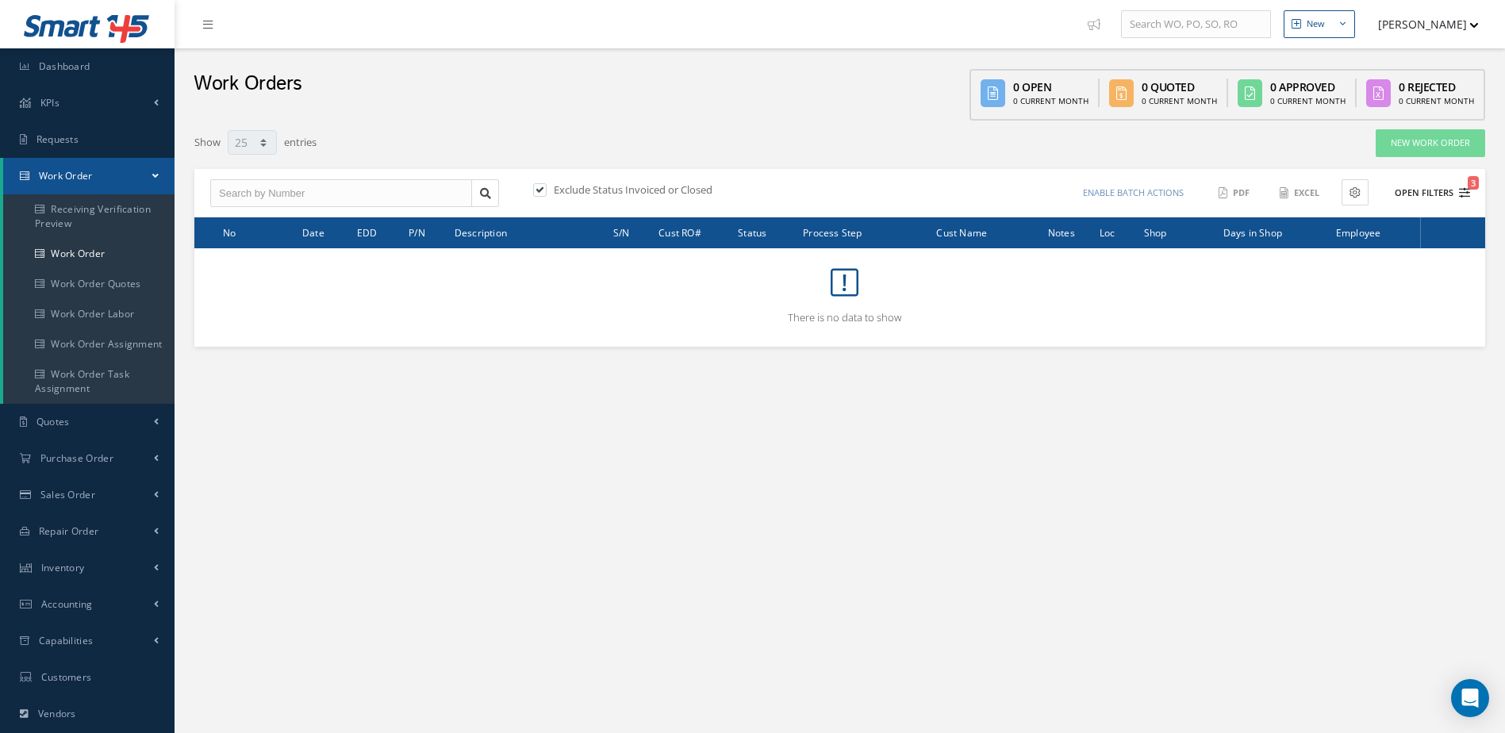
click at [1420, 192] on button "Open Filters 3" at bounding box center [1426, 193] width 90 height 26
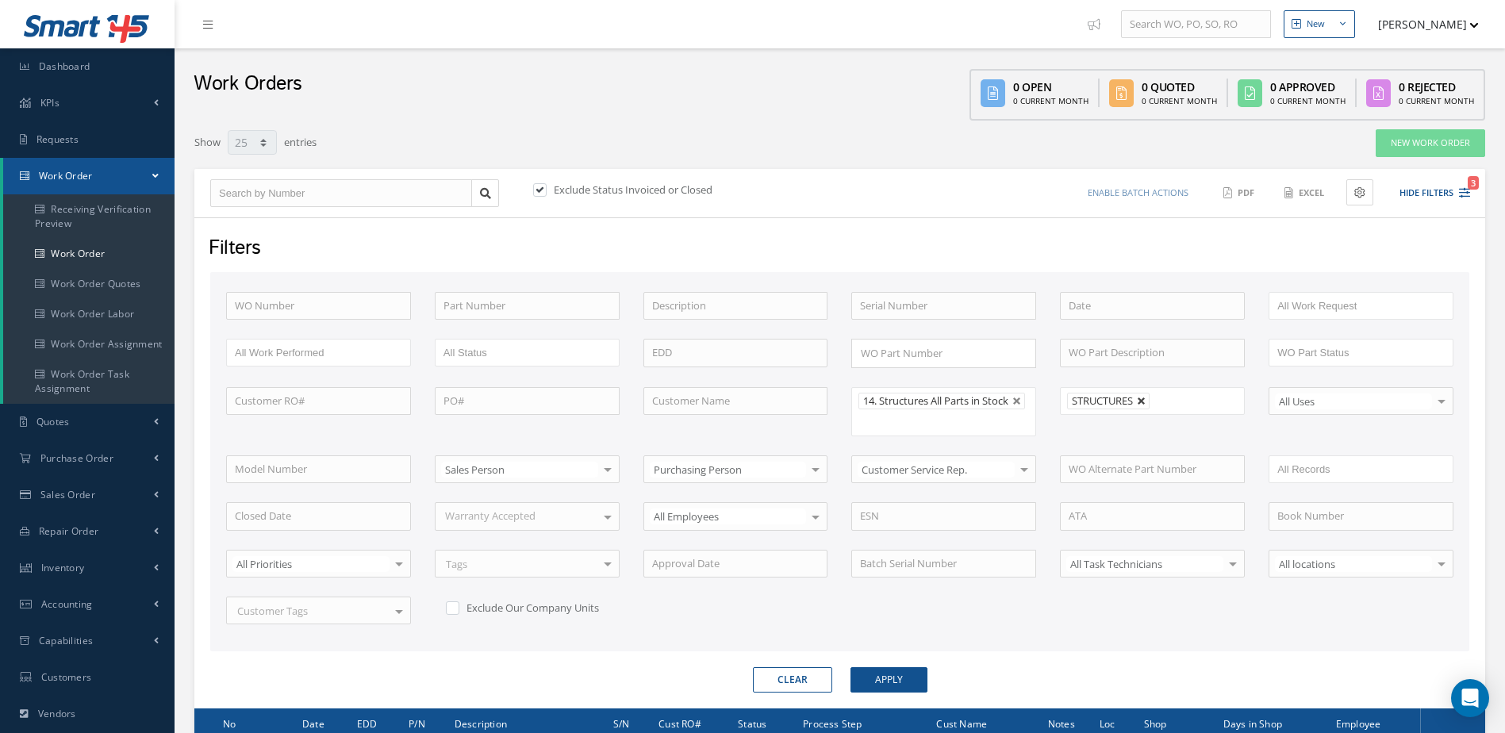
click at [1139, 400] on link at bounding box center [1142, 402] width 10 height 10
type input "All Shops"
click at [889, 687] on button "Apply" at bounding box center [889, 679] width 77 height 25
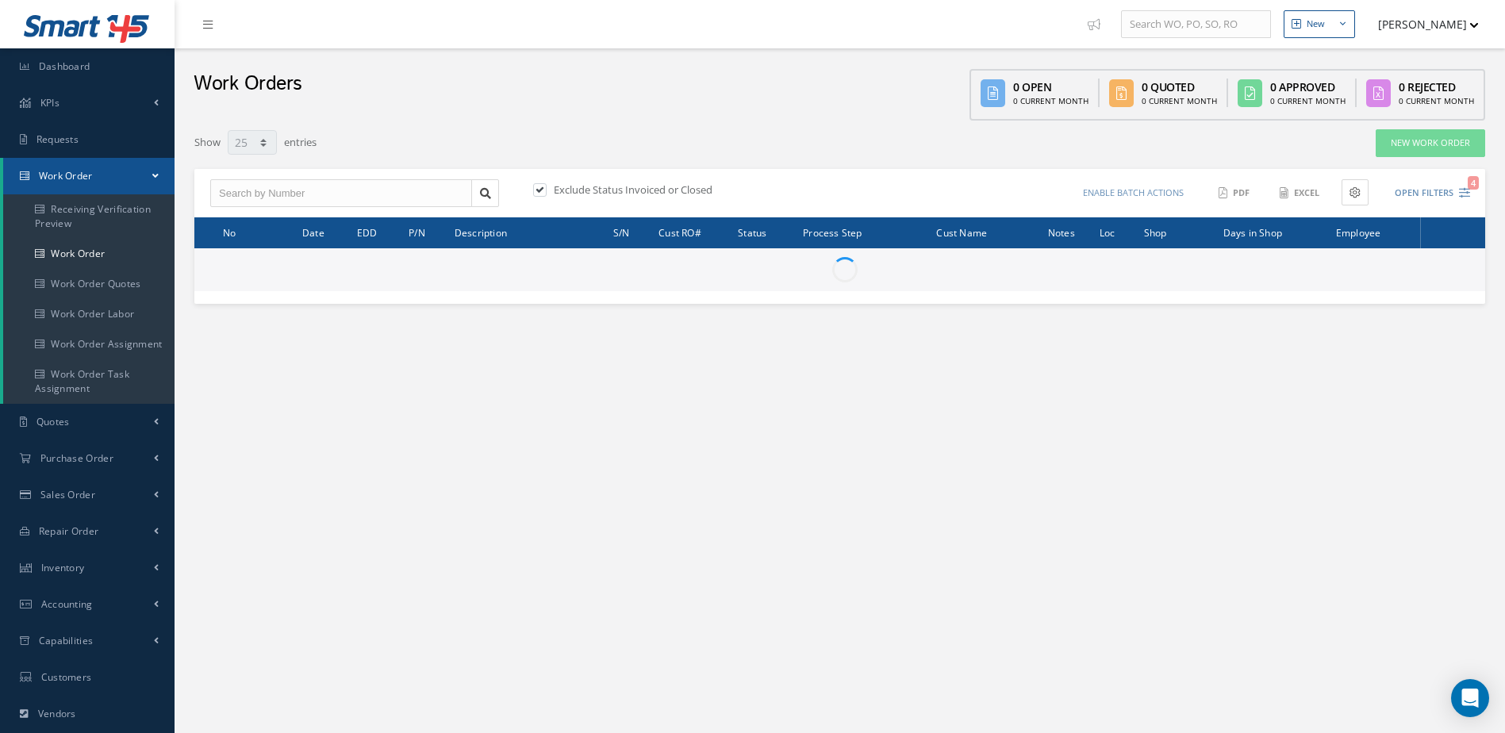
select select "25"
type input "All Work Request"
type input "All Work Performed"
type input "All Status"
type input "WO Part Status"
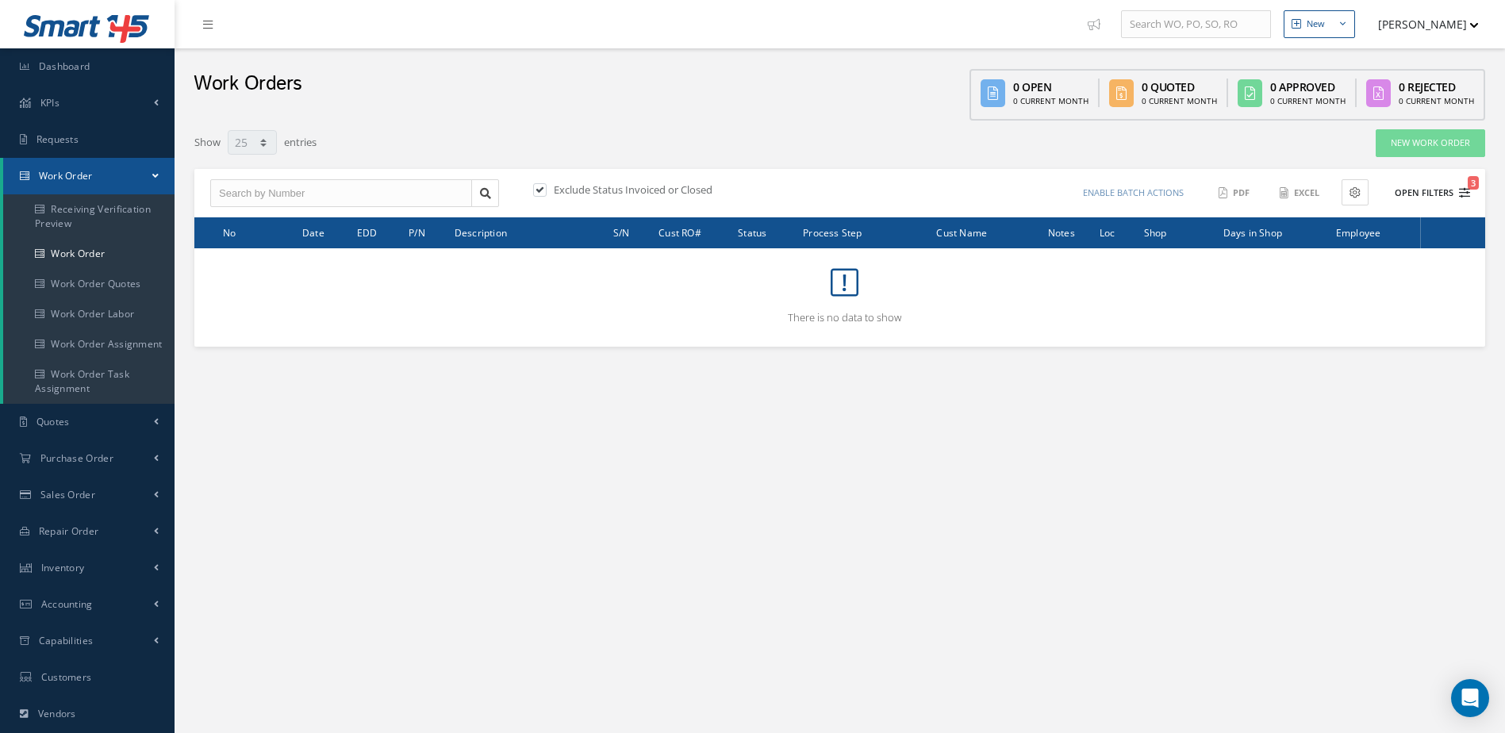
click at [1429, 194] on button "Open Filters 3" at bounding box center [1426, 193] width 90 height 26
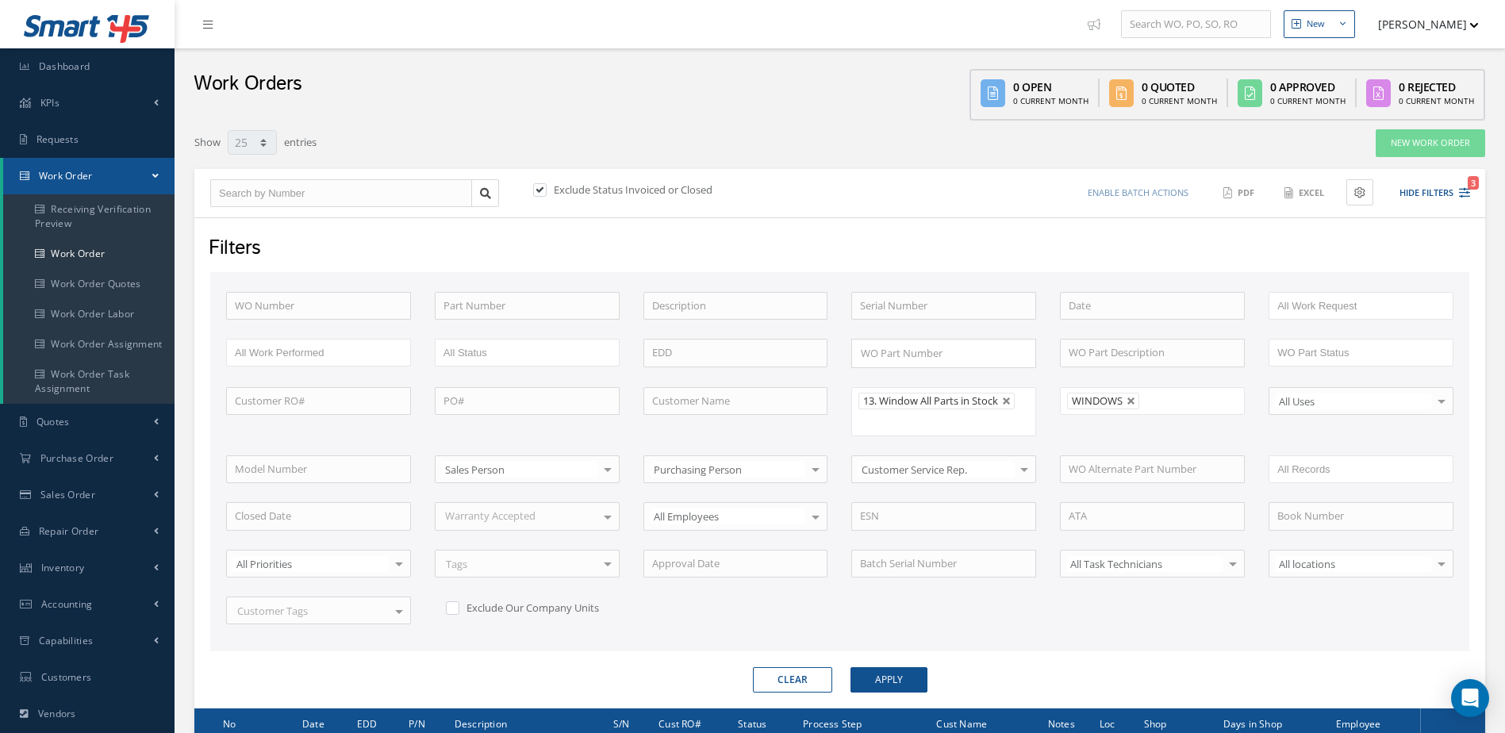
click at [1126, 399] on li "WINDOWS" at bounding box center [1103, 401] width 72 height 17
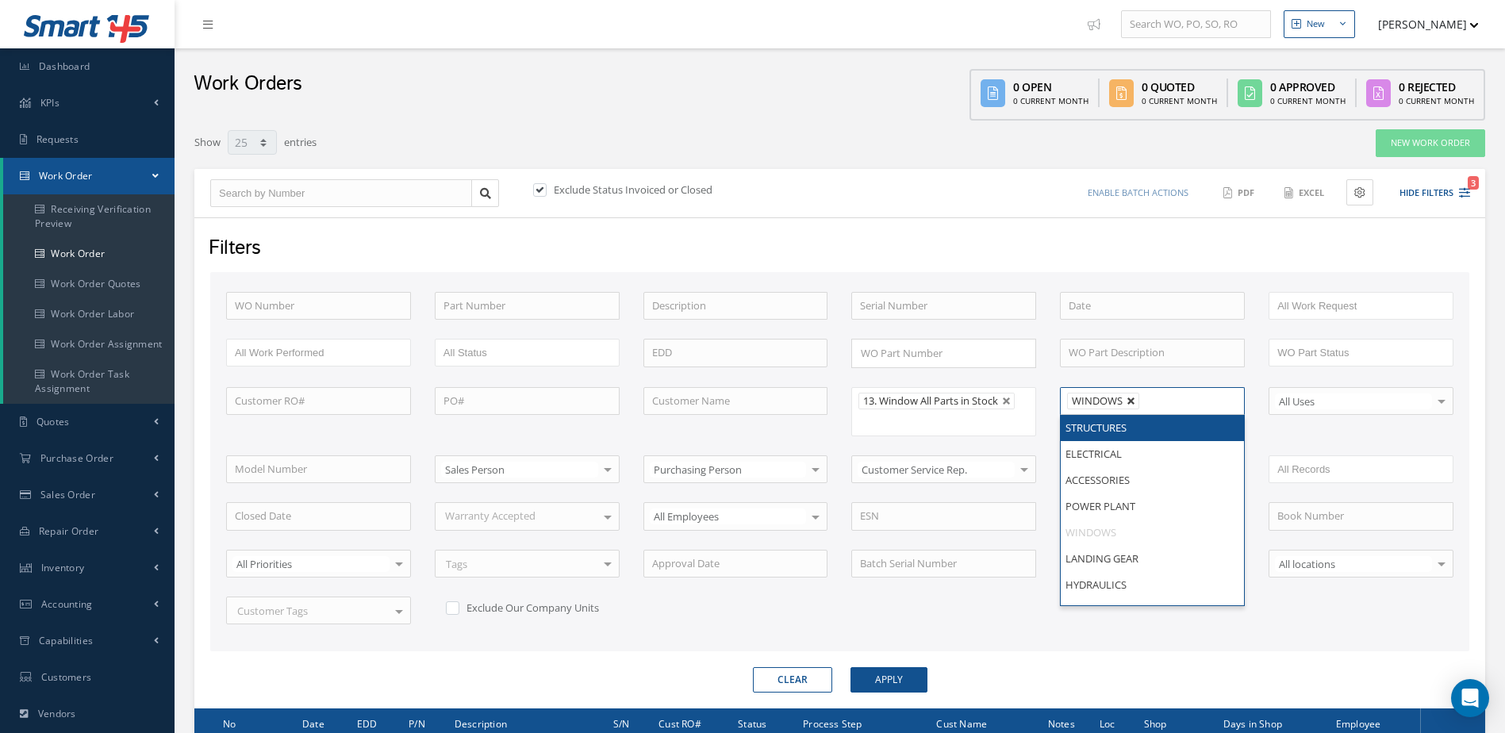
click at [1129, 399] on link at bounding box center [1132, 402] width 10 height 10
click at [906, 682] on button "Apply" at bounding box center [889, 679] width 77 height 25
type input "All Shops"
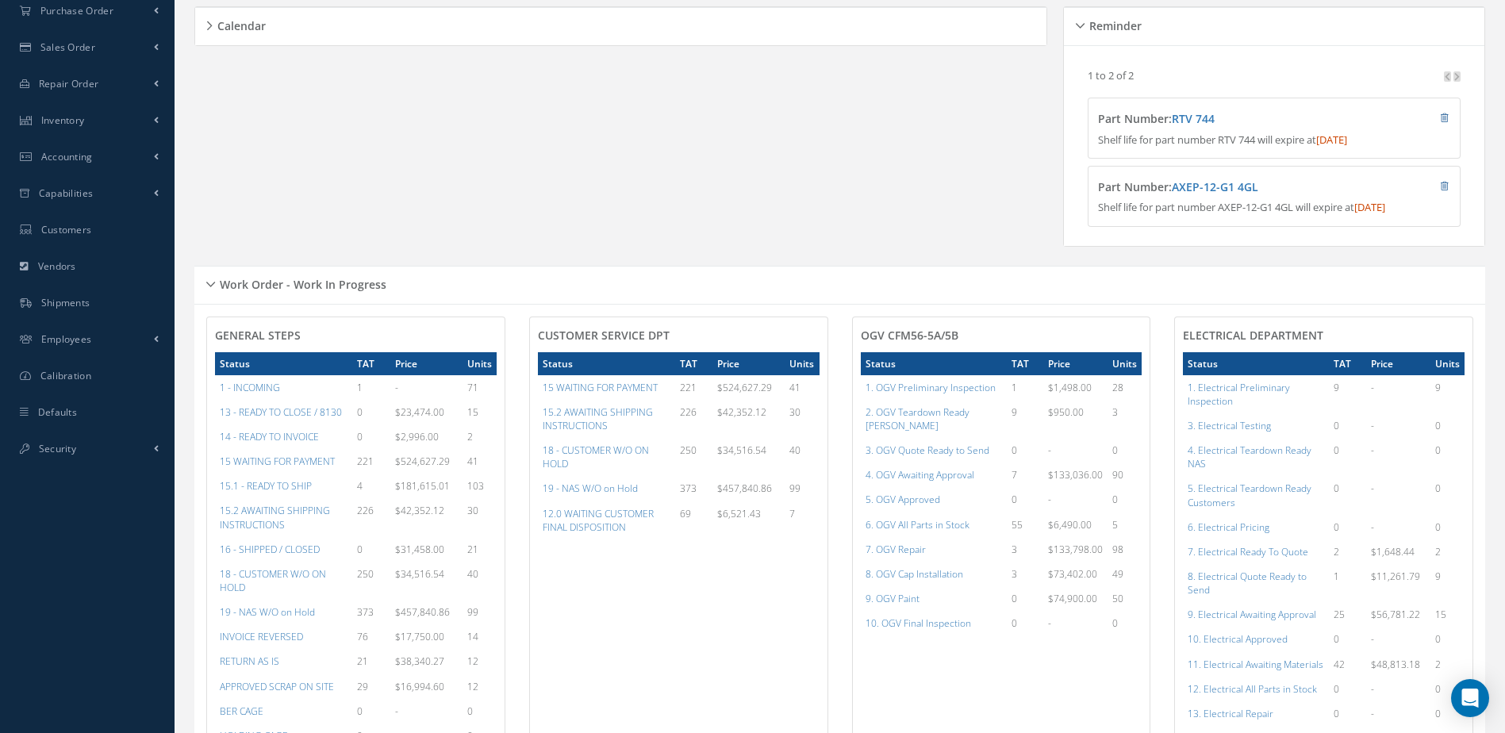
scroll to position [476, 0]
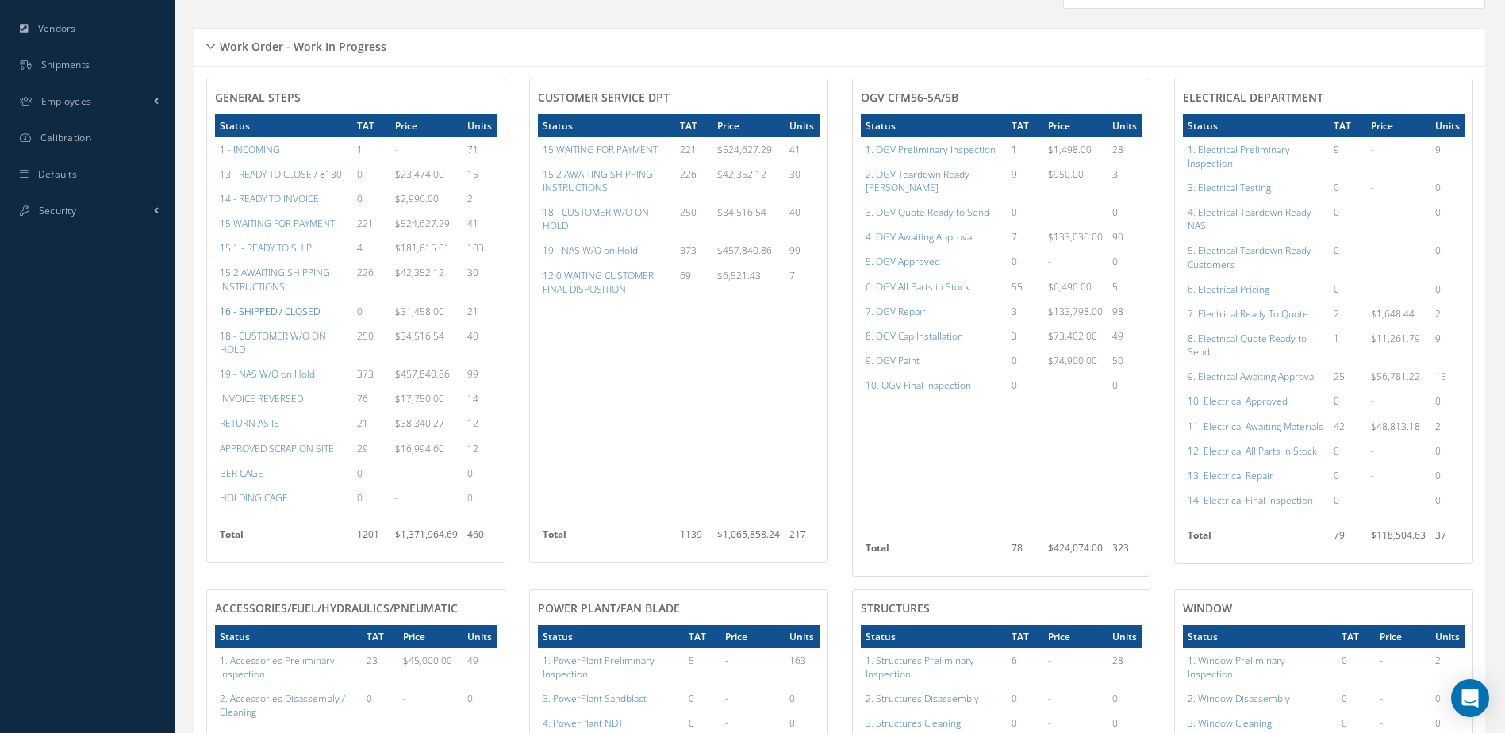
click at [286, 318] on a=22&excludeInternalCustomer=false&excludeInvoicedOrClosed=true&&filtersHidded"] "16 - SHIPPED / CLOSED" at bounding box center [270, 311] width 100 height 13
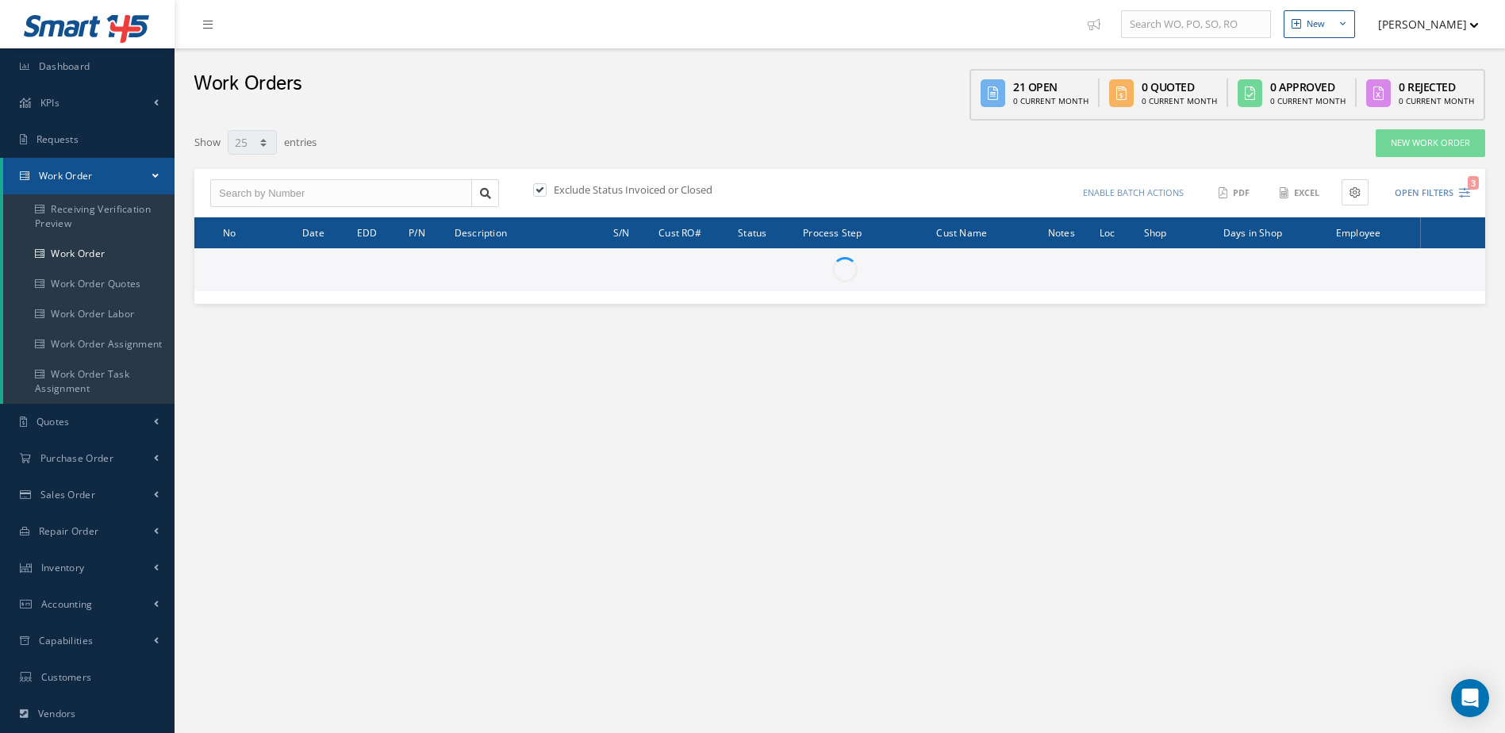
select select "25"
type input "All Work Request"
type input "All Work Performed"
type input "All Status"
type input "WO Part Status"
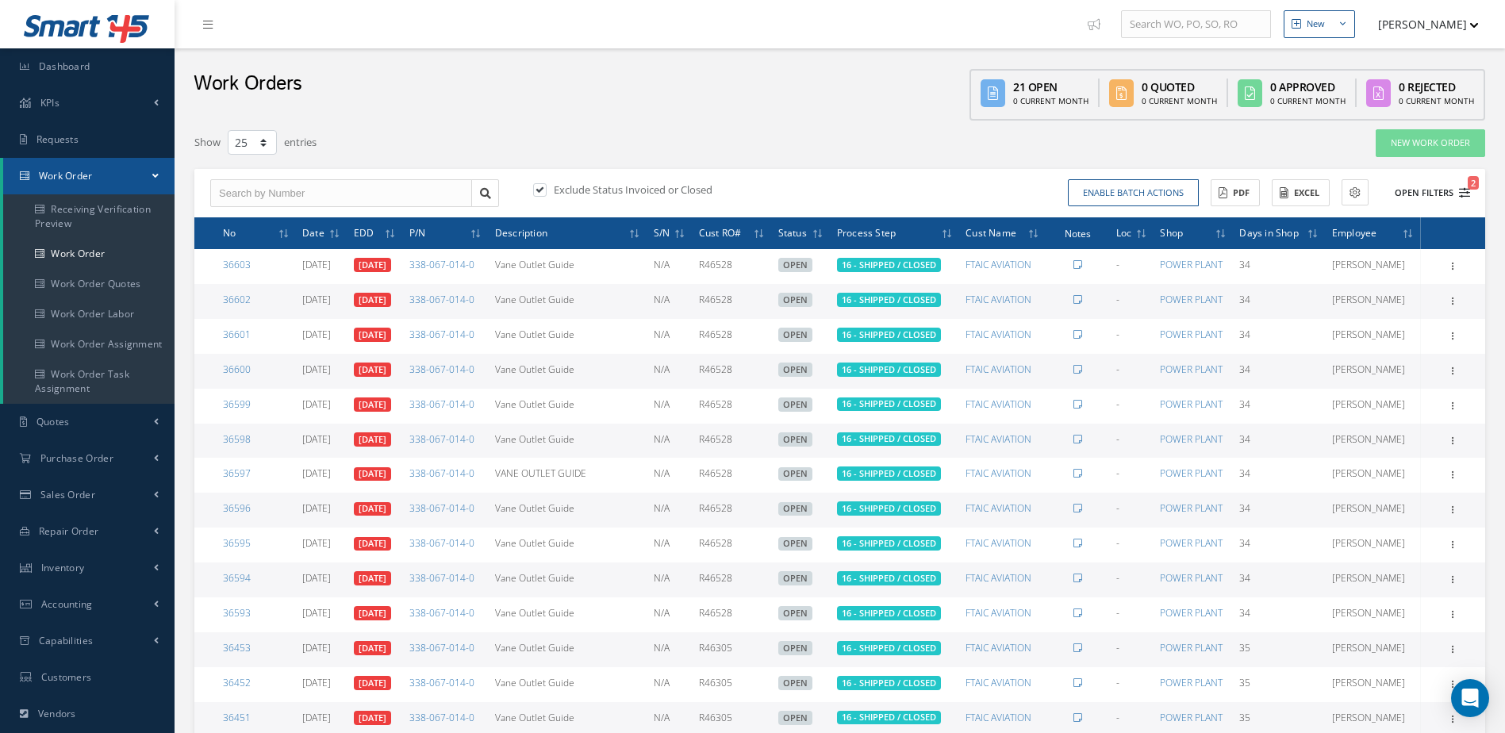
click at [1422, 194] on button "Open Filters 2" at bounding box center [1426, 193] width 90 height 26
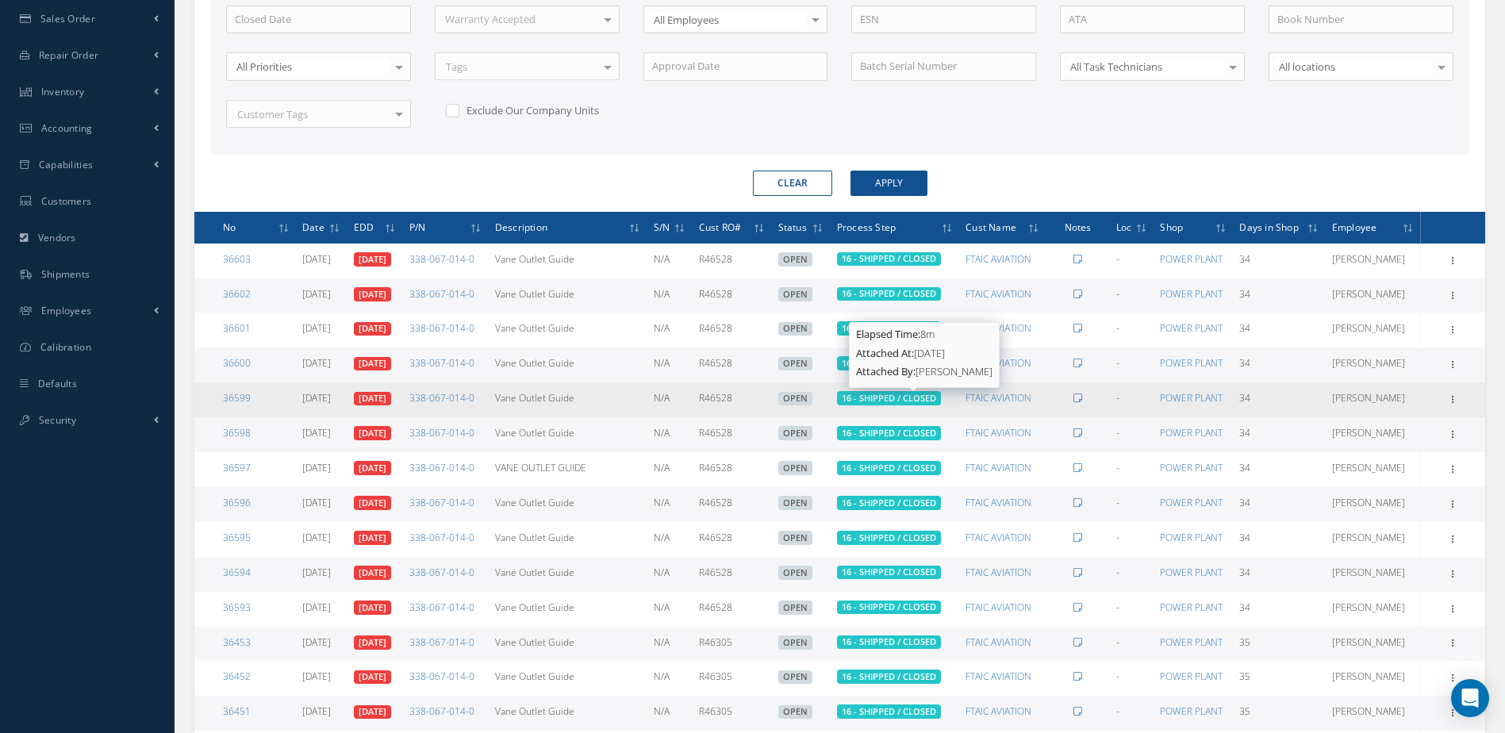
scroll to position [79, 0]
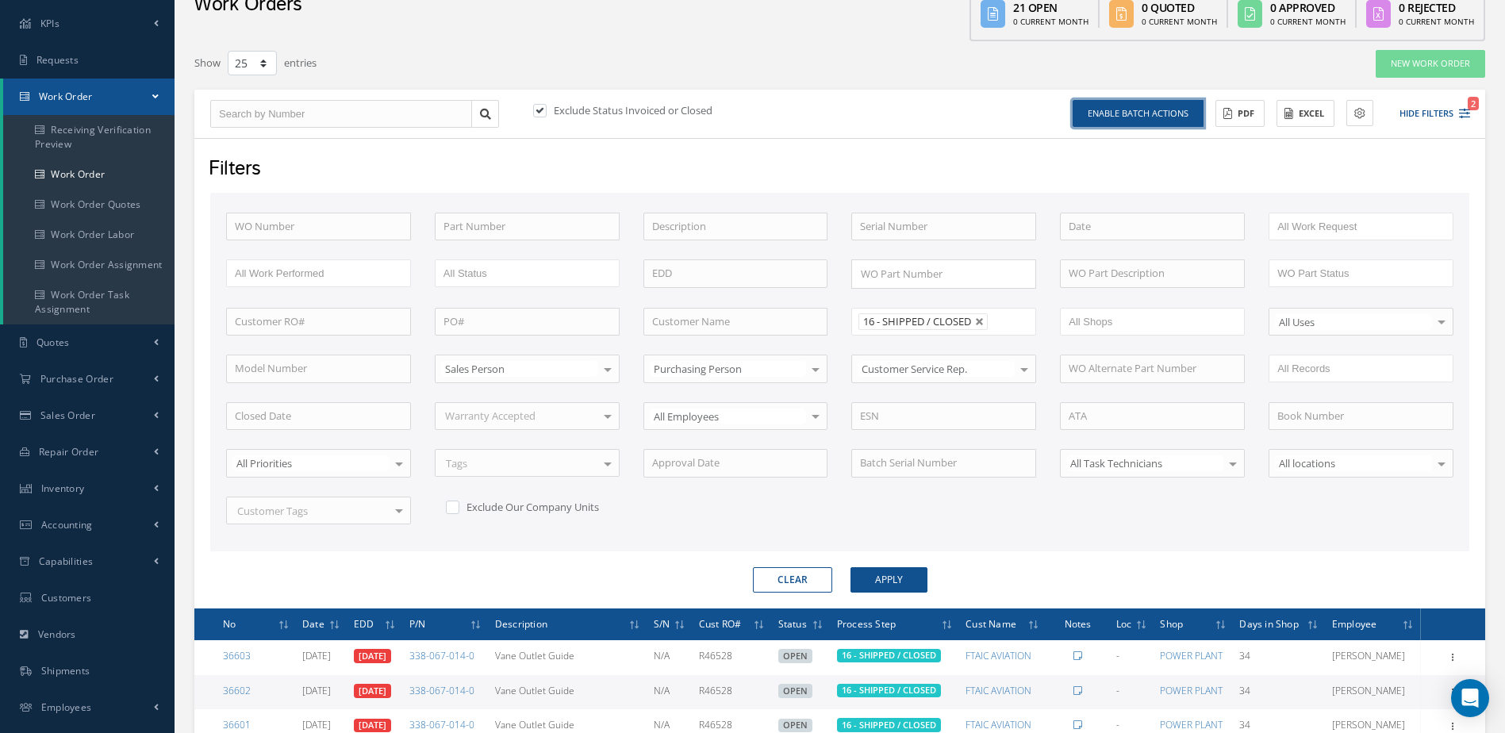
click at [1150, 119] on button "Enable batch actions" at bounding box center [1138, 114] width 131 height 28
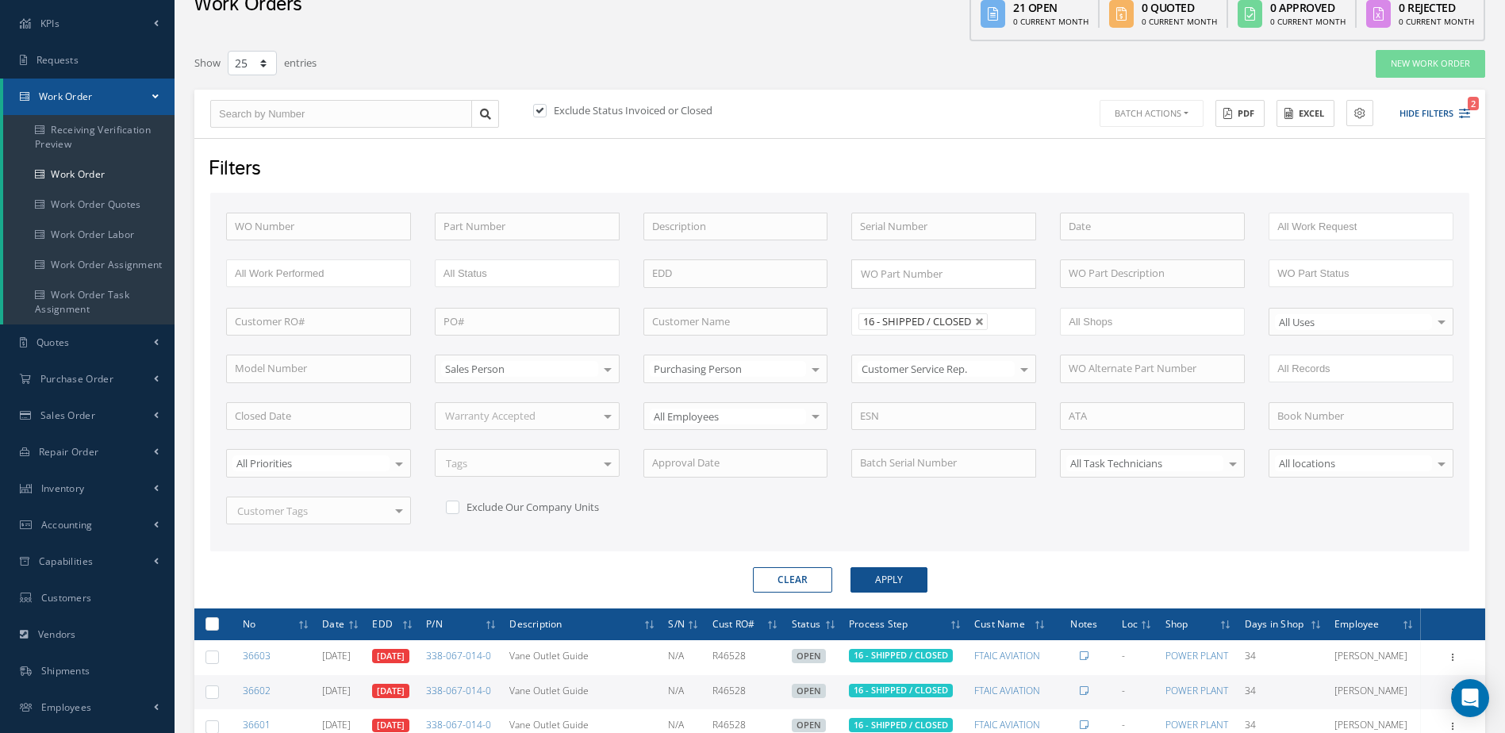
click at [219, 624] on div at bounding box center [212, 624] width 15 height 15
click at [218, 621] on label at bounding box center [218, 623] width 0 height 13
click at [213, 621] on input "checkbox" at bounding box center [213, 625] width 10 height 10
checkbox input "true"
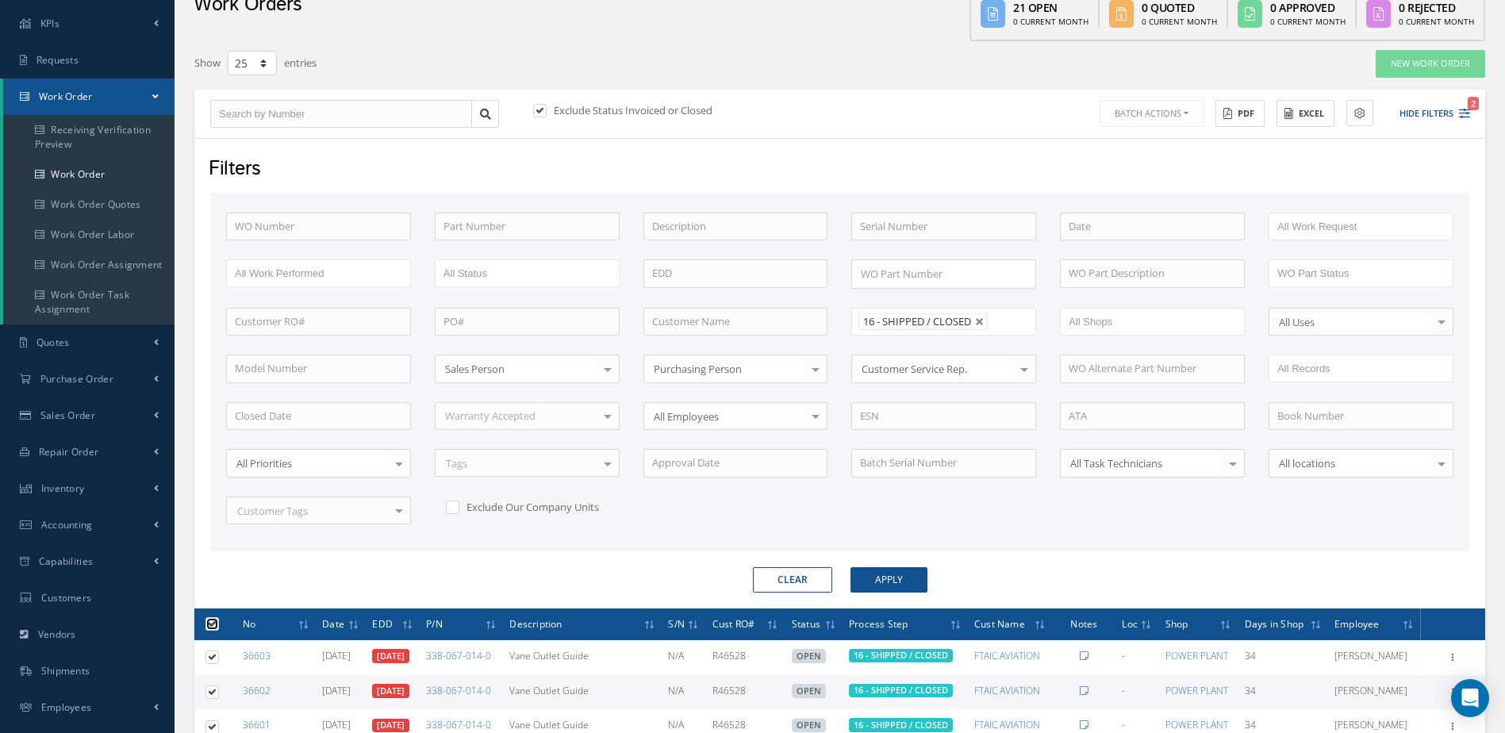
checkbox input "true"
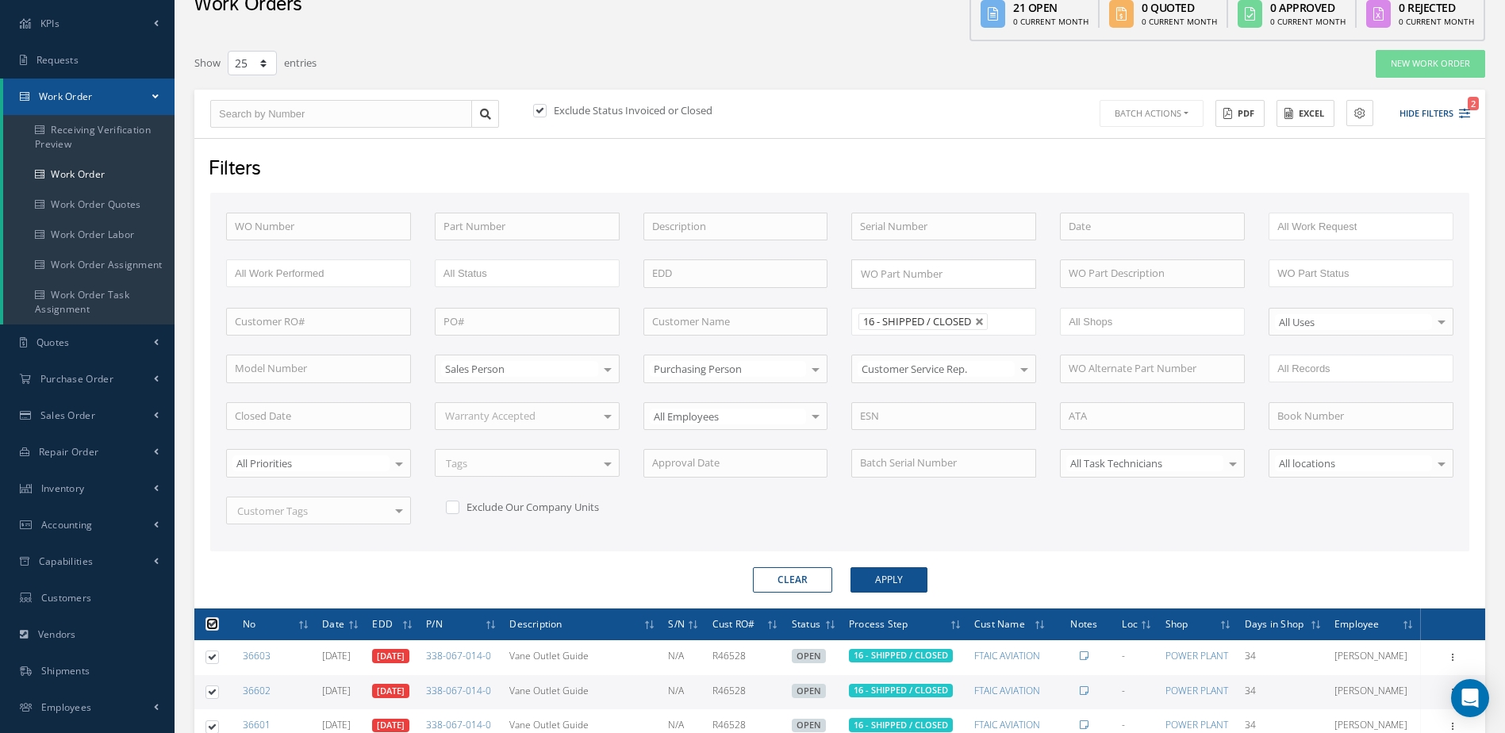
checkbox input "true"
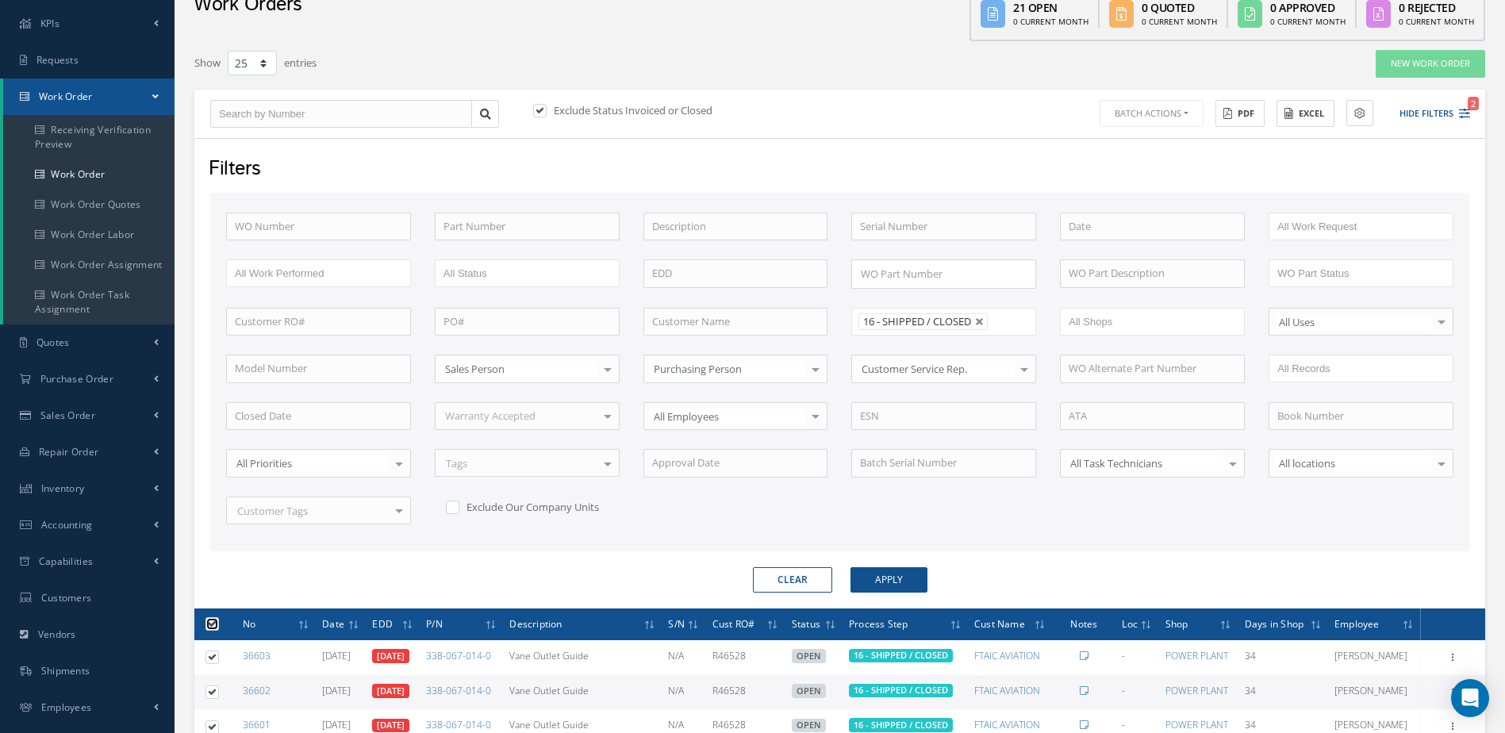
checkbox input "true"
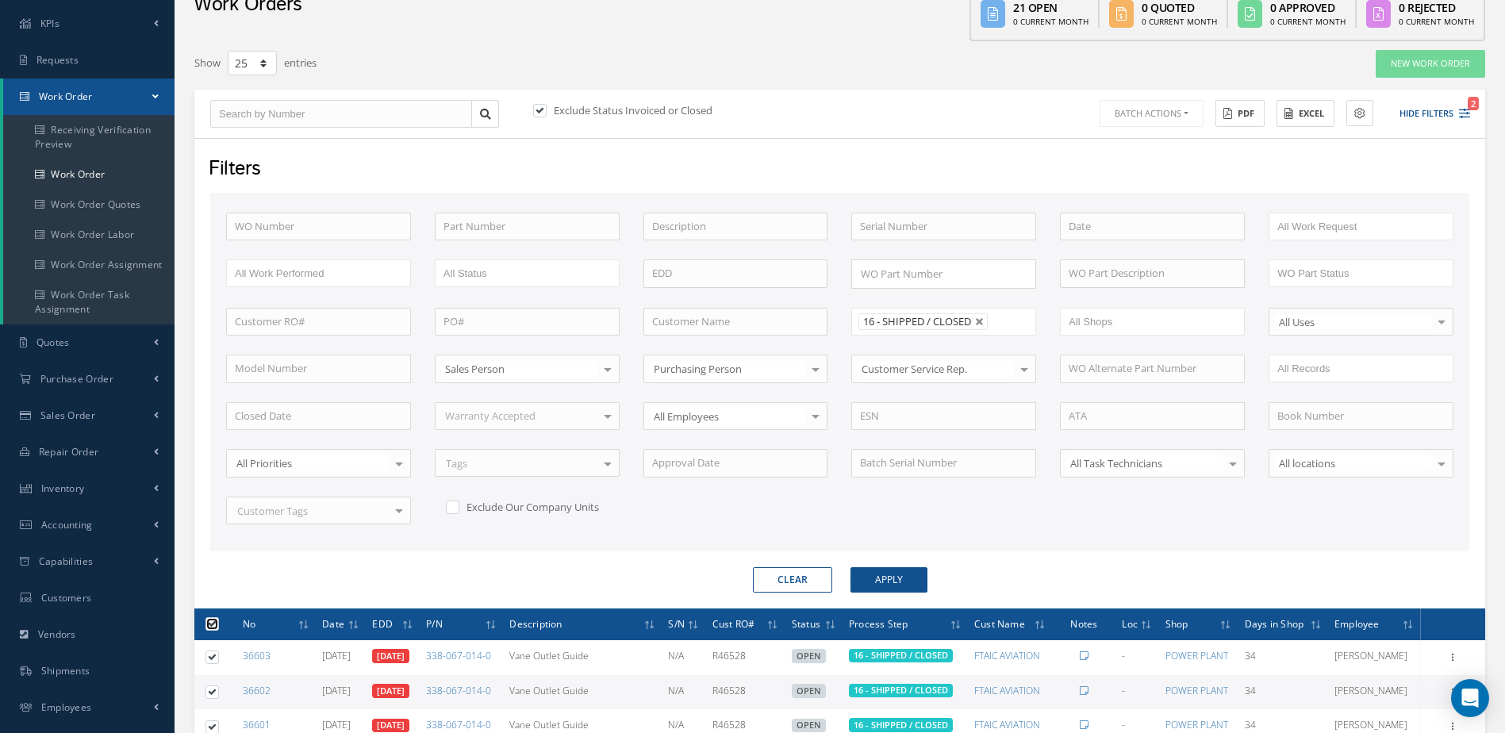
checkbox input "true"
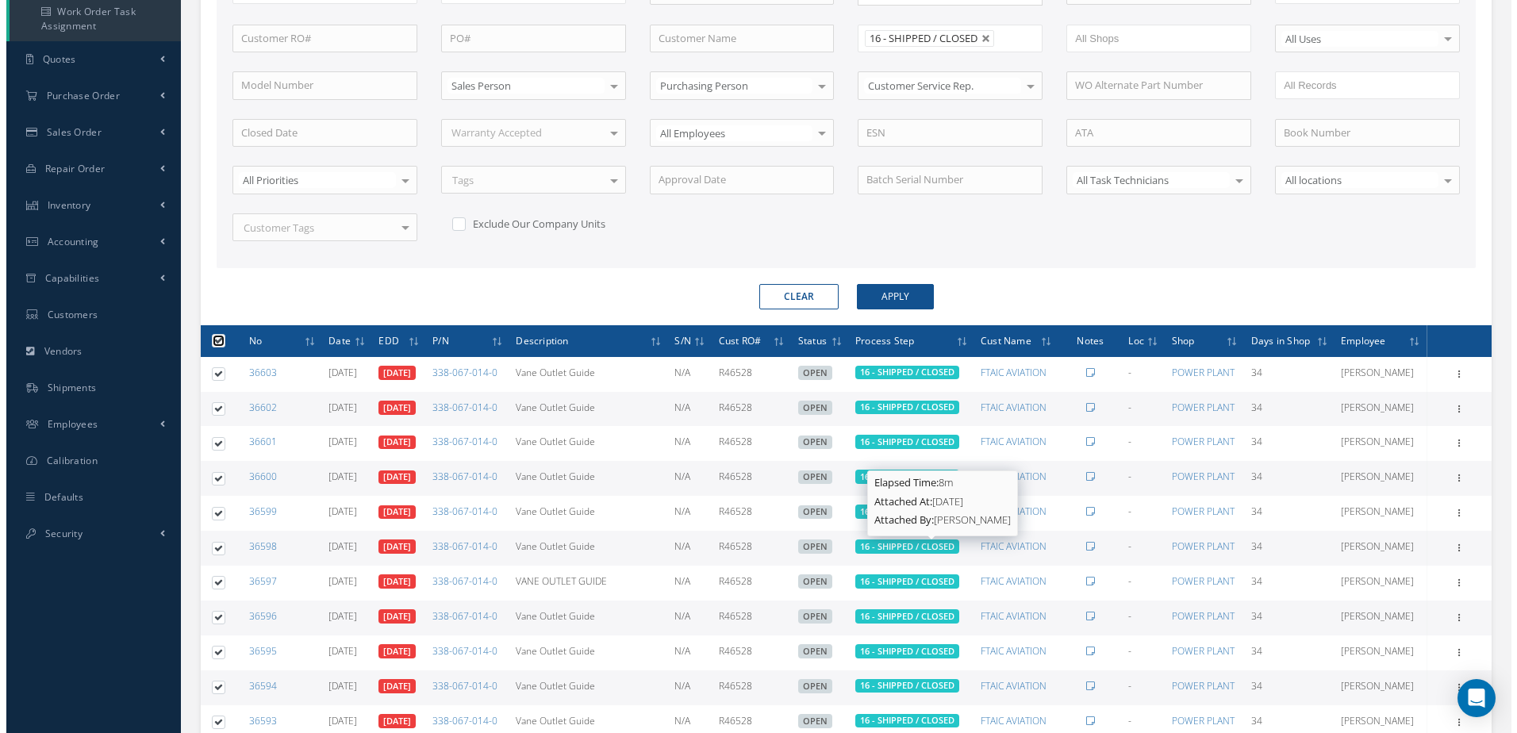
scroll to position [0, 0]
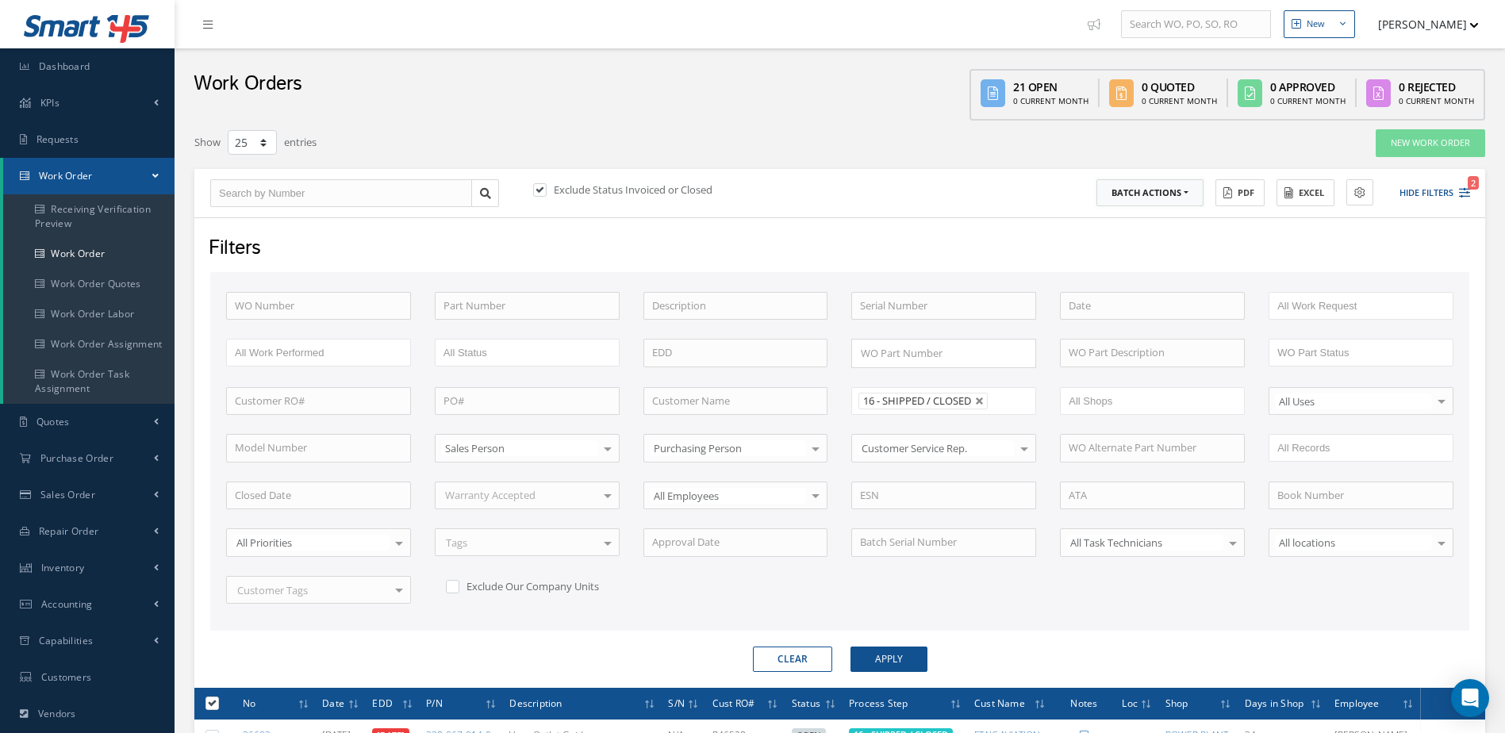
click at [1182, 196] on button "Batch Actions" at bounding box center [1150, 193] width 107 height 28
click at [1161, 233] on link "Close Work Orders" at bounding box center [1160, 239] width 127 height 21
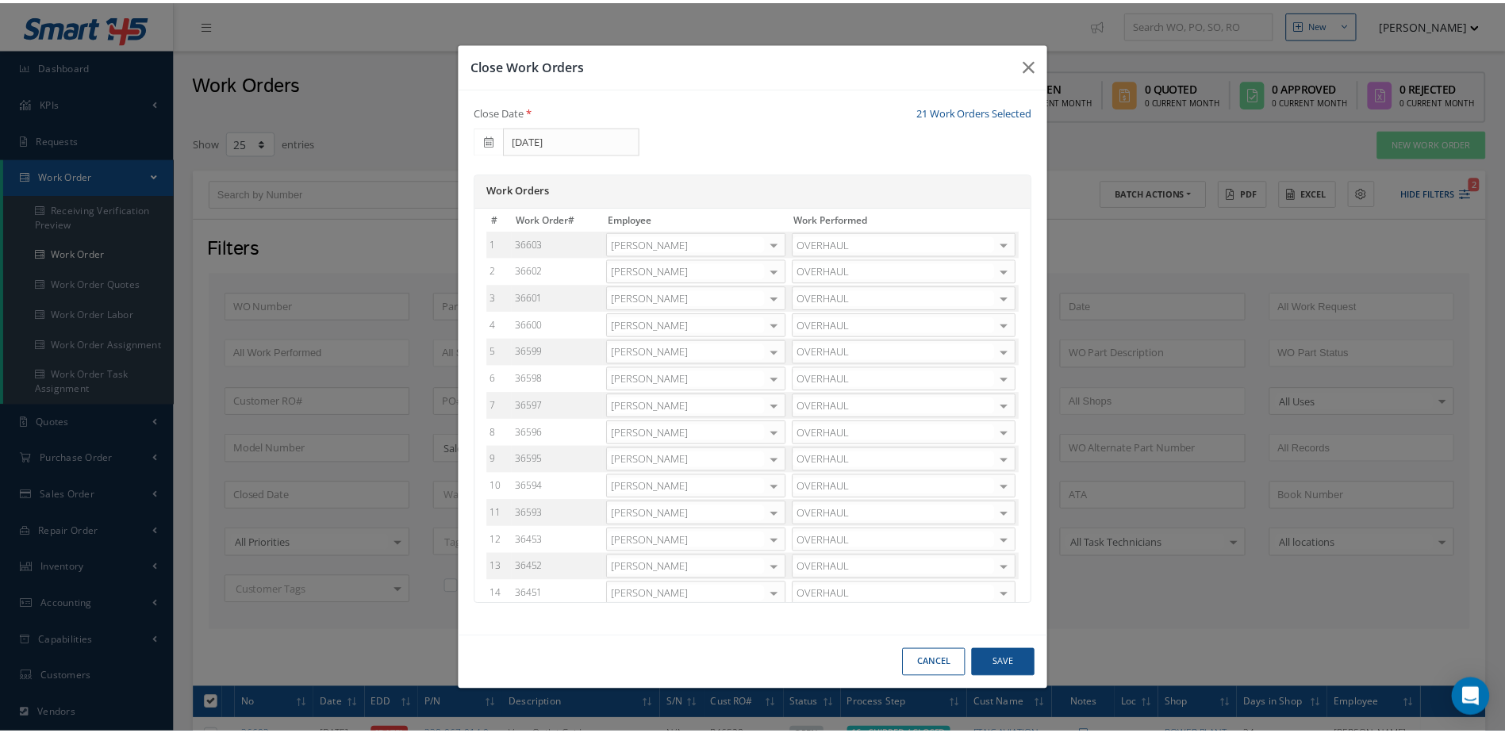
scroll to position [206, 0]
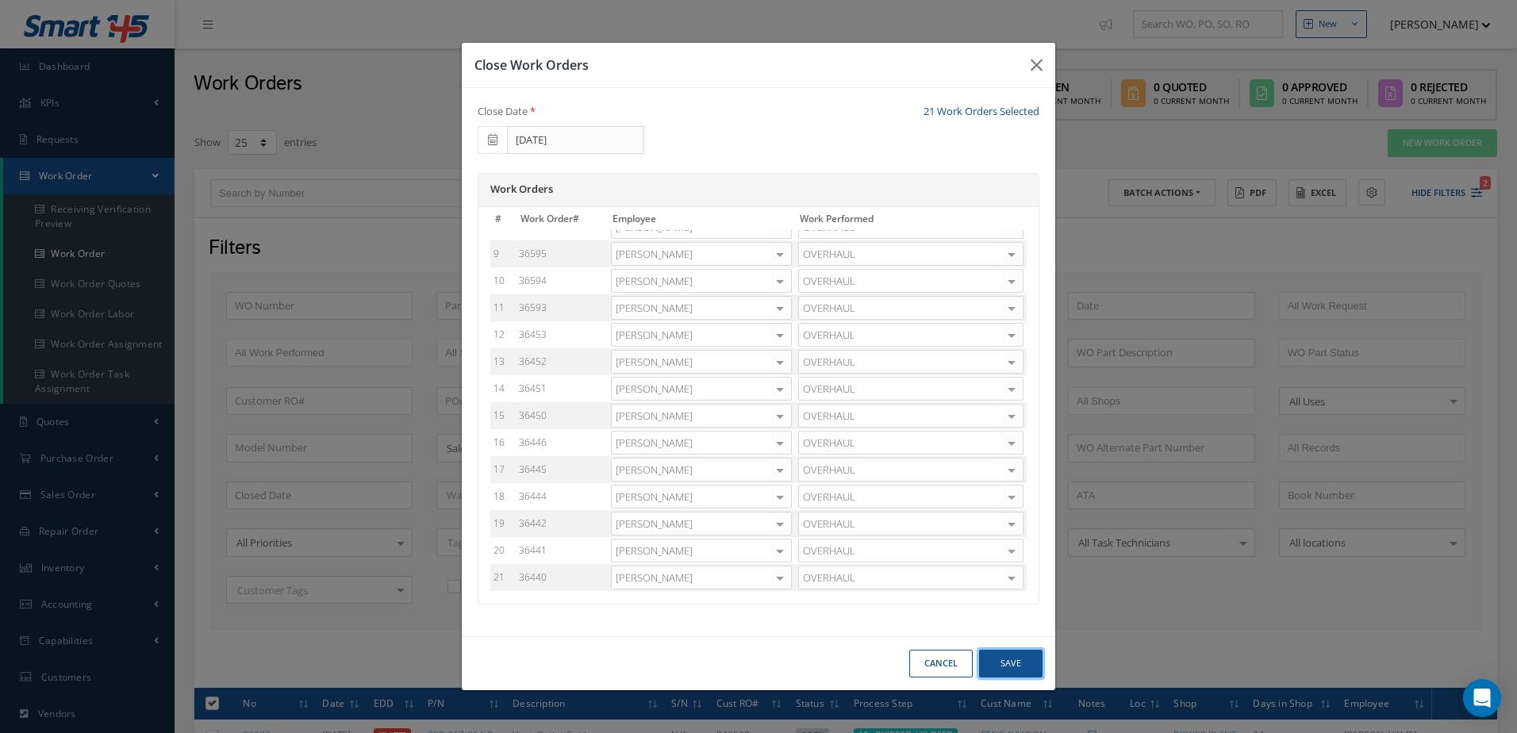
click at [1031, 670] on button "Save" at bounding box center [1010, 664] width 63 height 28
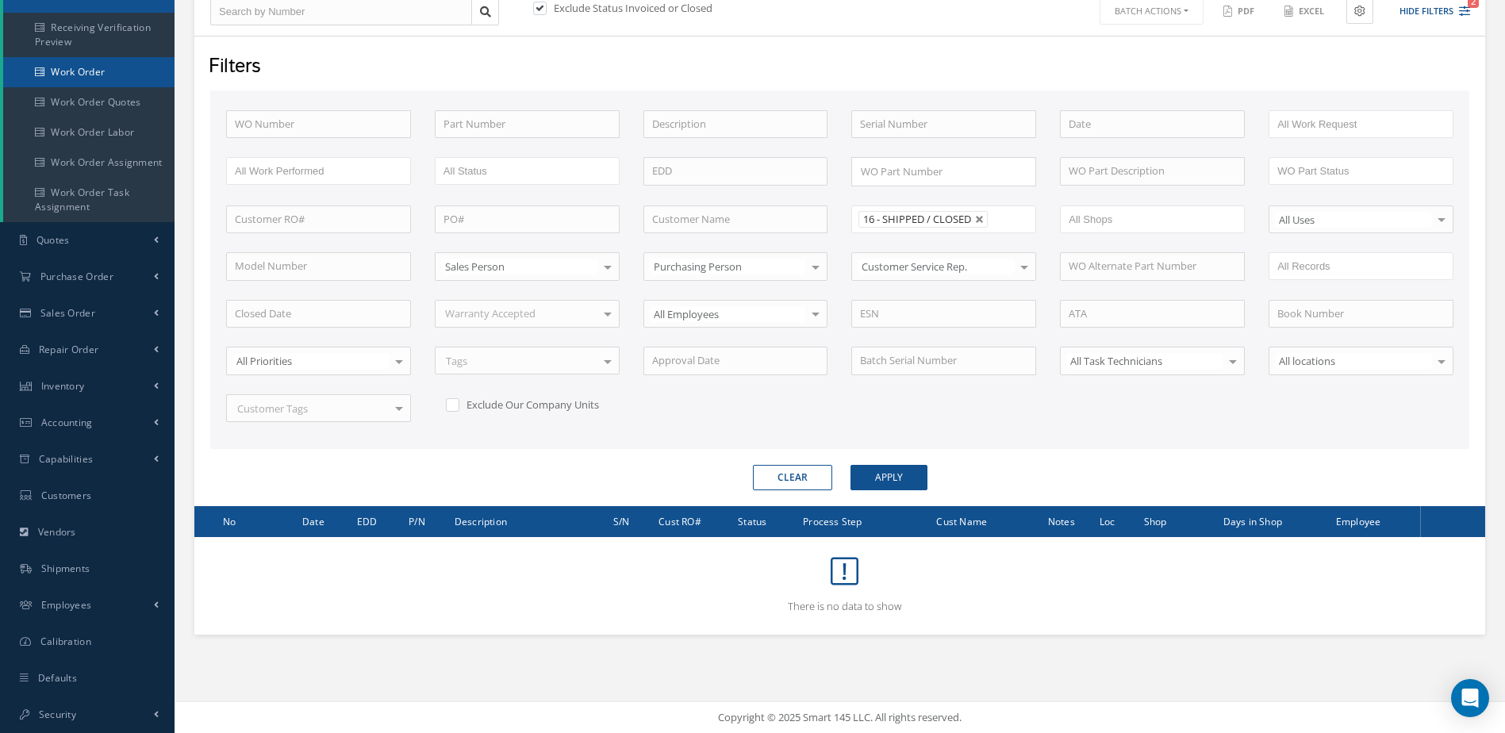
scroll to position [0, 0]
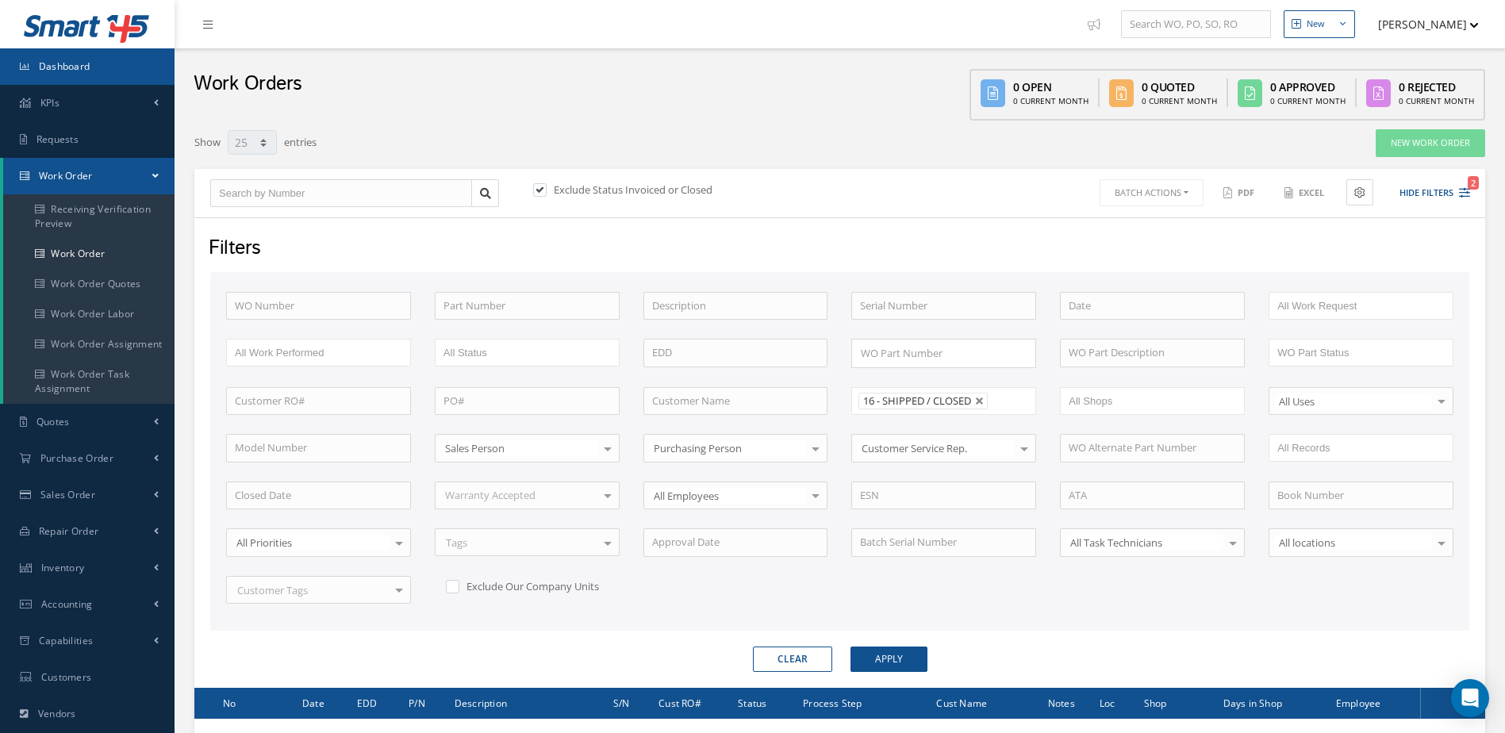
click at [109, 57] on link "Dashboard" at bounding box center [87, 66] width 175 height 36
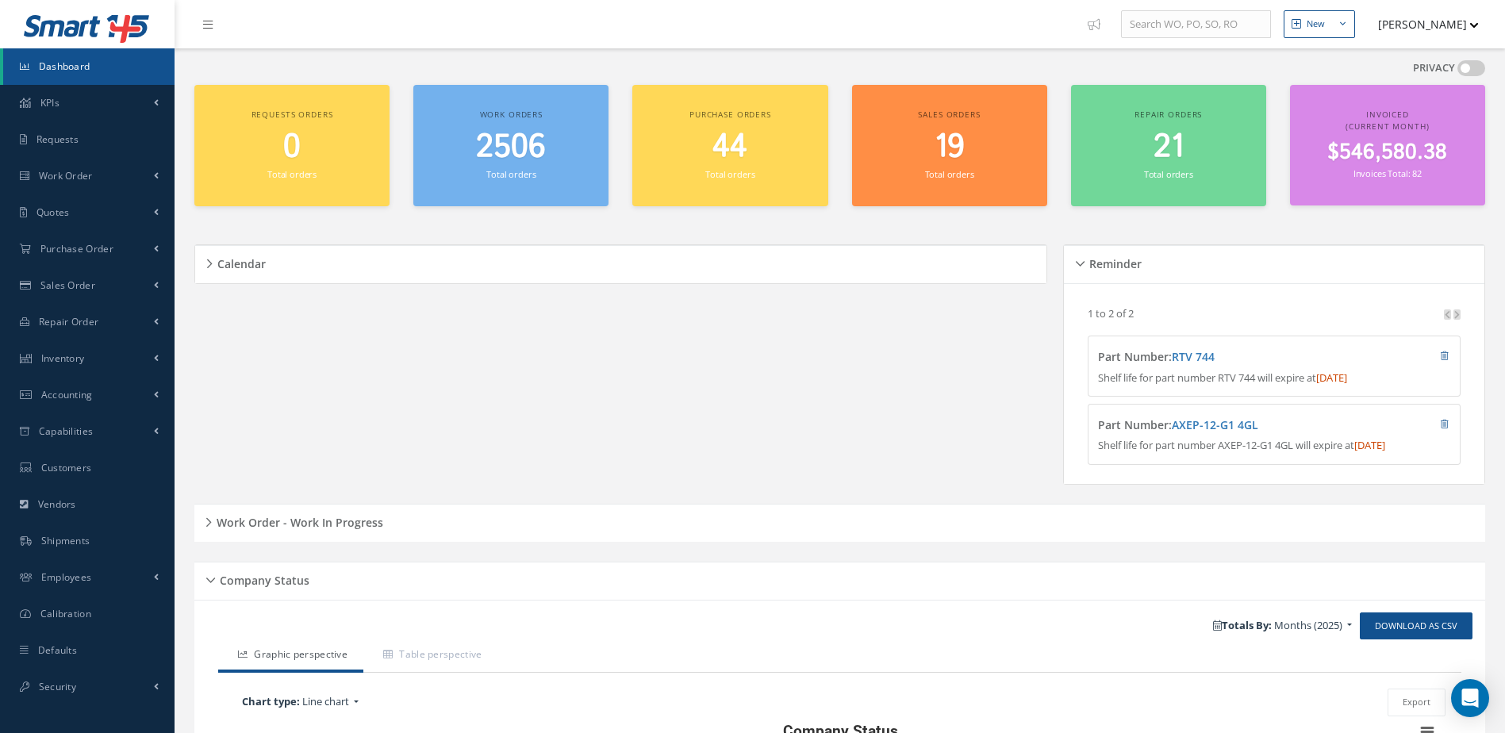
click at [390, 524] on div "Work Order - Work In Progress" at bounding box center [839, 523] width 1291 height 25
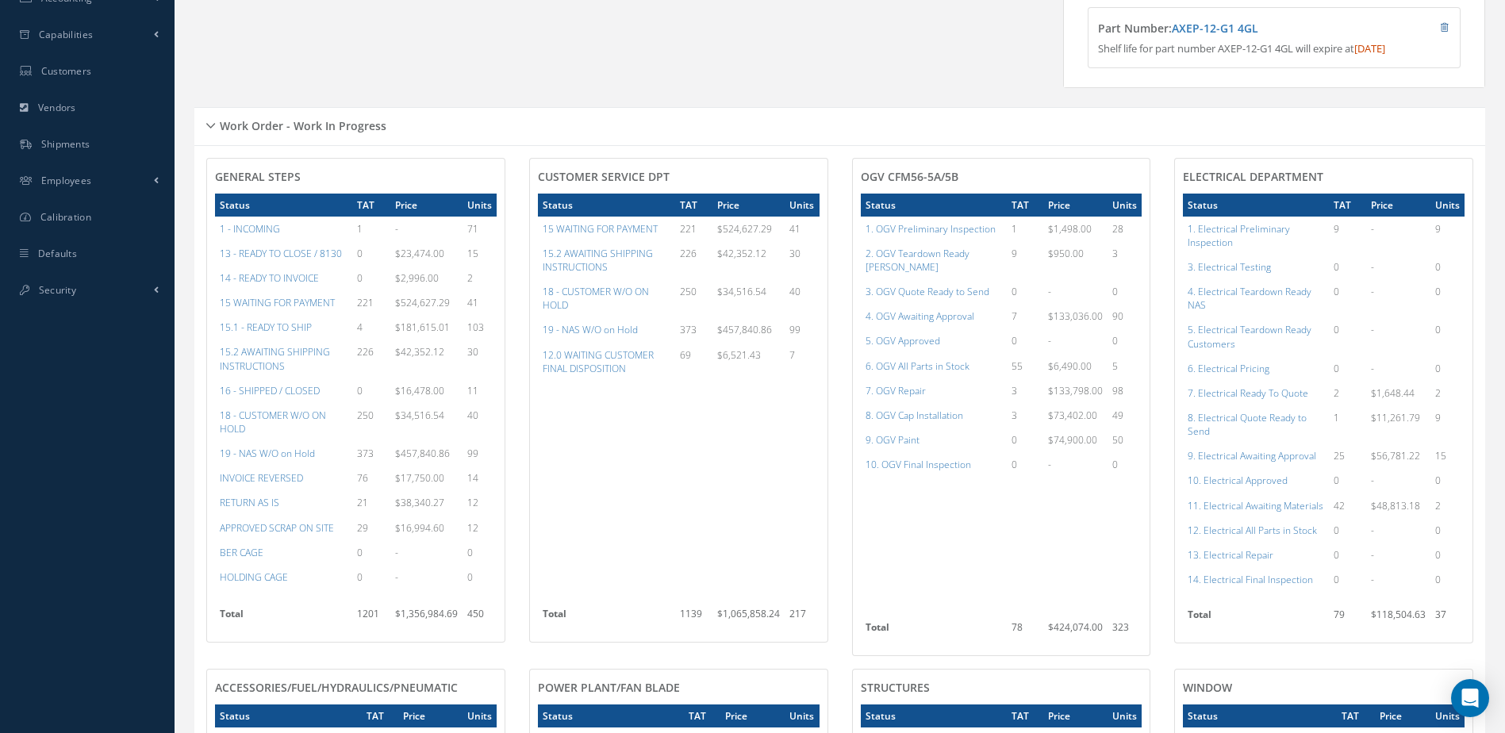
scroll to position [635, 0]
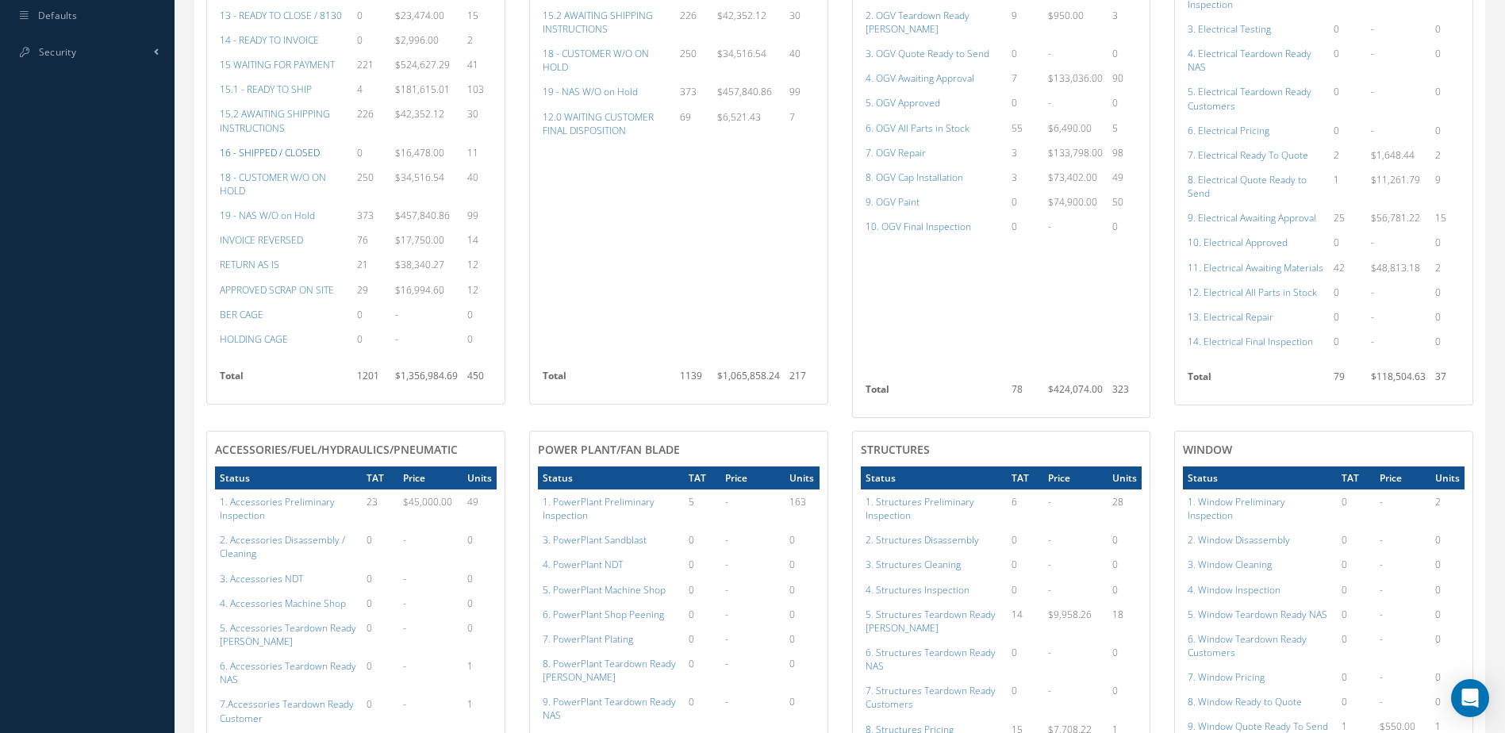
click at [309, 159] on a=22&excludeInternalCustomer=false&excludeInvoicedOrClosed=true&&filtersHidded"] "16 - SHIPPED / CLOSED" at bounding box center [270, 152] width 100 height 13
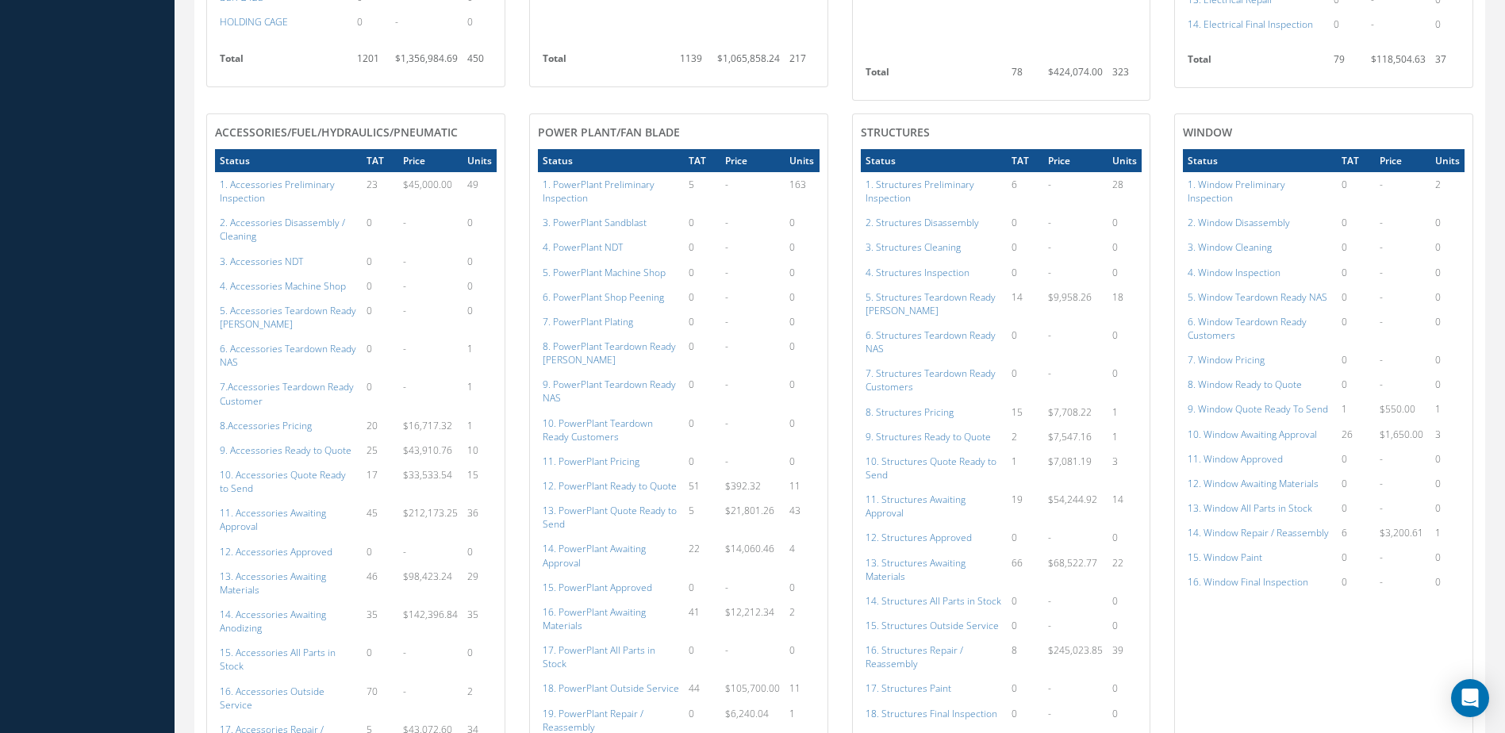
scroll to position [1349, 0]
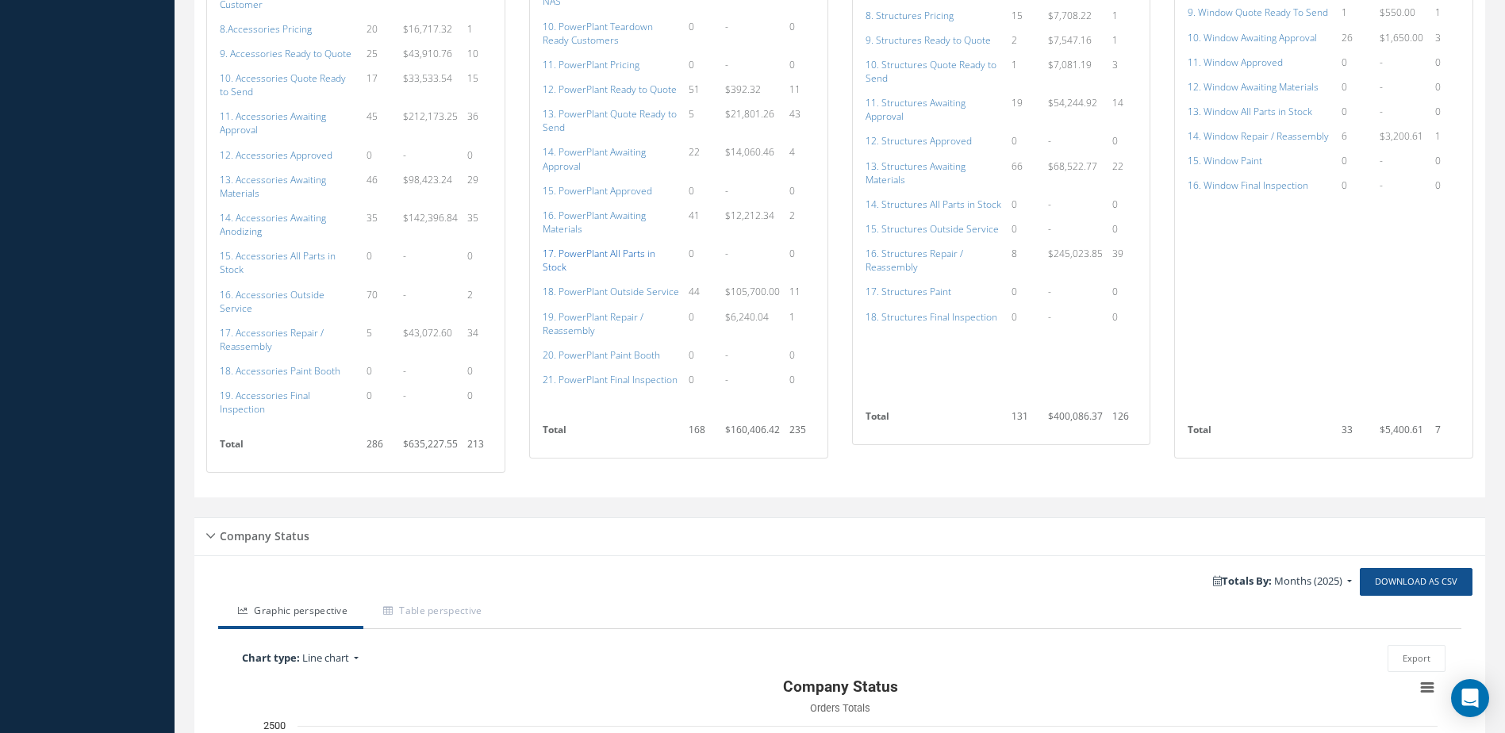
click at [624, 248] on a=136&excludeInternalCustomer=false&excludeInvoicedOrClosed=true&shop_id=15&filtersHidded"] "17. PowerPlant All Parts in Stock" at bounding box center [599, 260] width 113 height 27
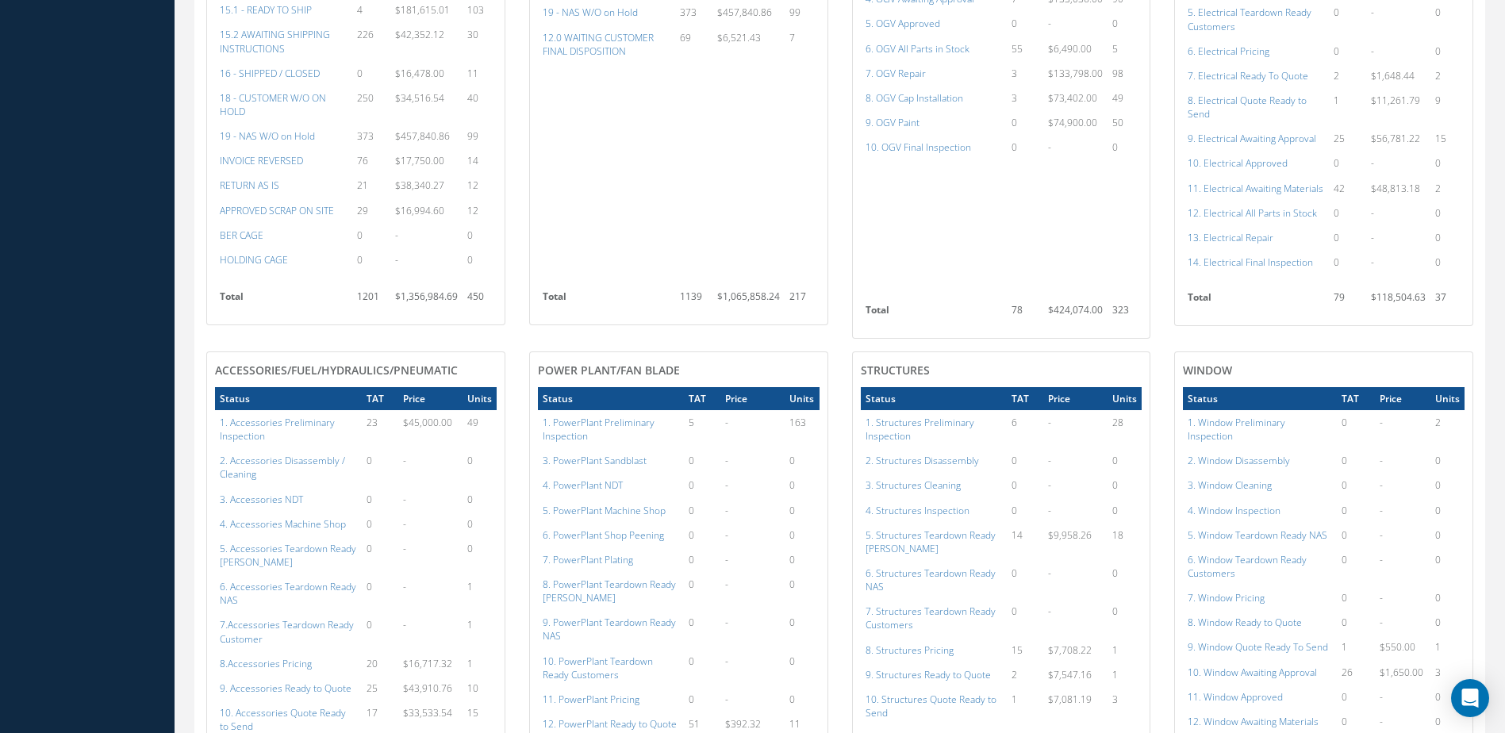
scroll to position [238, 0]
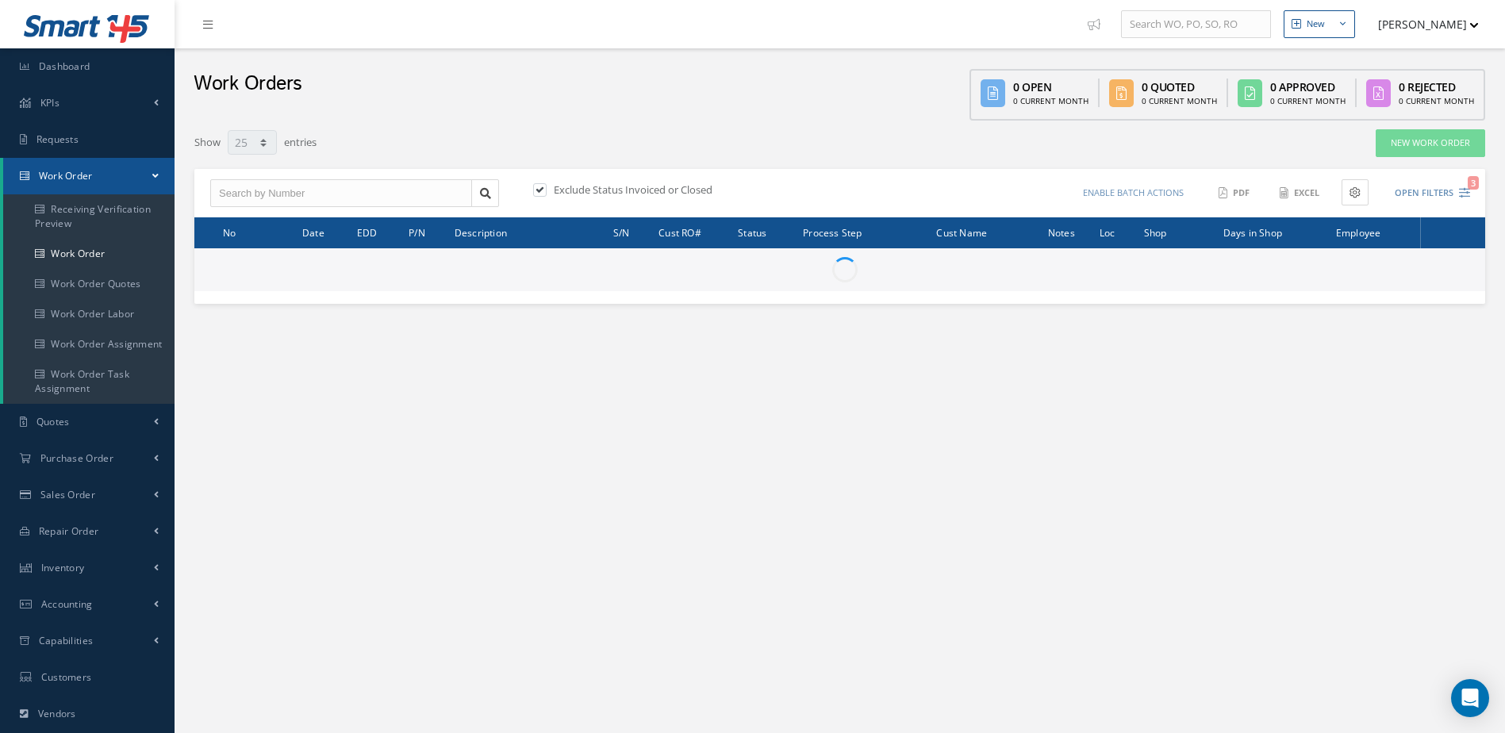
select select "25"
type input "All Work Request"
type input "All Work Performed"
type input "All Status"
type input "WO Part Status"
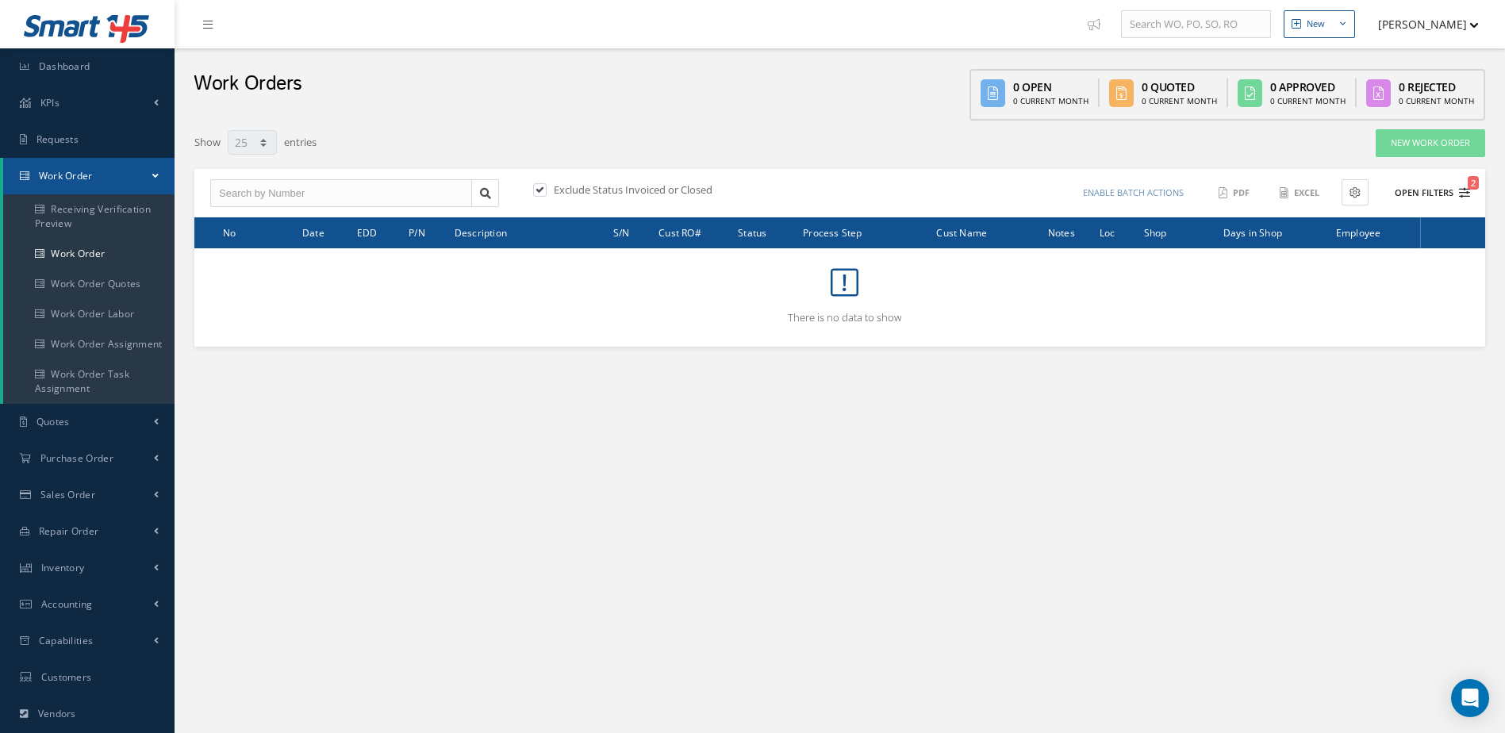
click at [1434, 194] on button "Open Filters 2" at bounding box center [1426, 193] width 90 height 26
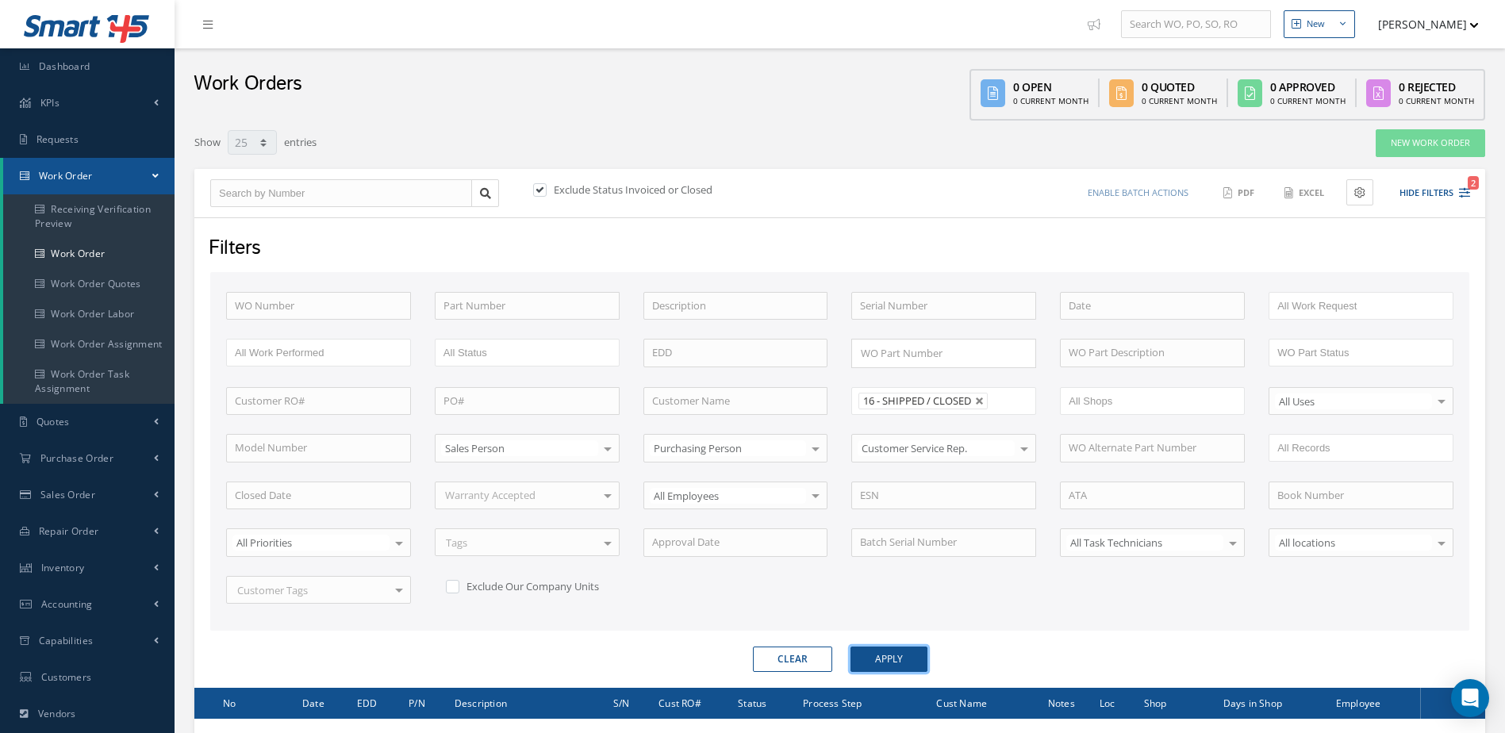
click at [912, 653] on button "Apply" at bounding box center [889, 659] width 77 height 25
click at [102, 72] on link "Dashboard" at bounding box center [87, 66] width 175 height 36
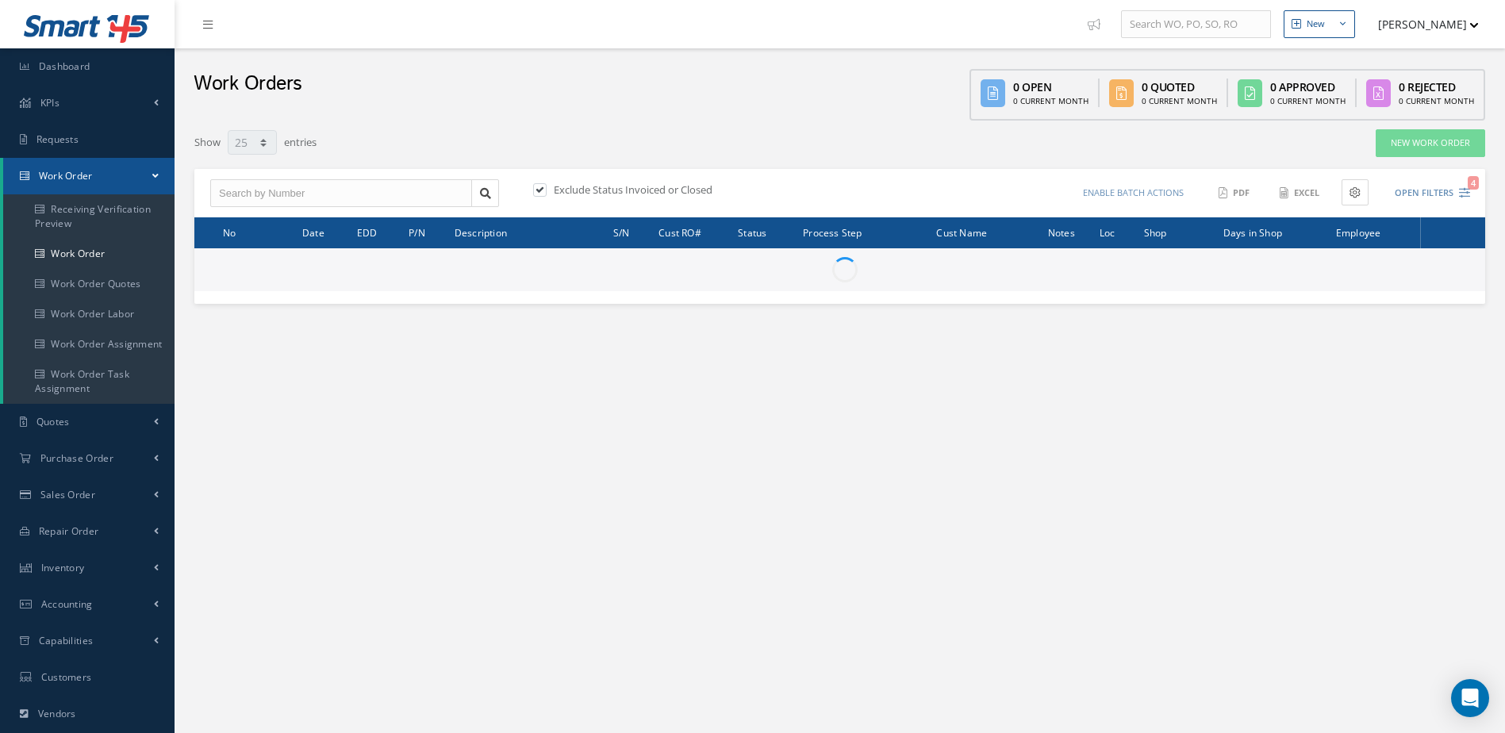
select select "25"
type input "All Work Request"
type input "All Work Performed"
type input "All Status"
type input "WO Part Status"
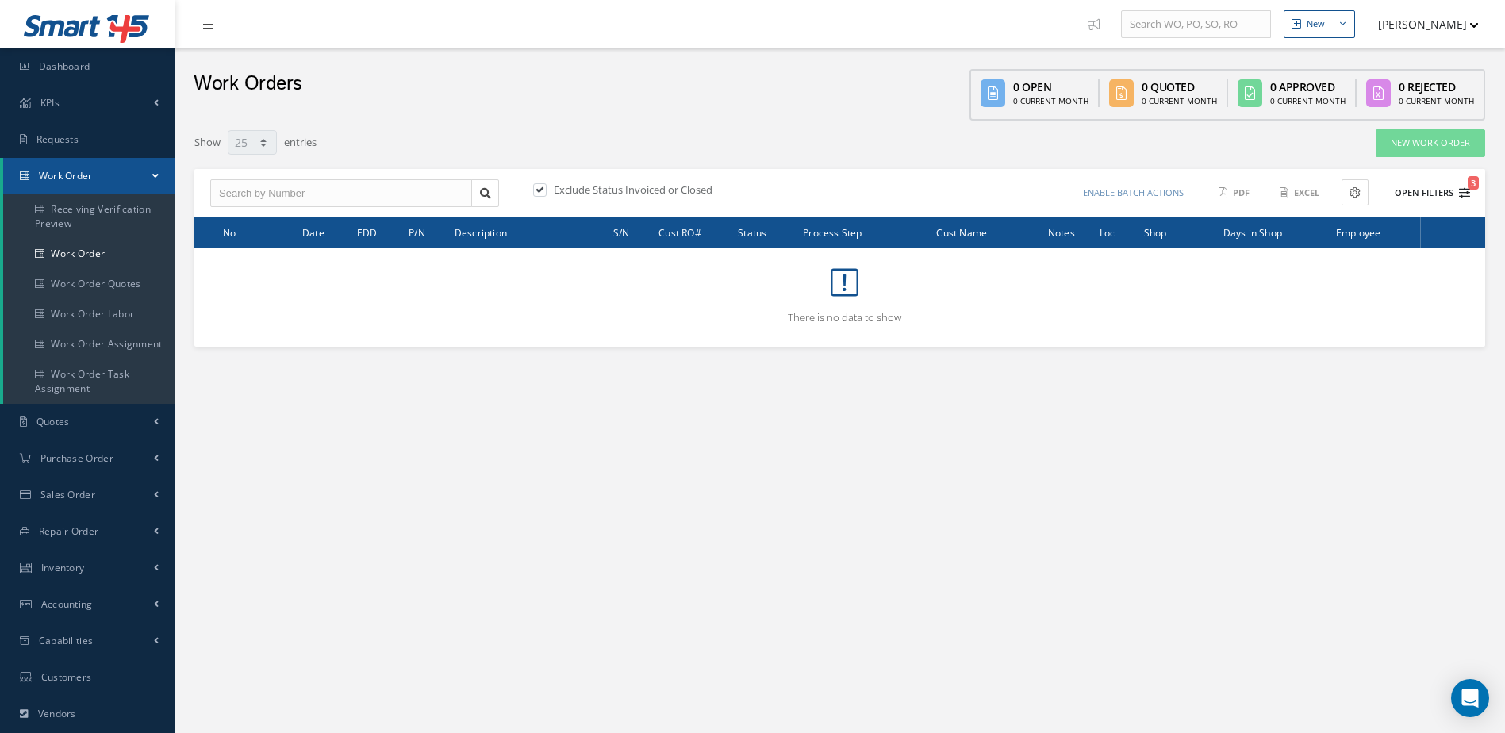
click at [1427, 192] on button "Open Filters 3" at bounding box center [1426, 193] width 90 height 26
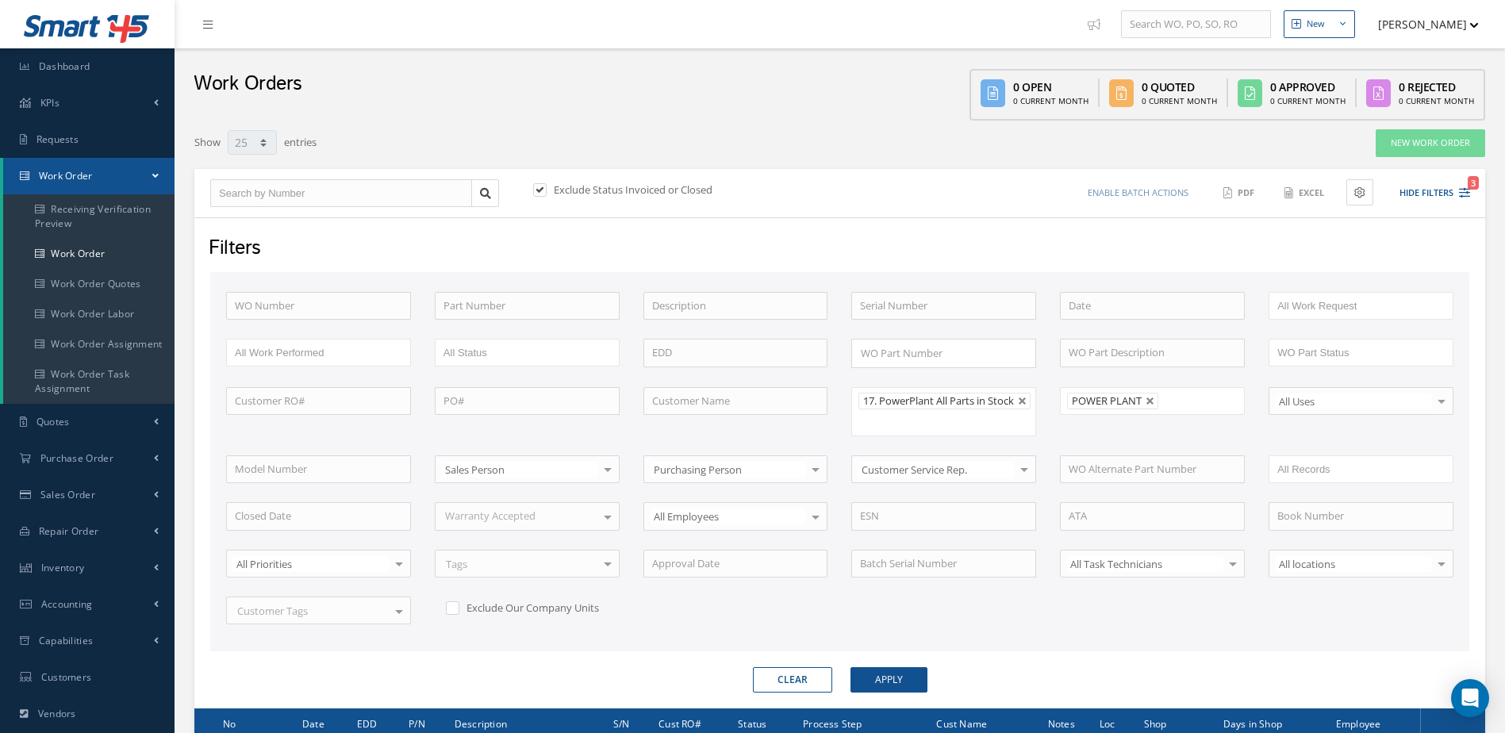
click at [1149, 400] on link at bounding box center [1151, 402] width 10 height 10
type input "All Shops"
click at [884, 688] on button "Apply" at bounding box center [889, 679] width 77 height 25
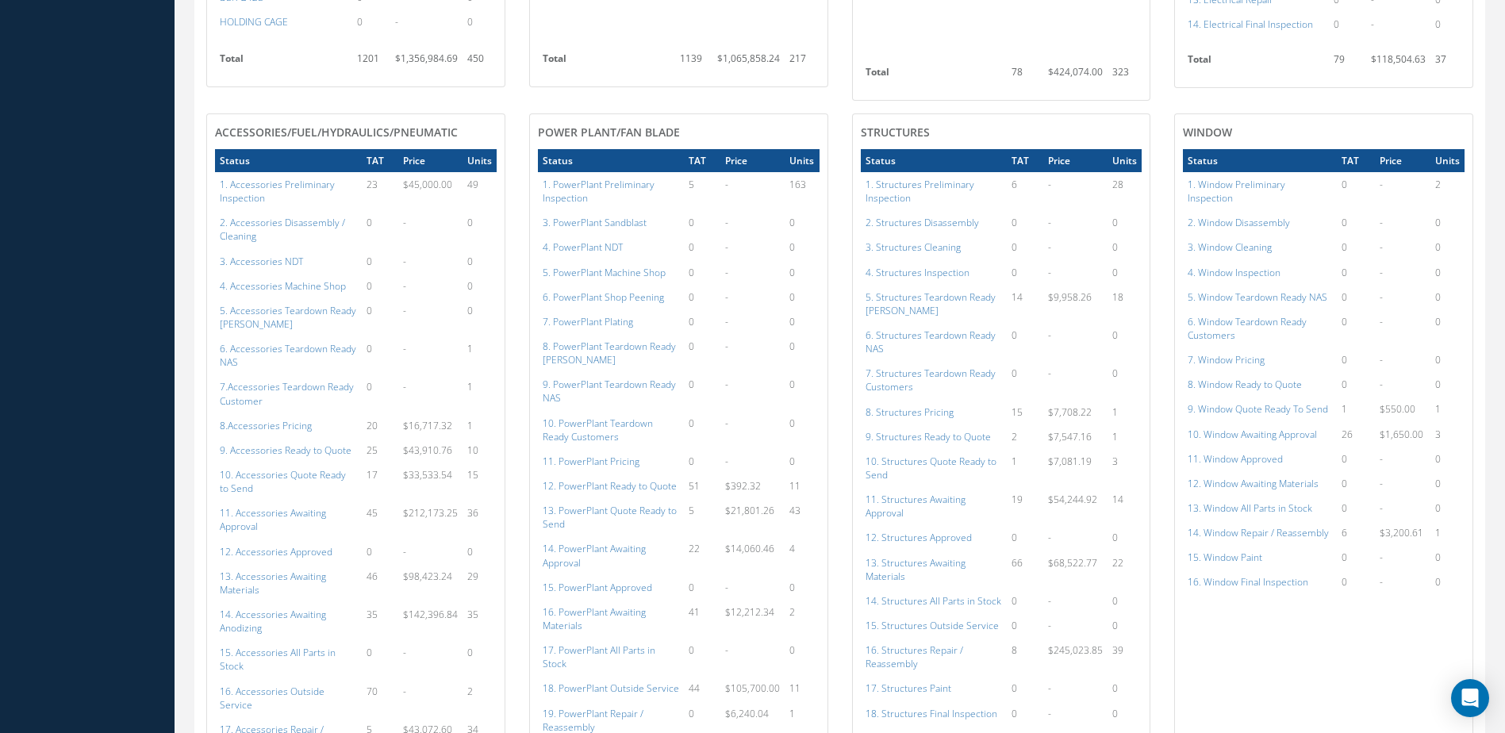
scroll to position [1428, 0]
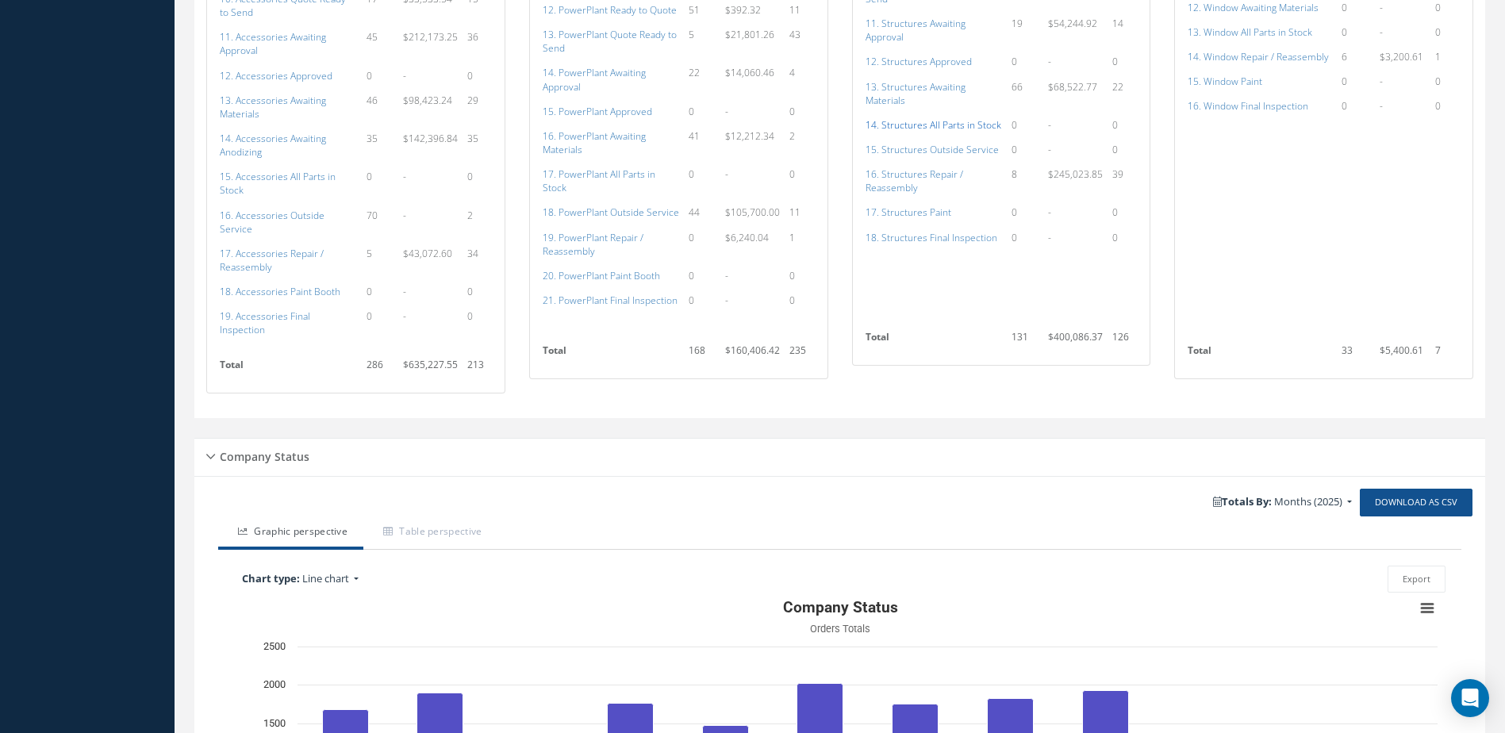
click at [951, 126] on a=154&excludeInternalCustomer=false&excludeInvoicedOrClosed=true&shop_id=3&filtersHidded"] "14. Structures All Parts in Stock" at bounding box center [934, 124] width 136 height 13
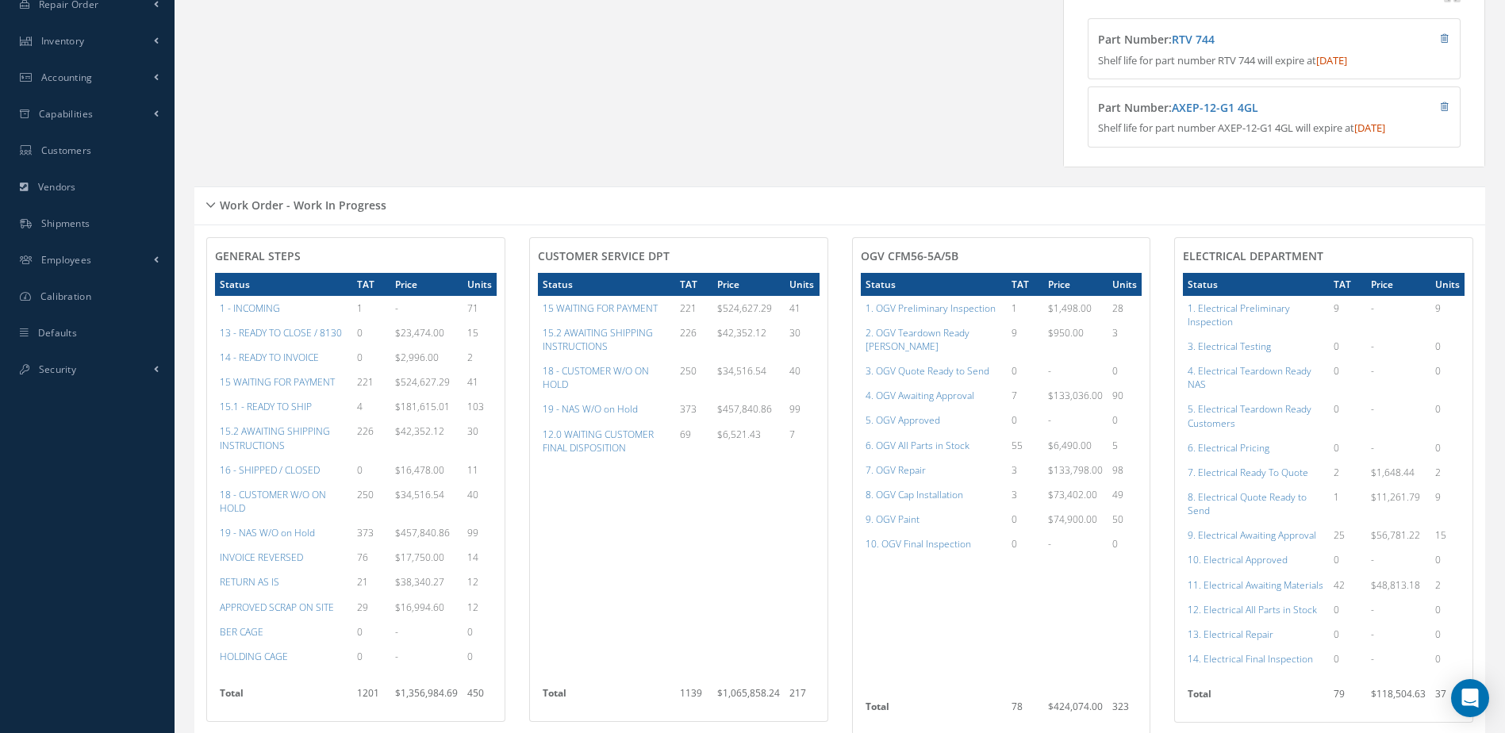
scroll to position [0, 0]
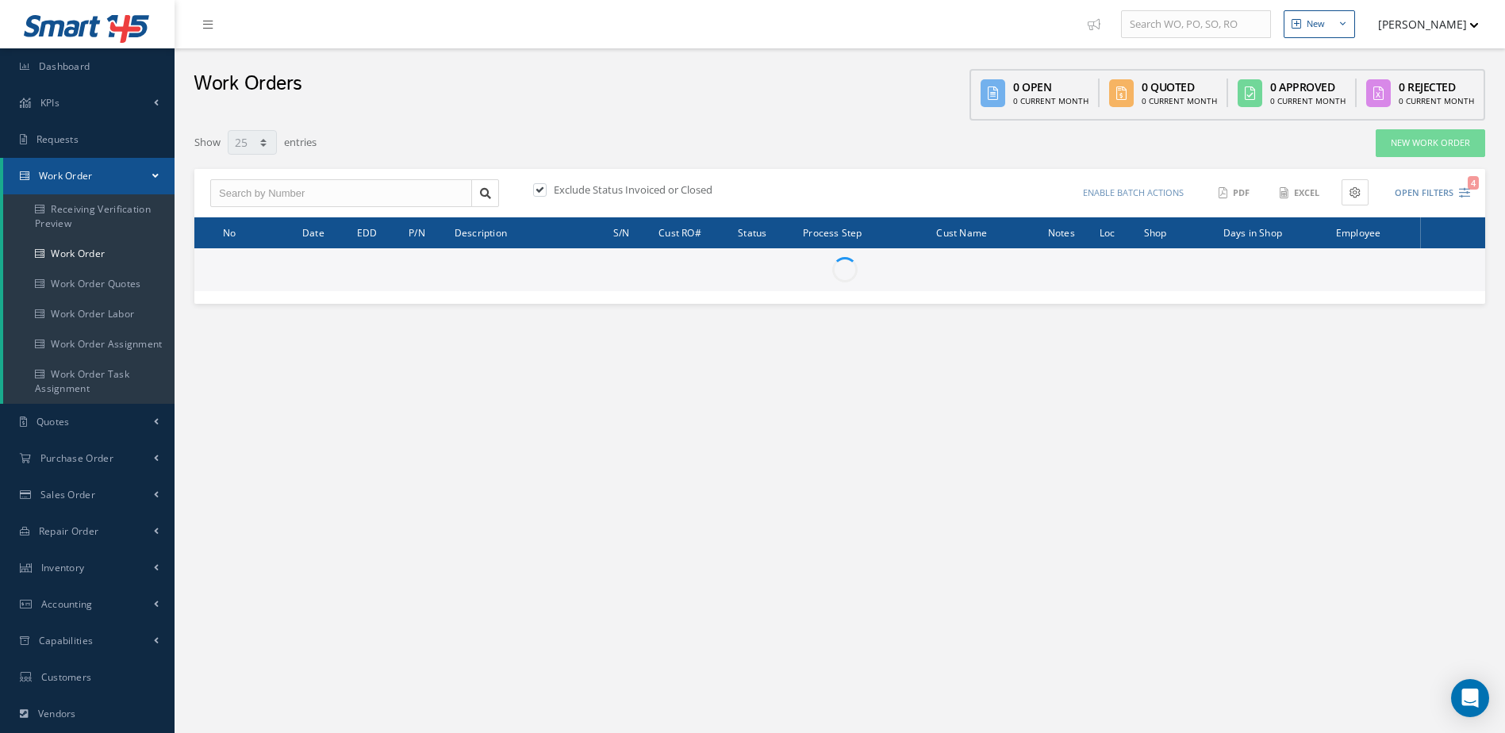
select select "25"
type input "All Work Request"
type input "All Work Performed"
type input "All Status"
type input "WO Part Status"
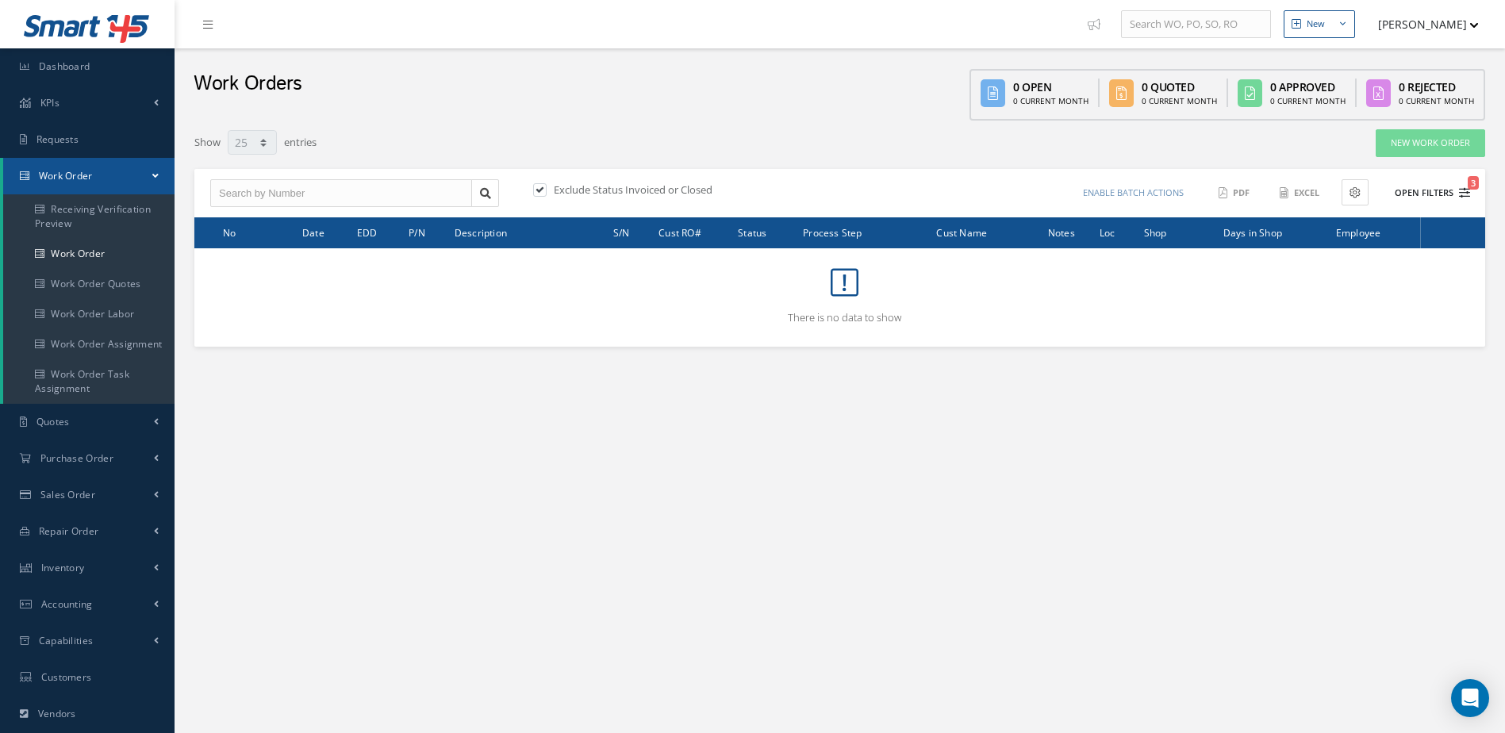
click at [1432, 188] on button "Open Filters 3" at bounding box center [1426, 193] width 90 height 26
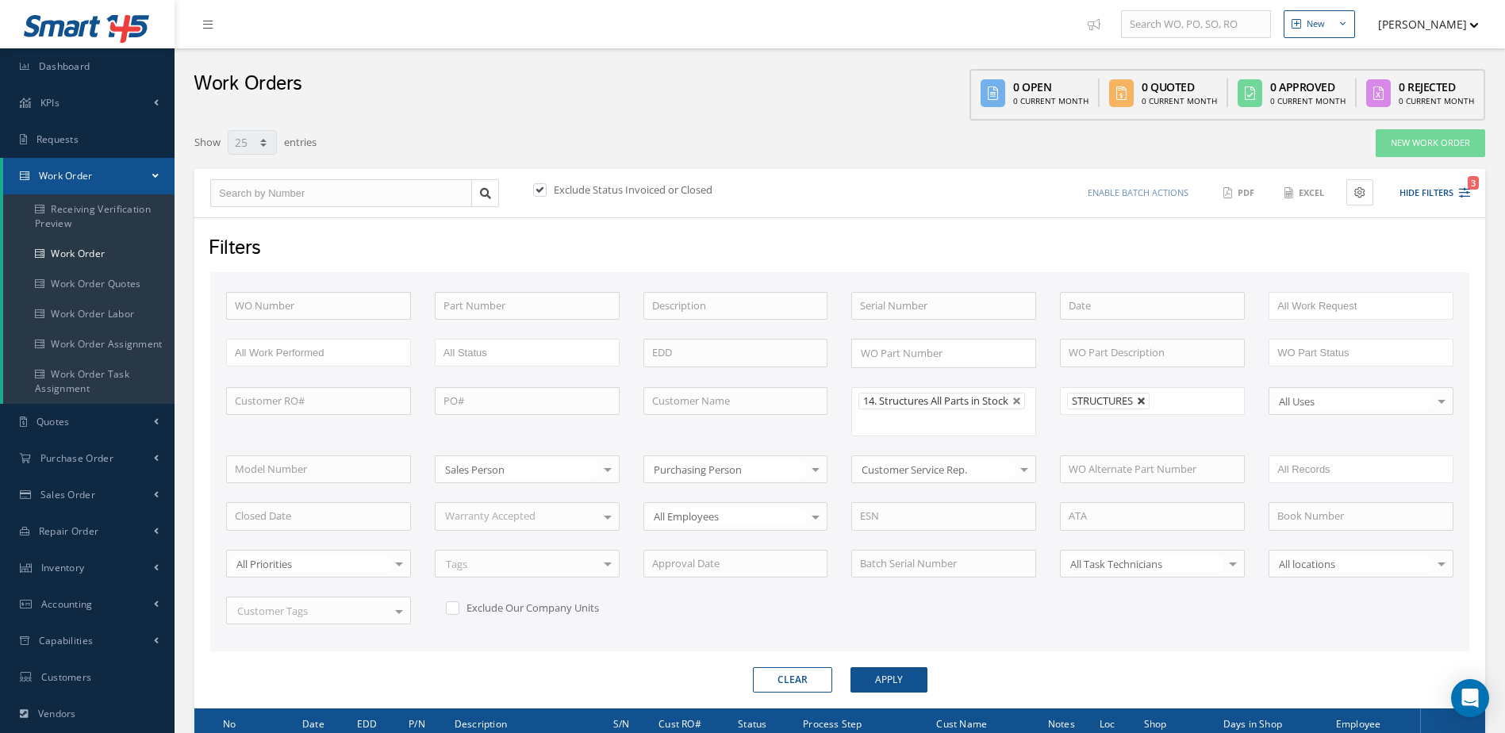
click at [1147, 399] on link at bounding box center [1142, 402] width 10 height 10
type input "All Shops"
click at [883, 677] on button "Apply" at bounding box center [889, 679] width 77 height 25
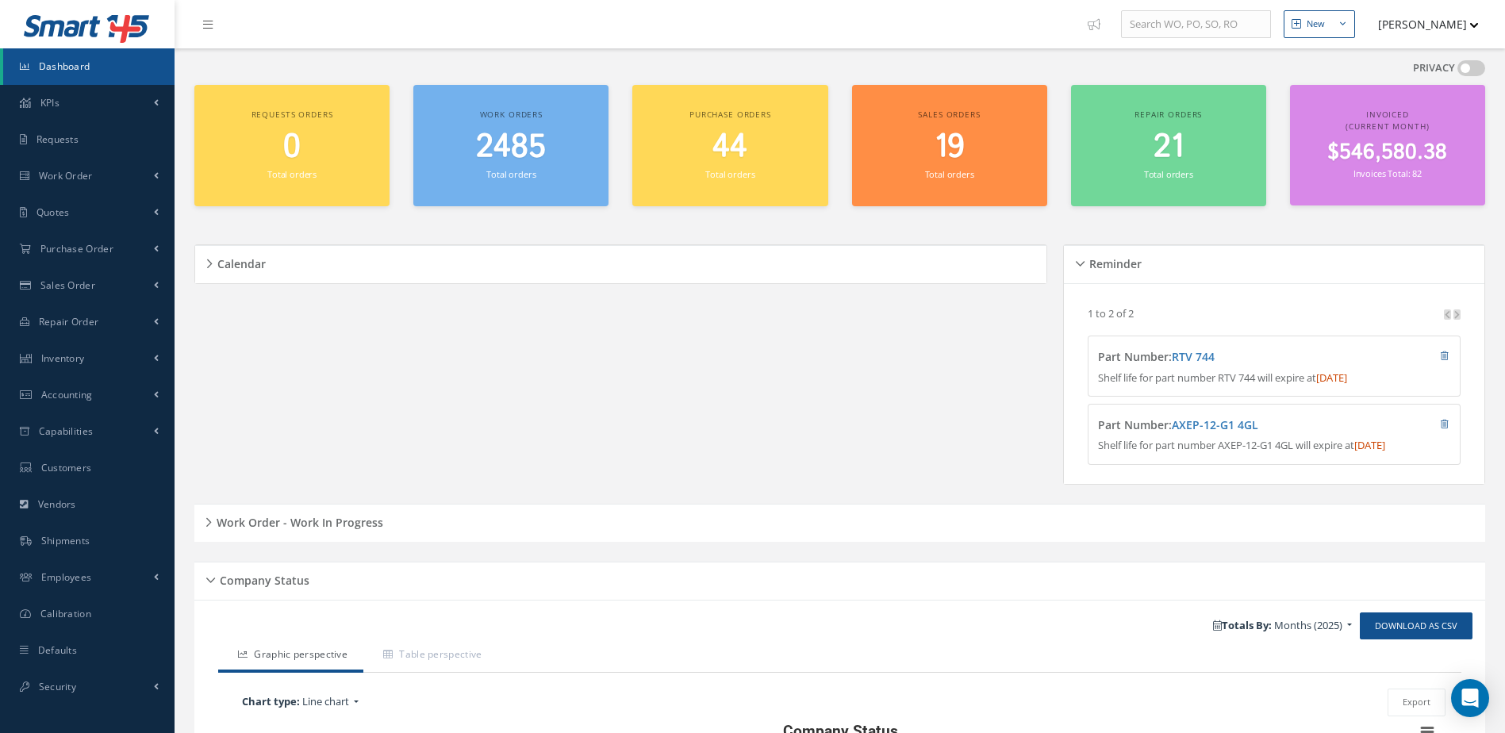
click at [330, 530] on h5 "Work Order - Work In Progress" at bounding box center [297, 520] width 171 height 19
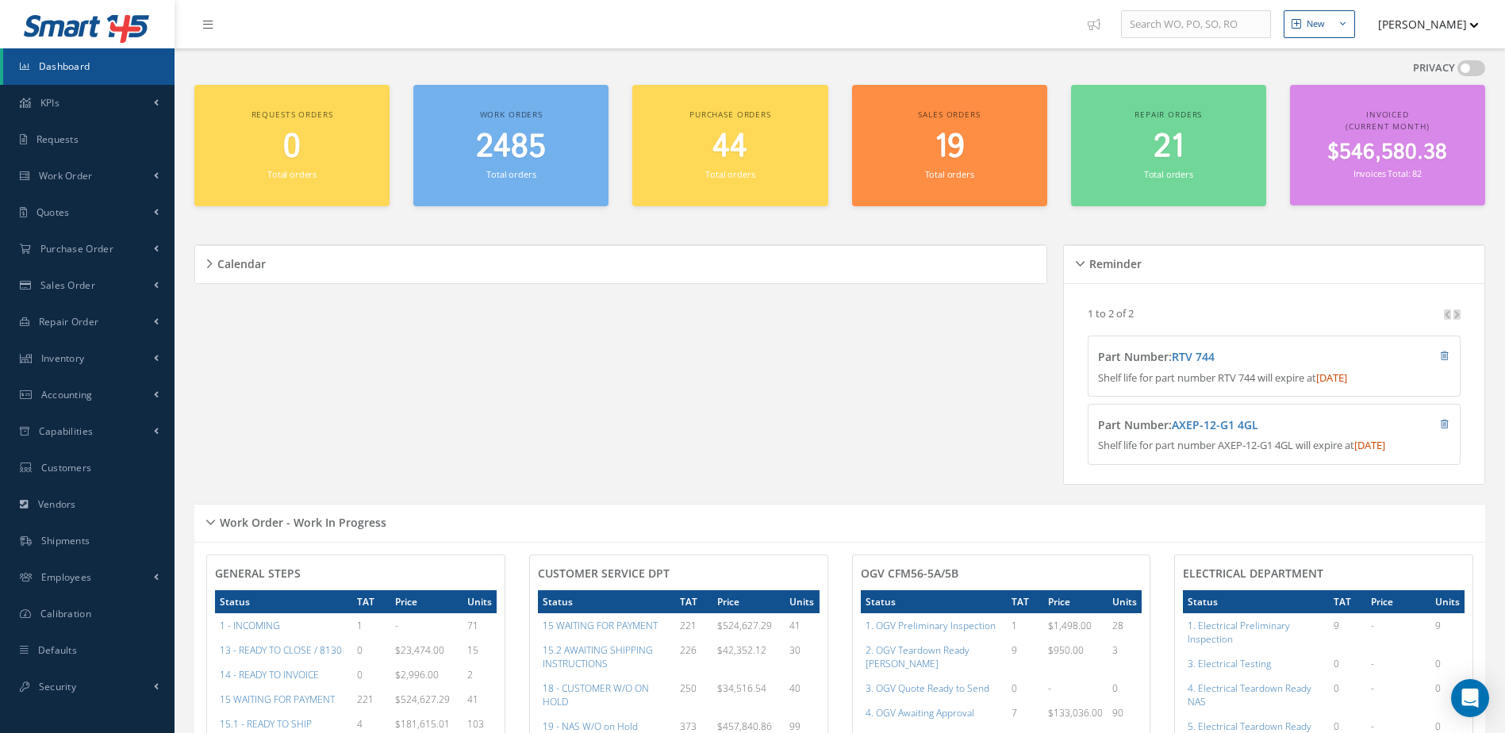
scroll to position [317, 0]
click at [113, 64] on link "Dashboard" at bounding box center [88, 66] width 171 height 36
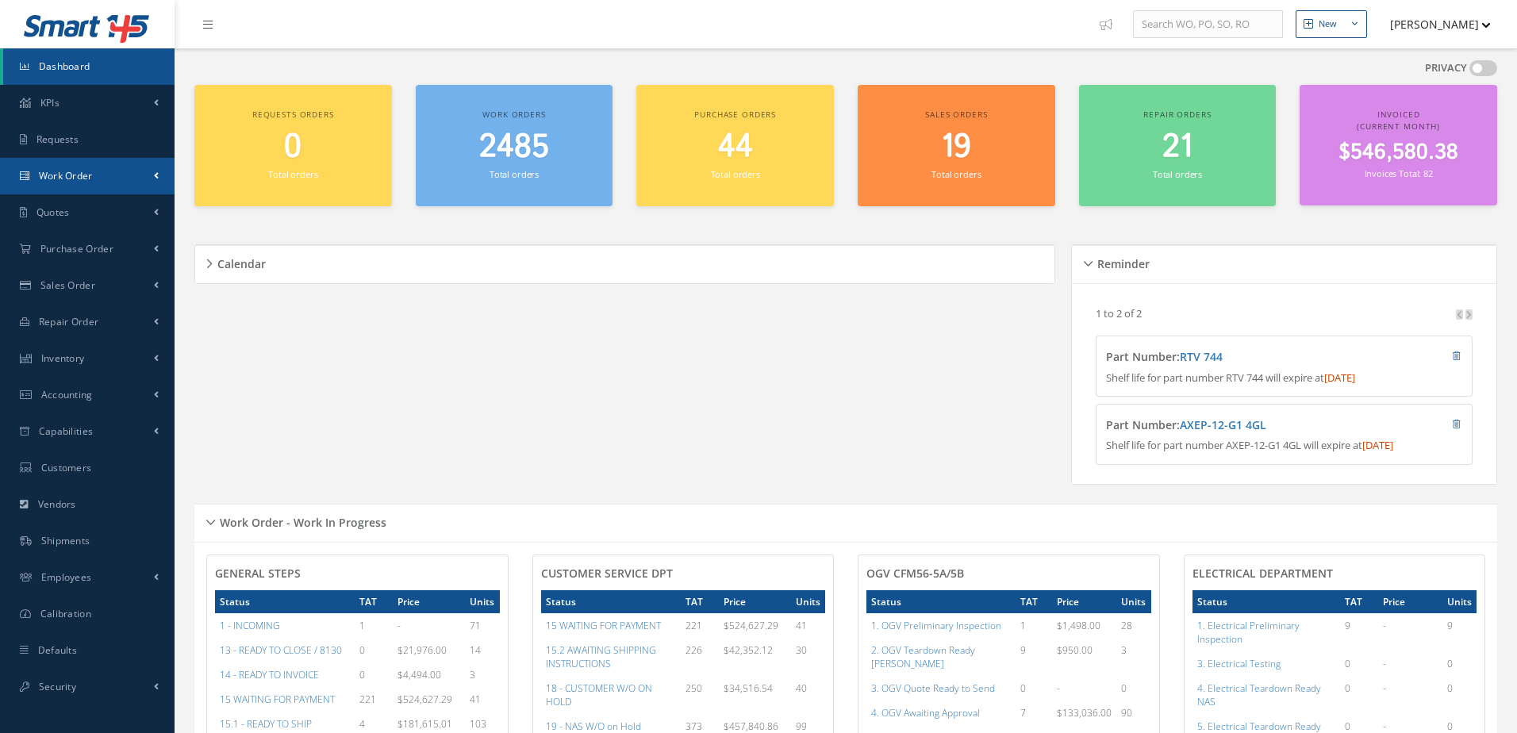
click at [67, 182] on link "Work Order" at bounding box center [87, 176] width 175 height 36
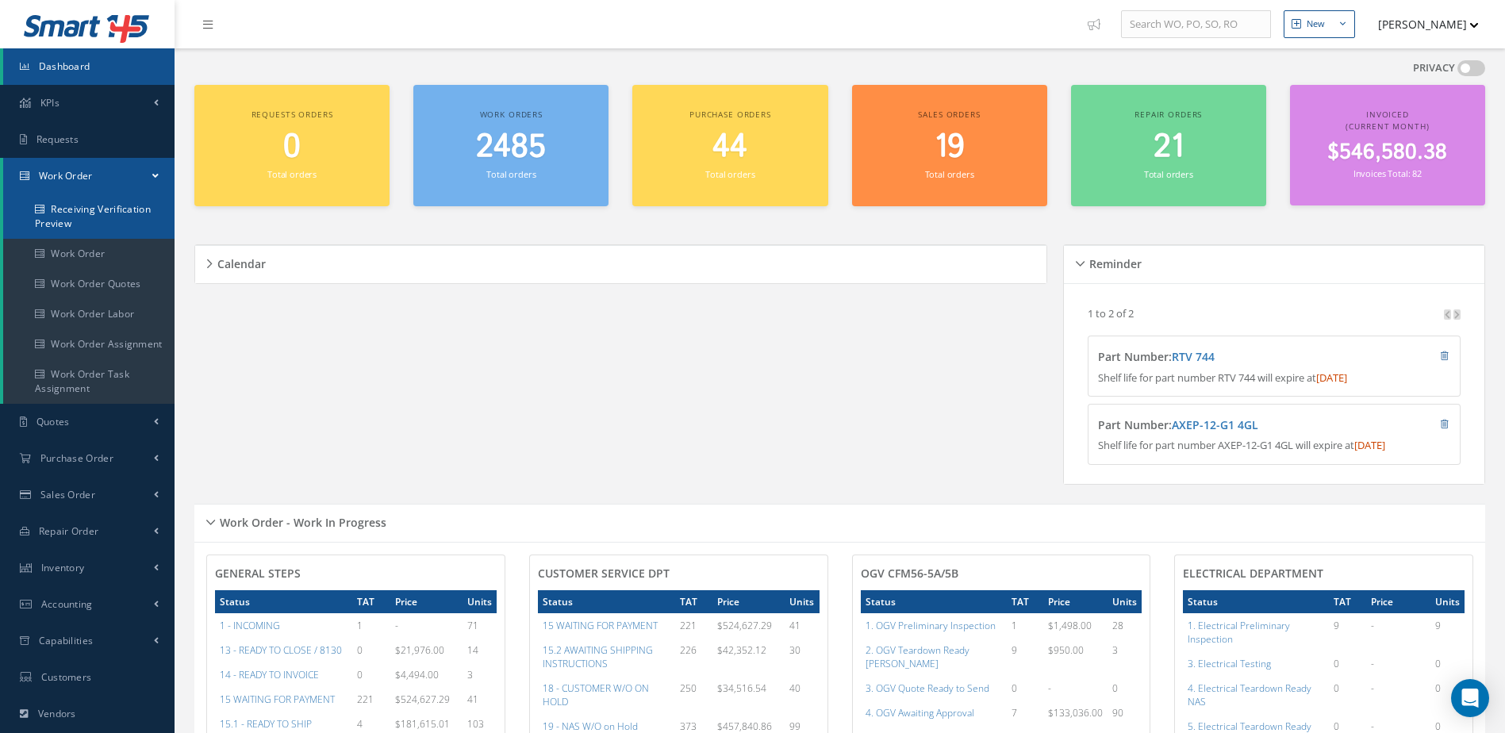
click at [85, 218] on link "Receiving Verification Preview" at bounding box center [88, 216] width 171 height 44
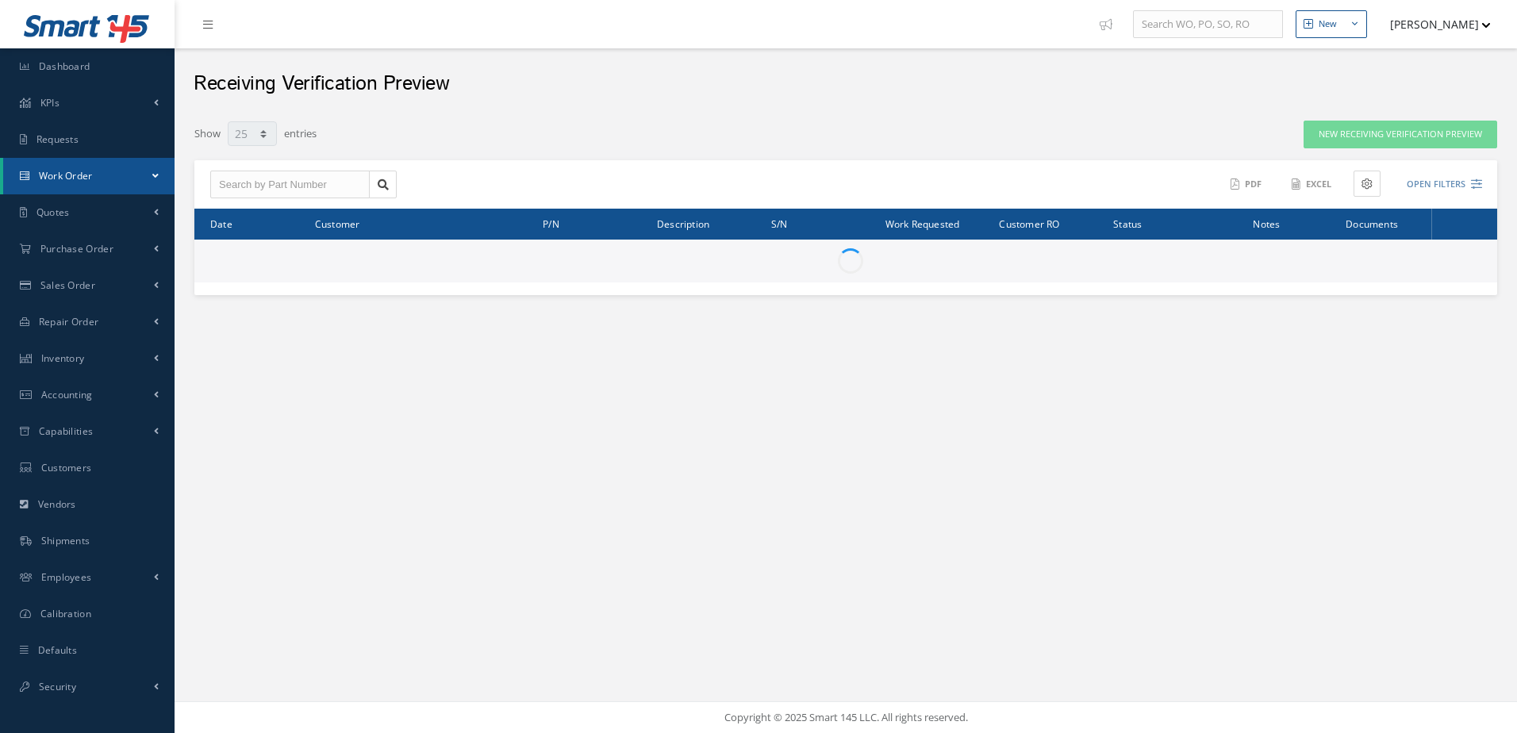
select select "25"
